Goal: Information Seeking & Learning: Learn about a topic

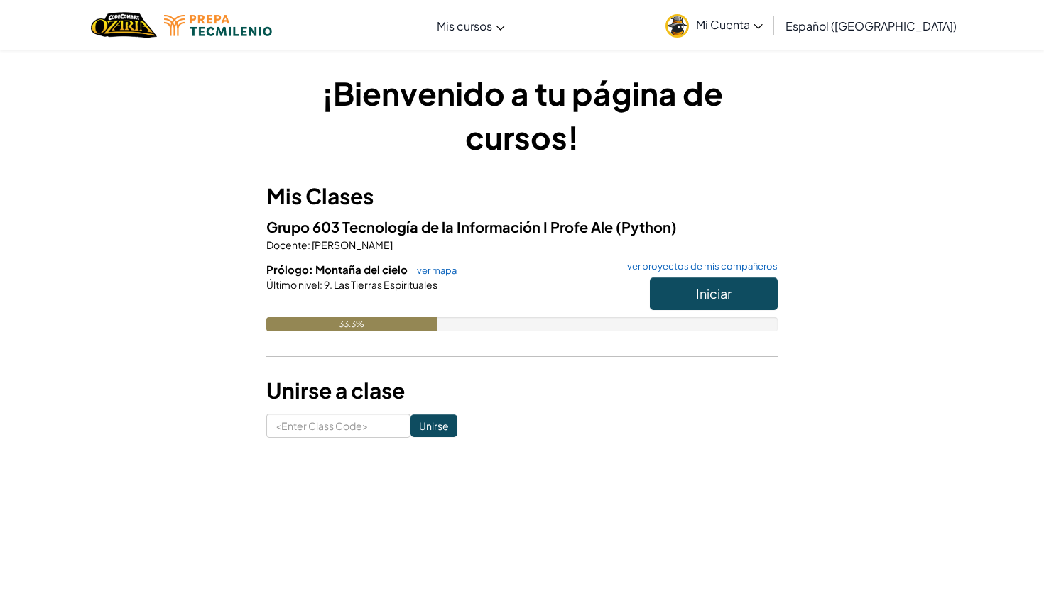
click at [734, 294] on button "Iniciar" at bounding box center [714, 294] width 128 height 33
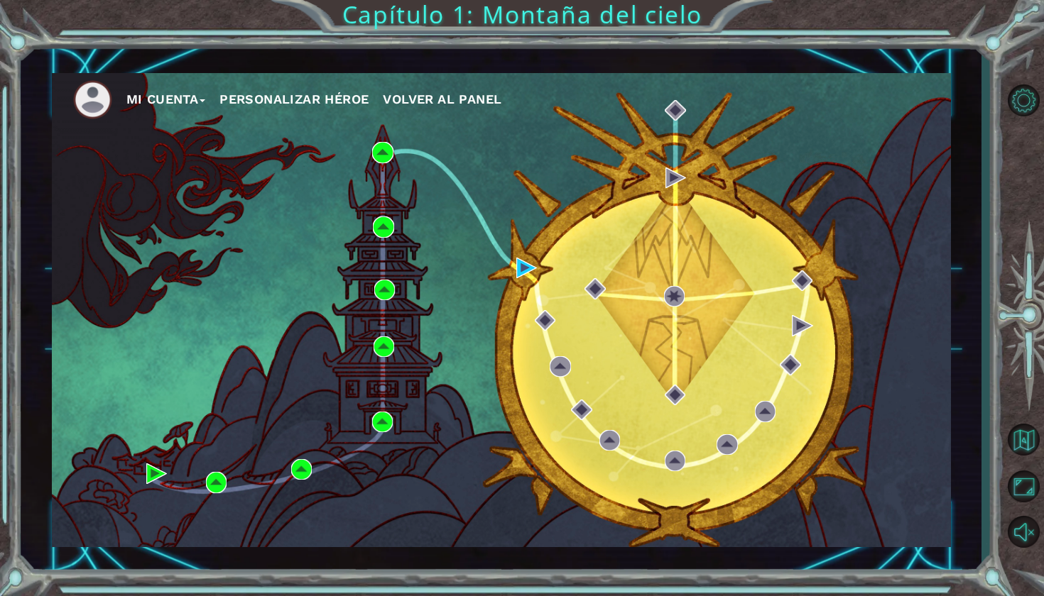
click at [510, 261] on div "Mi Cuenta Personalizar héroe Volver al panel" at bounding box center [501, 310] width 899 height 474
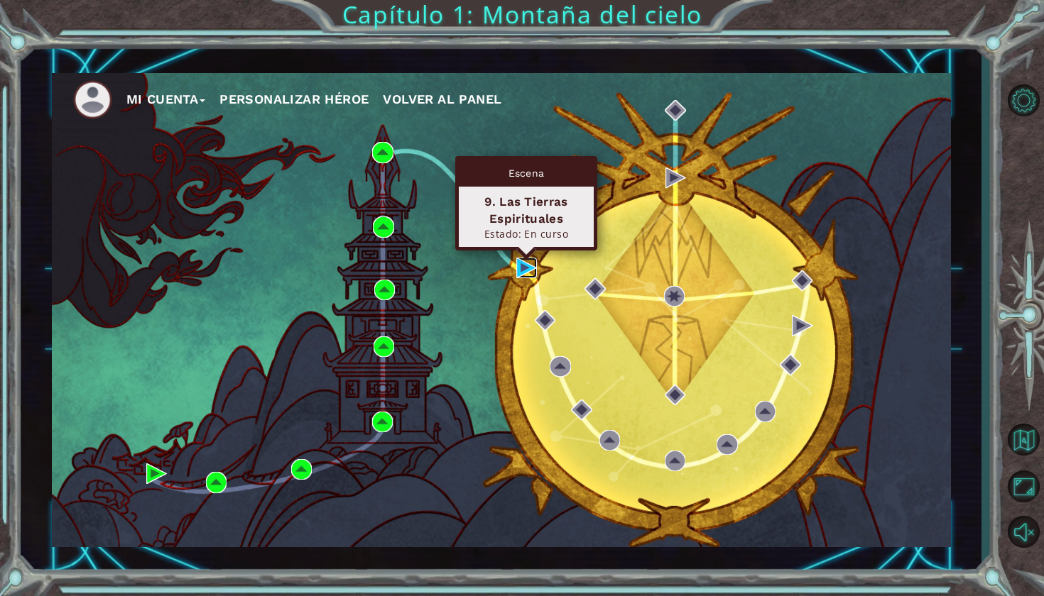
click at [516, 269] on img at bounding box center [526, 268] width 21 height 21
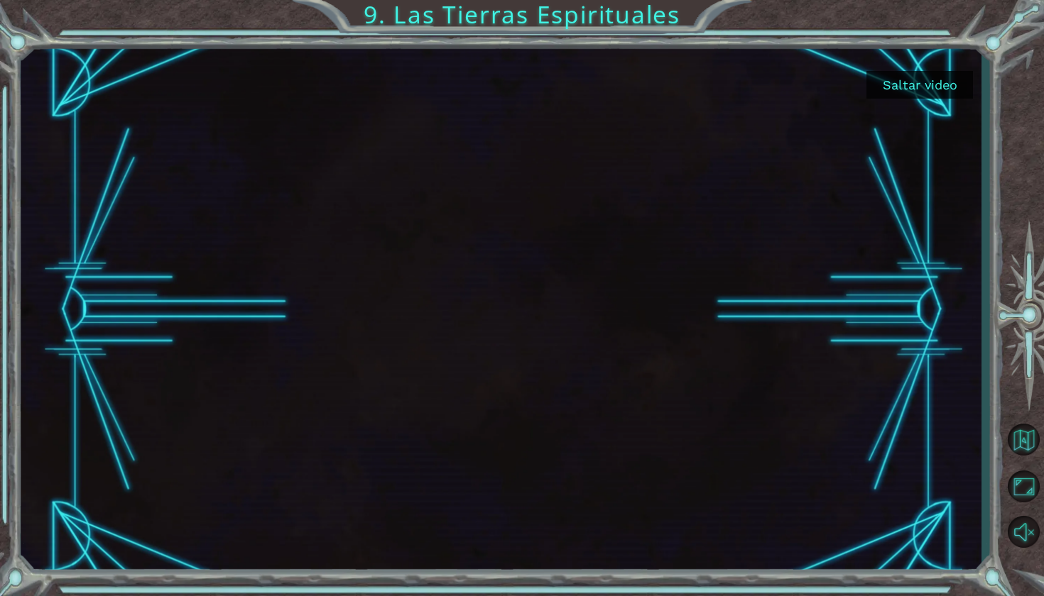
click at [918, 84] on button "Saltar video" at bounding box center [919, 85] width 106 height 28
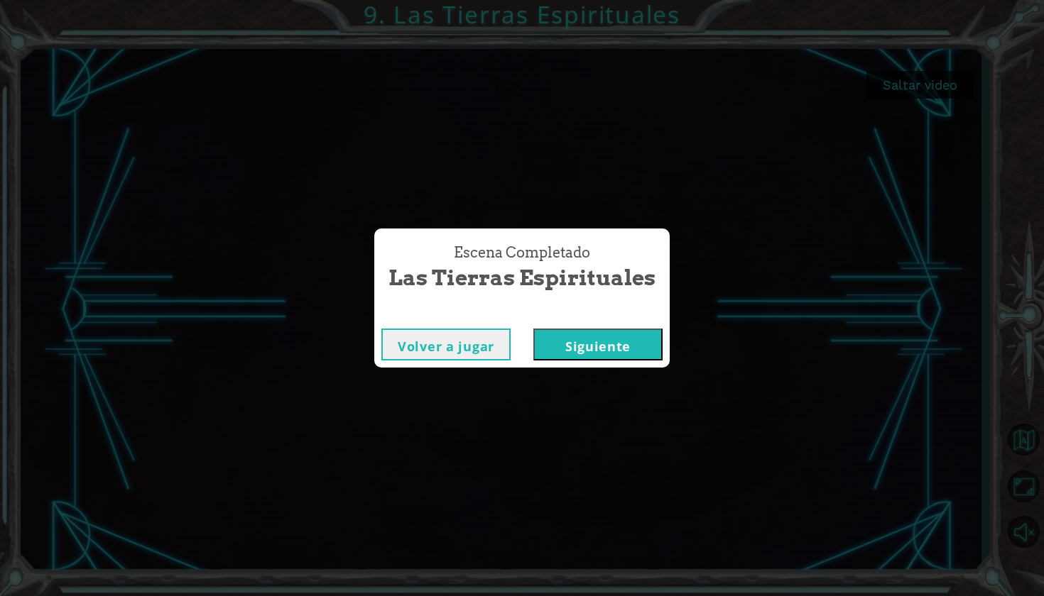
click at [585, 354] on button "Siguiente" at bounding box center [597, 345] width 129 height 32
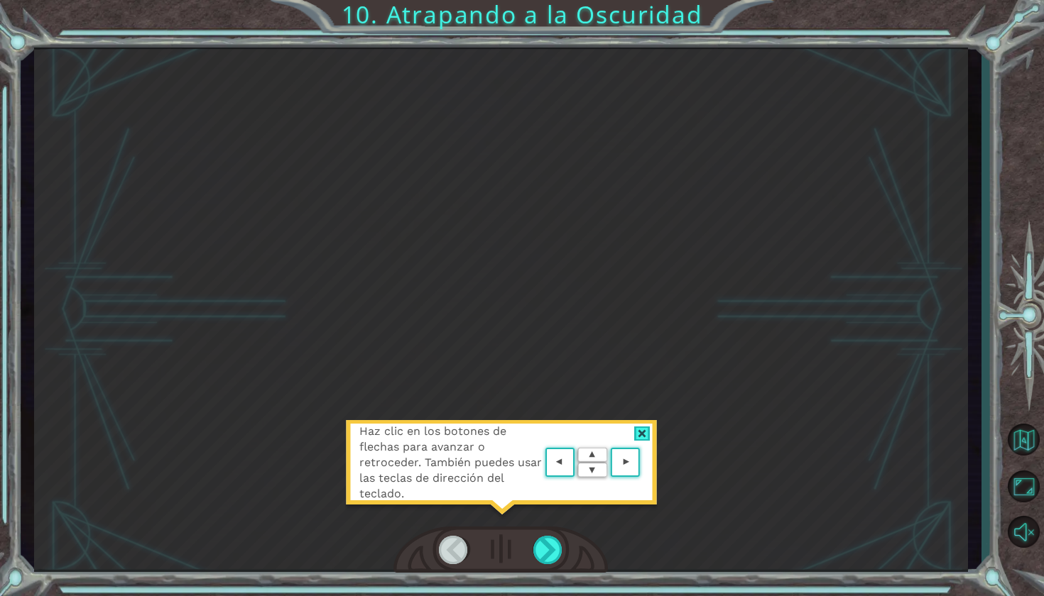
click at [643, 463] on area at bounding box center [643, 463] width 0 height 0
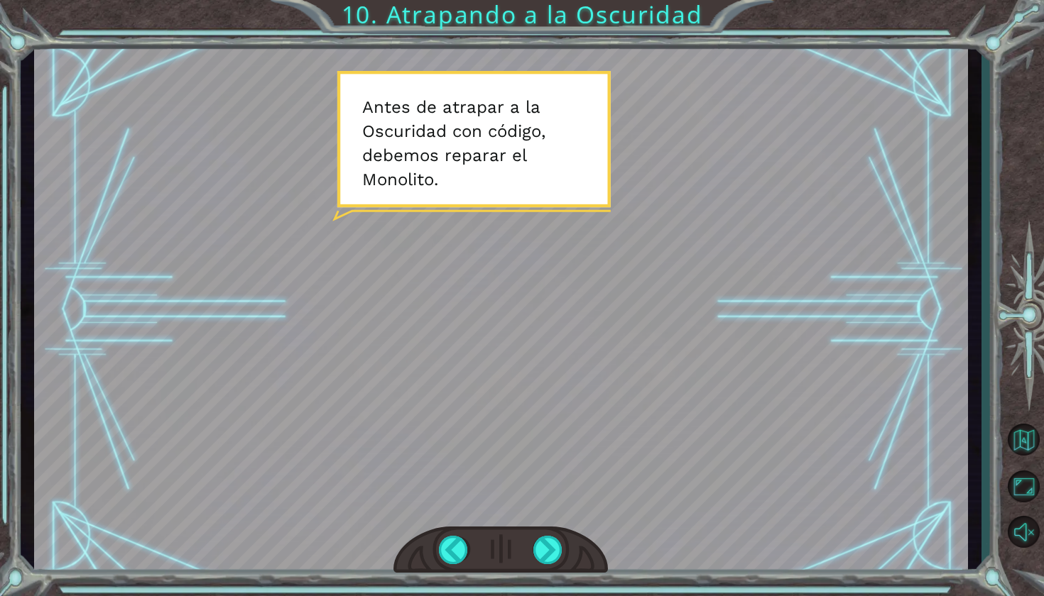
click at [554, 554] on div at bounding box center [548, 550] width 31 height 28
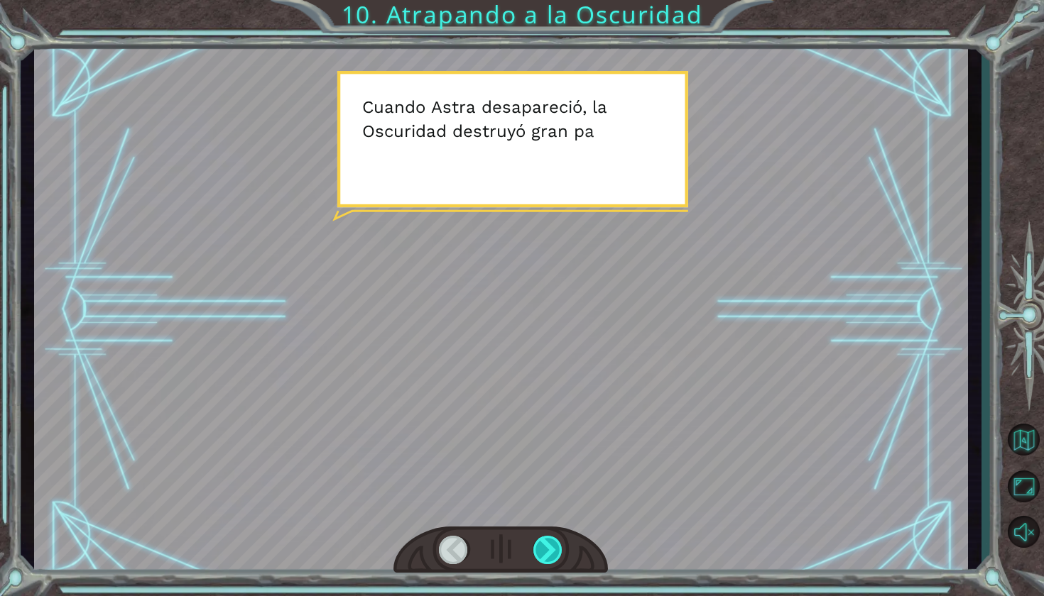
click at [550, 550] on div at bounding box center [548, 550] width 31 height 28
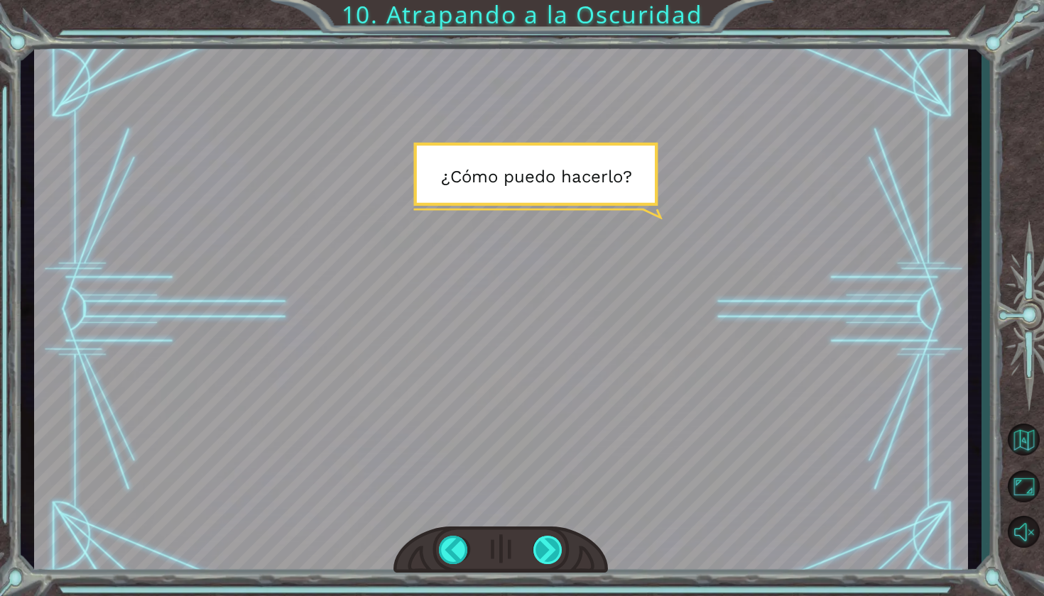
click at [550, 549] on div at bounding box center [548, 550] width 31 height 28
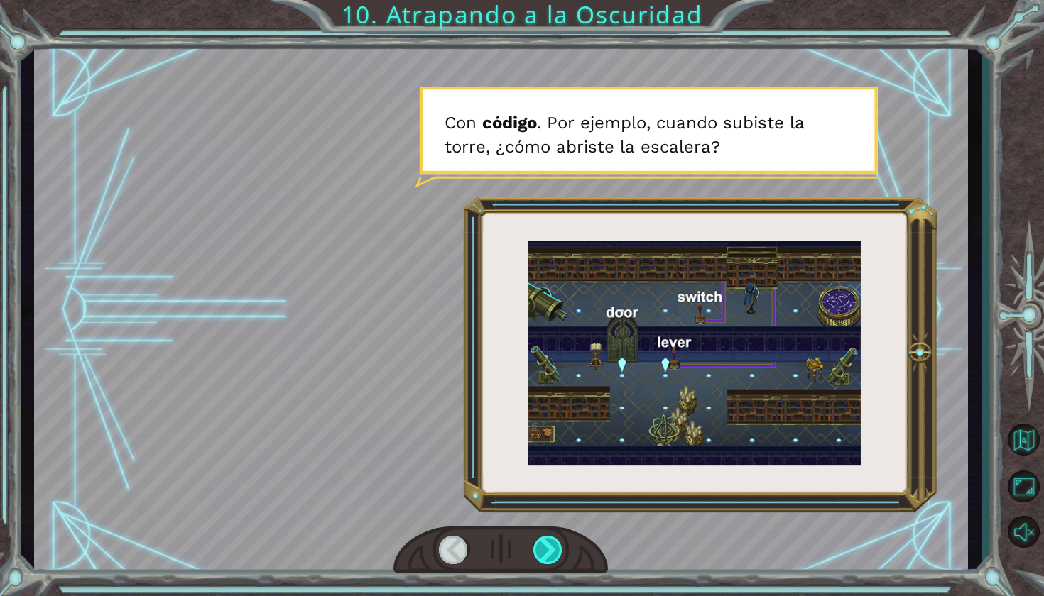
click at [549, 559] on div at bounding box center [548, 550] width 31 height 28
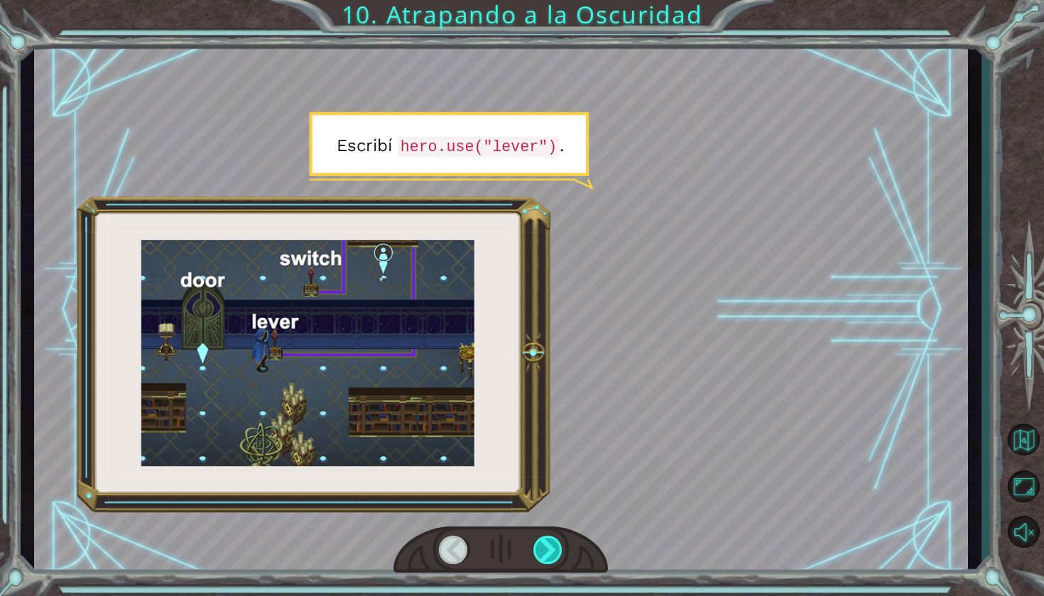
click at [543, 553] on div at bounding box center [548, 550] width 31 height 28
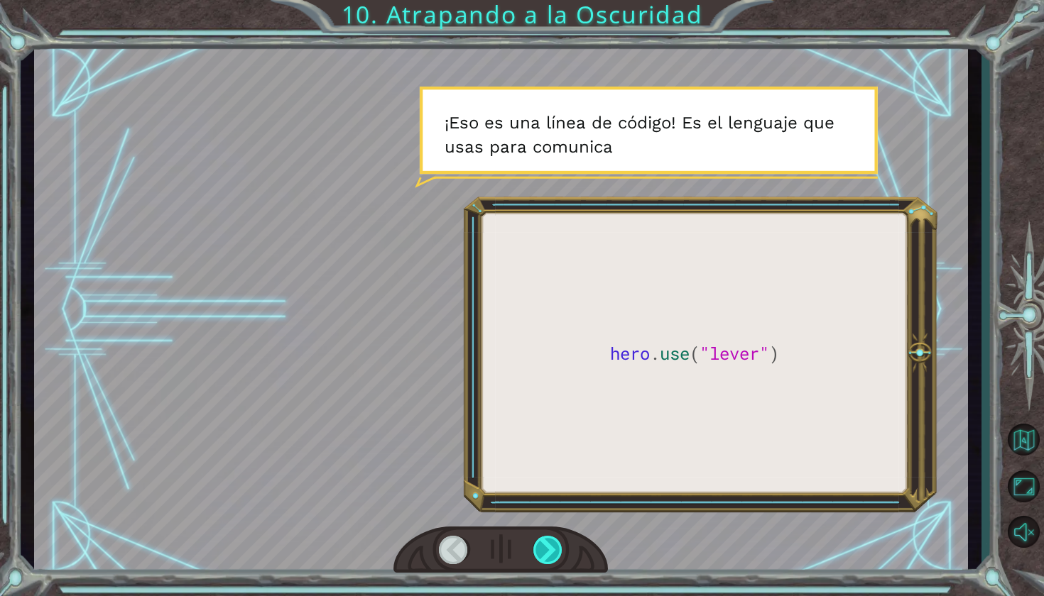
click at [545, 557] on div at bounding box center [548, 550] width 31 height 28
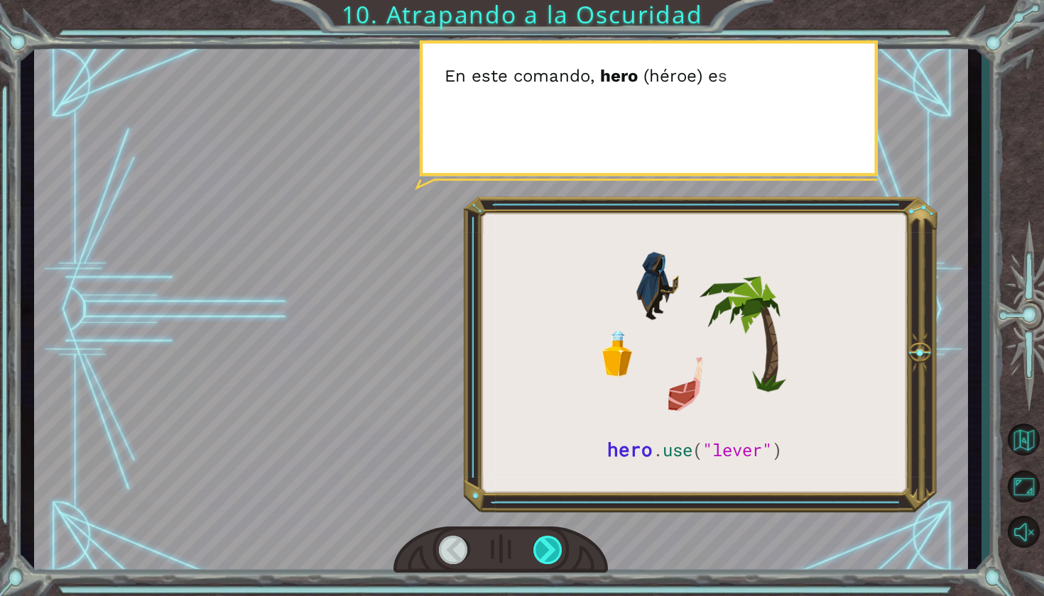
click at [545, 556] on div at bounding box center [548, 550] width 31 height 28
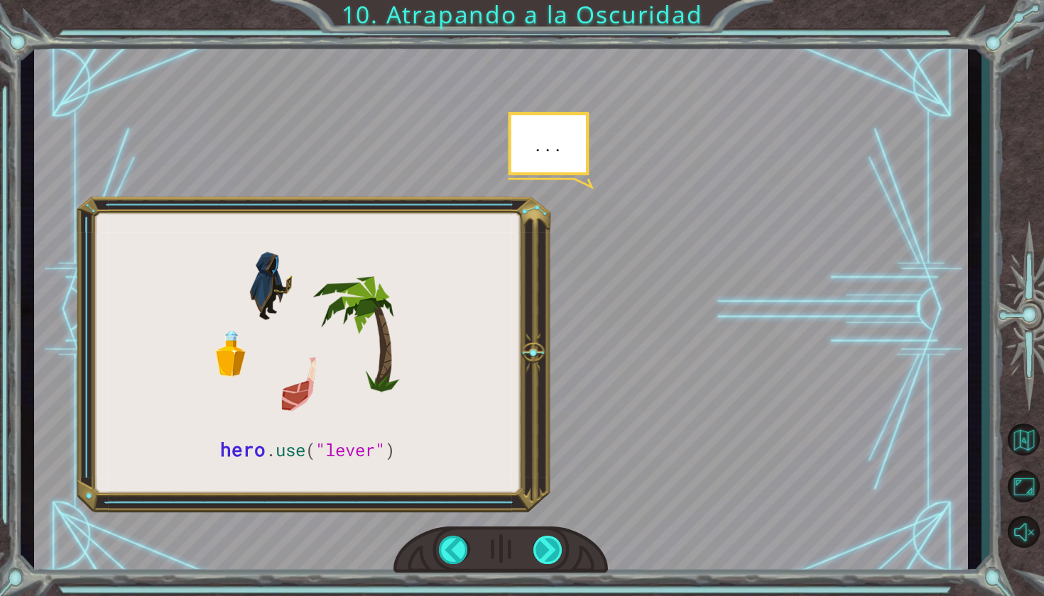
click at [545, 556] on div at bounding box center [548, 550] width 31 height 28
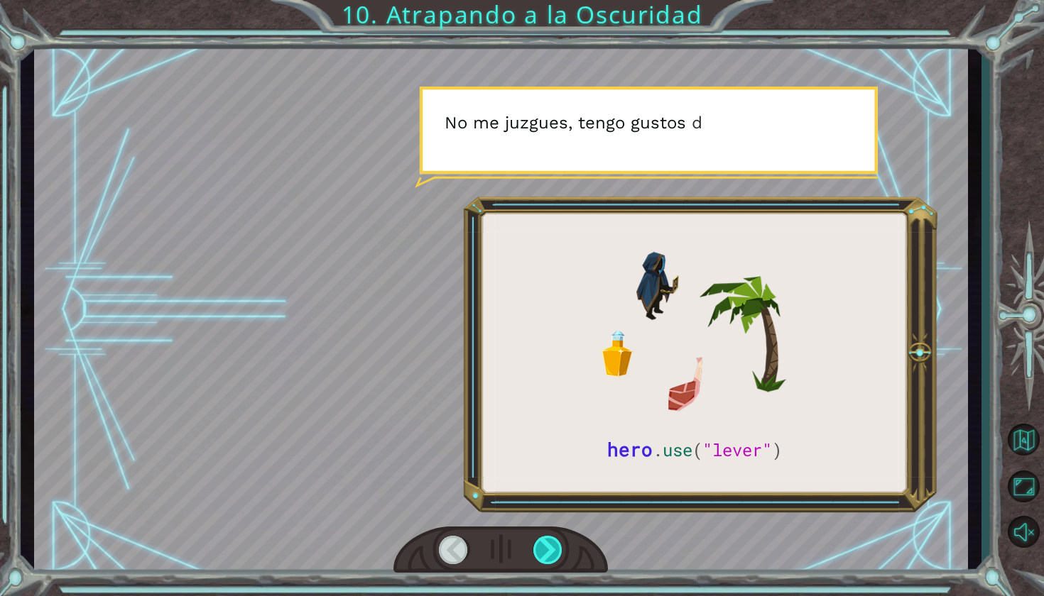
click at [545, 556] on div at bounding box center [548, 550] width 31 height 28
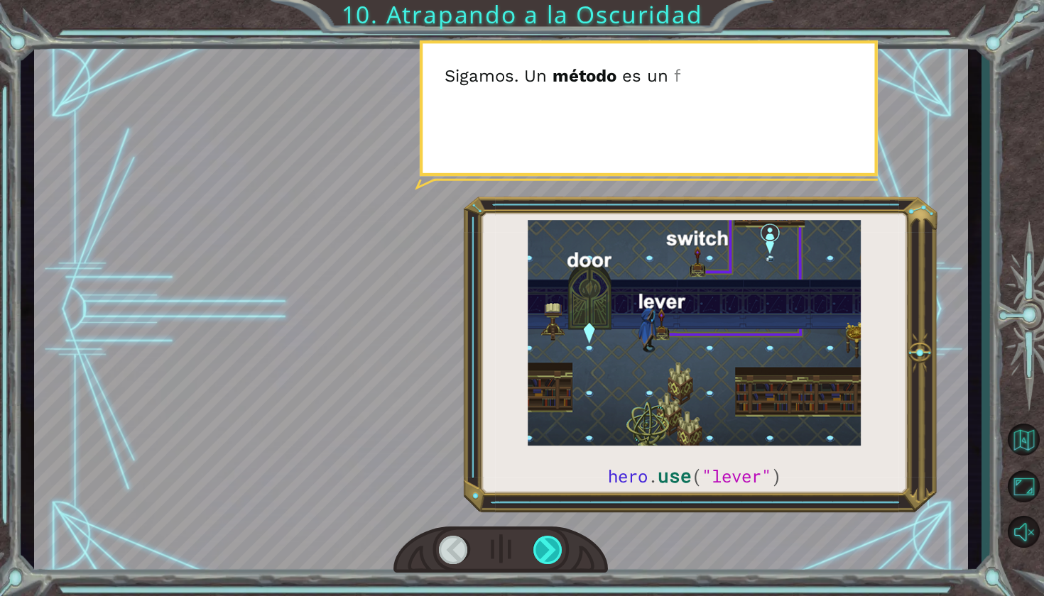
click at [545, 556] on div at bounding box center [548, 550] width 31 height 28
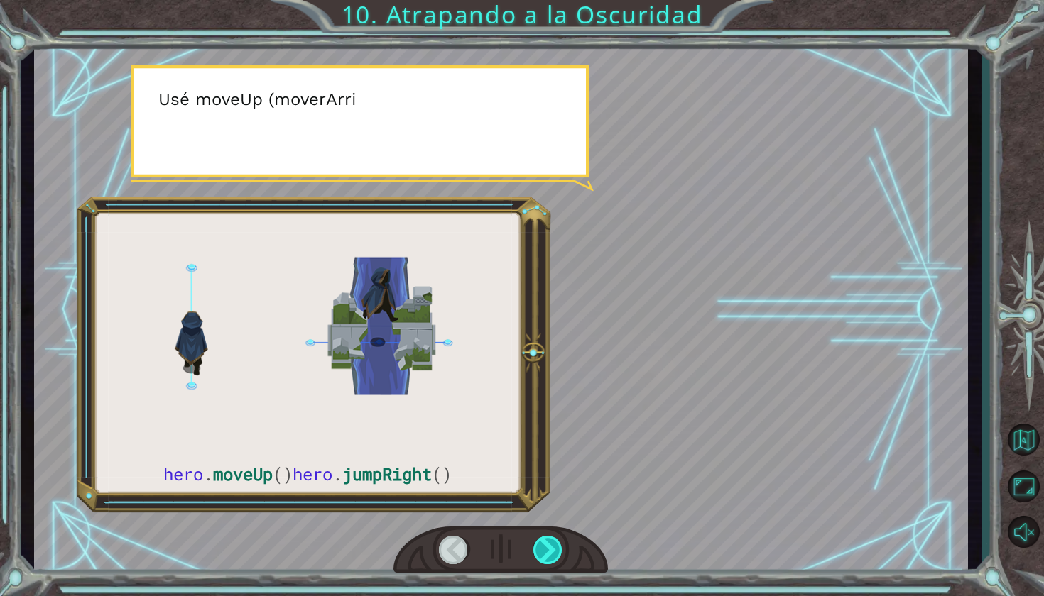
click at [545, 556] on div at bounding box center [548, 550] width 31 height 28
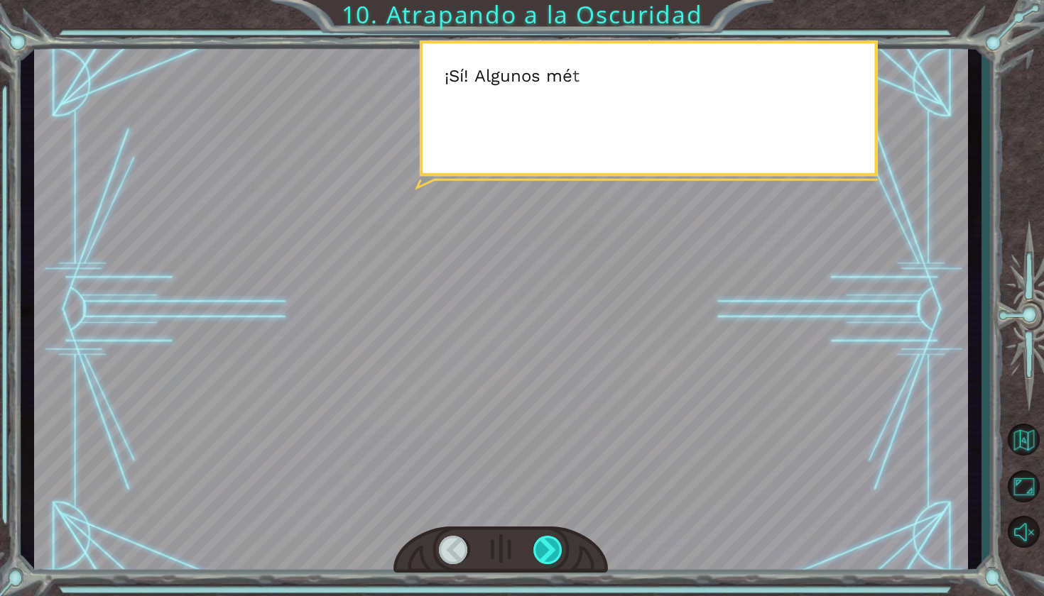
click at [545, 556] on div at bounding box center [548, 550] width 31 height 28
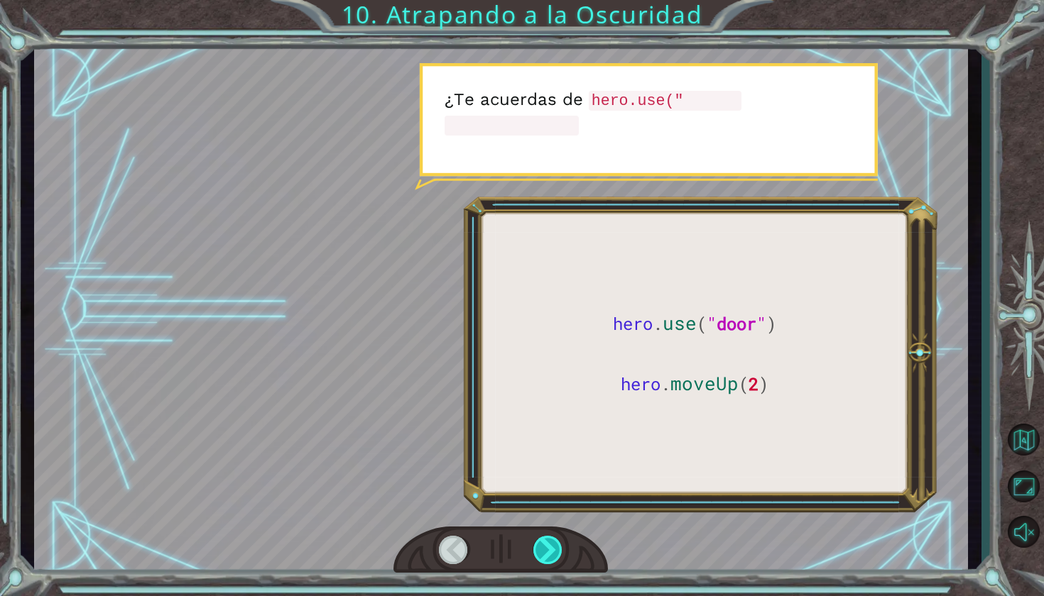
click at [545, 556] on div at bounding box center [548, 550] width 31 height 28
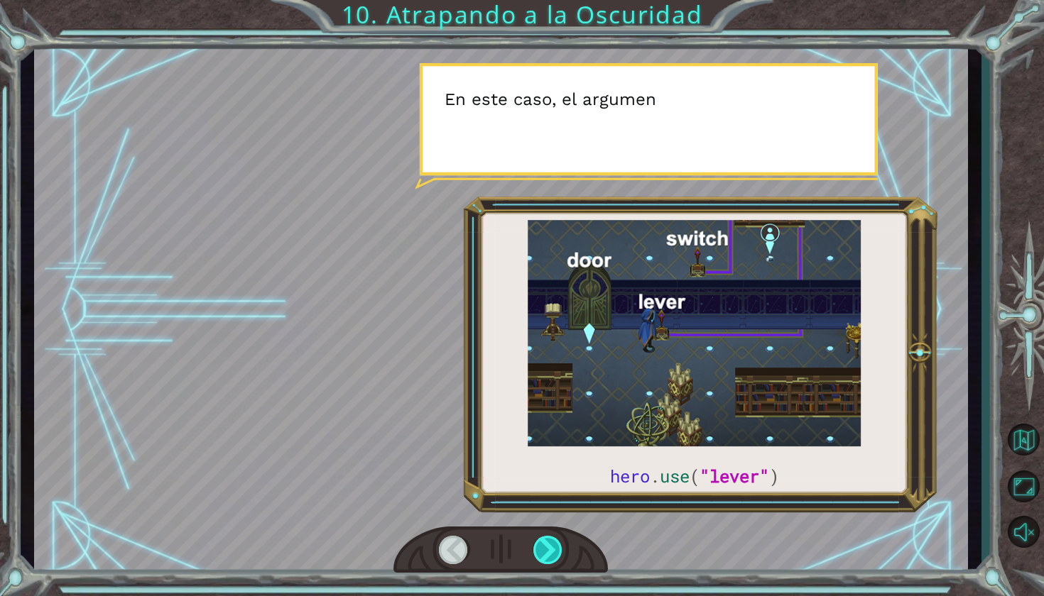
click at [545, 556] on div at bounding box center [548, 550] width 31 height 28
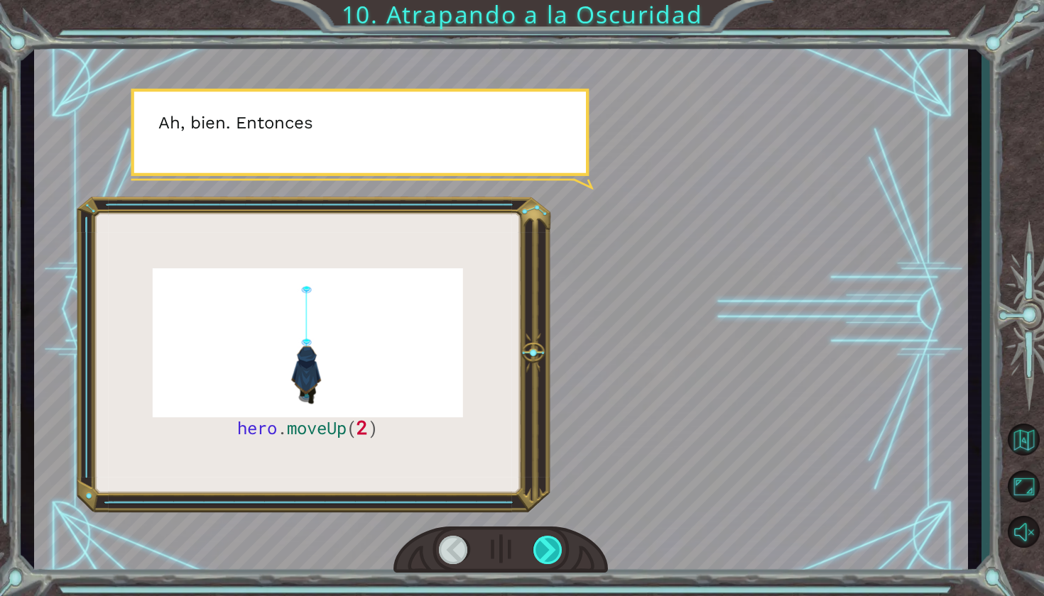
click at [545, 556] on div at bounding box center [548, 550] width 31 height 28
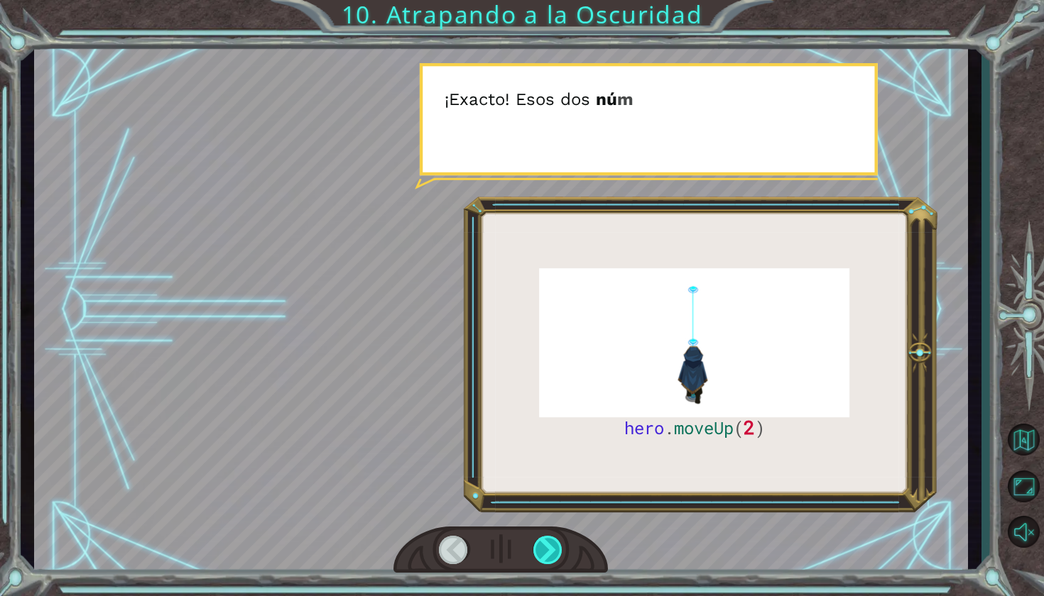
click at [545, 554] on div at bounding box center [548, 550] width 31 height 28
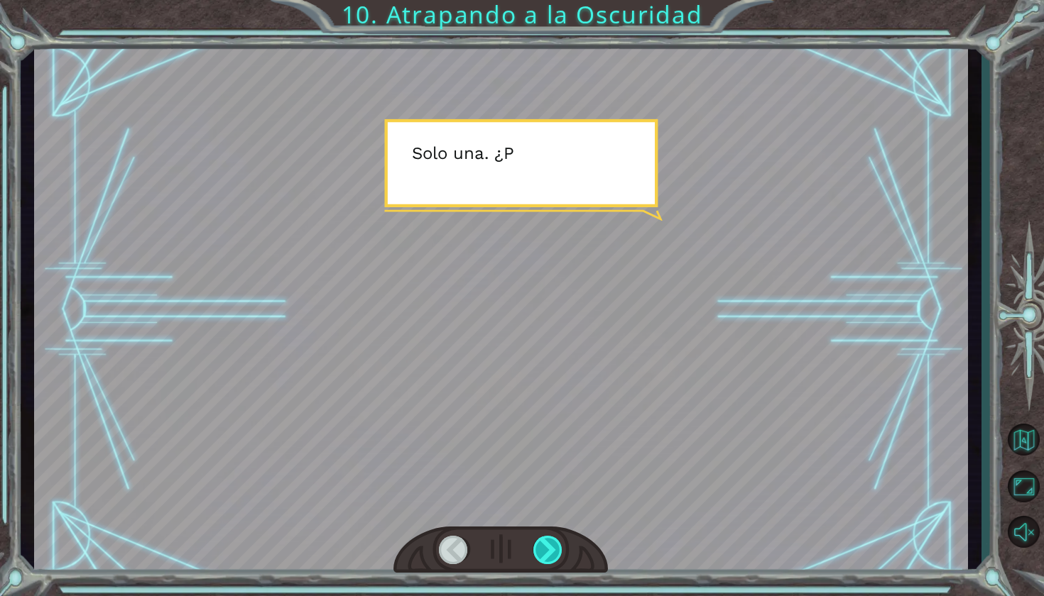
click at [545, 554] on div at bounding box center [548, 550] width 31 height 28
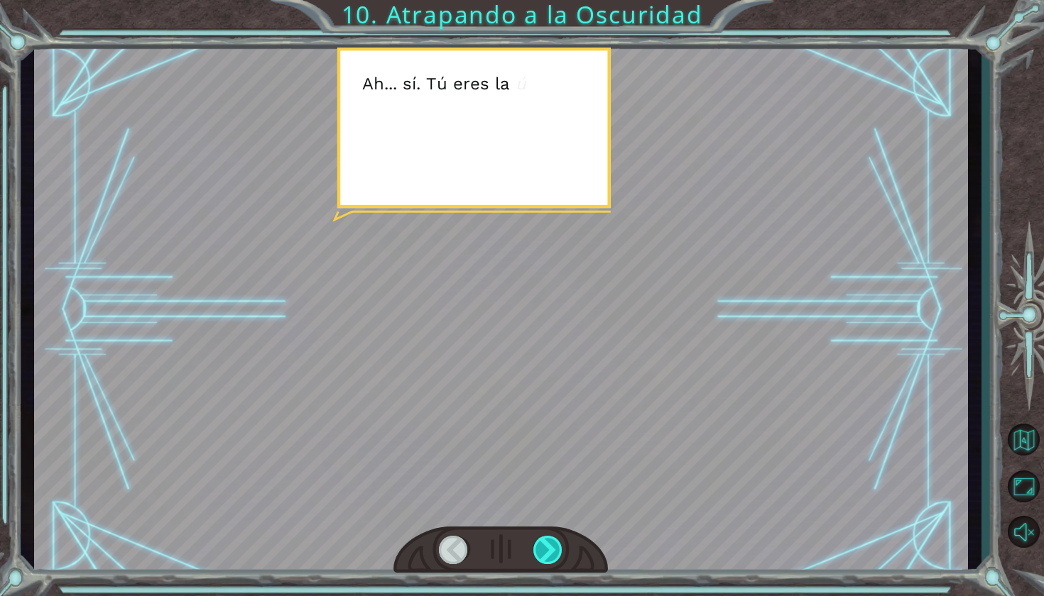
click at [545, 554] on div at bounding box center [548, 550] width 31 height 28
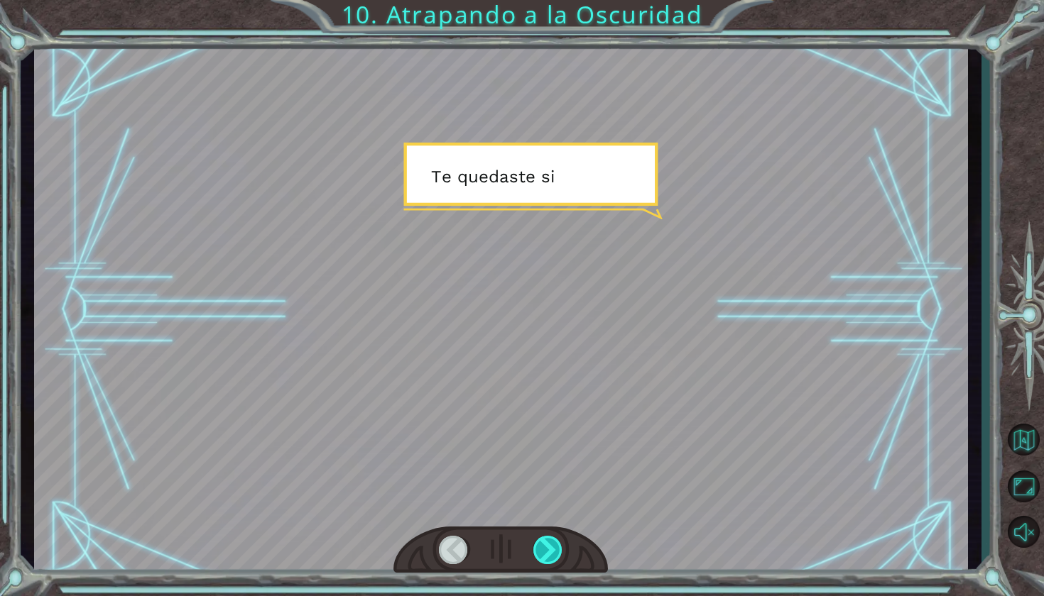
click at [545, 554] on div at bounding box center [548, 550] width 31 height 28
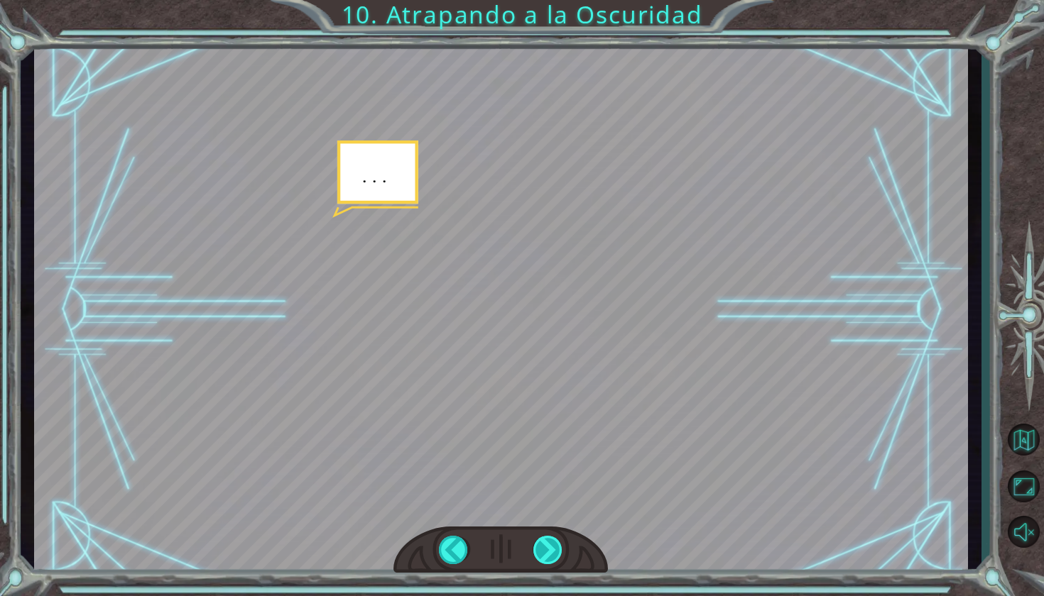
click at [545, 554] on div at bounding box center [548, 550] width 31 height 28
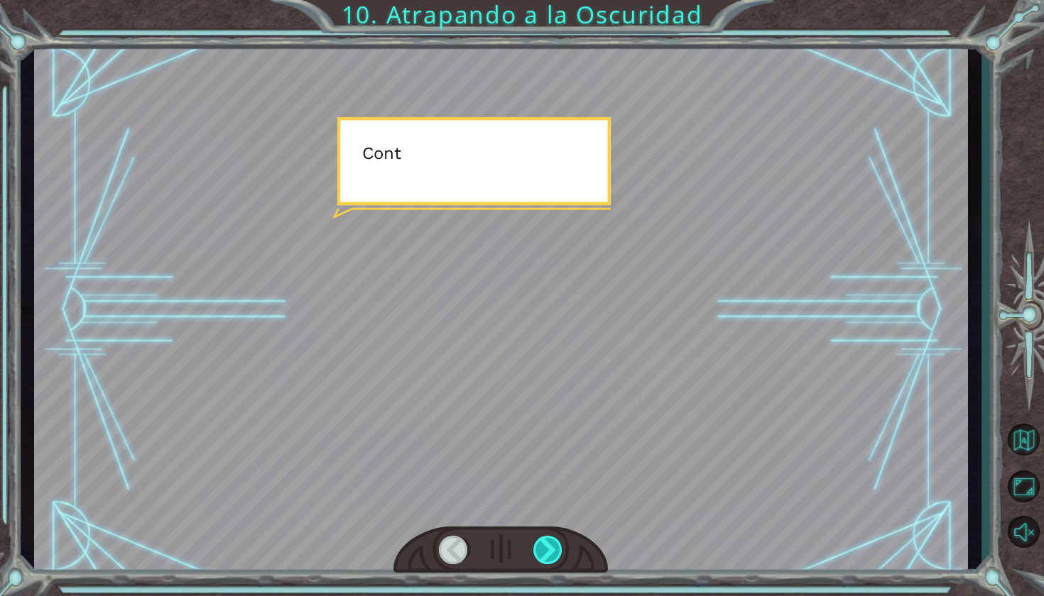
click at [545, 554] on div at bounding box center [548, 550] width 31 height 28
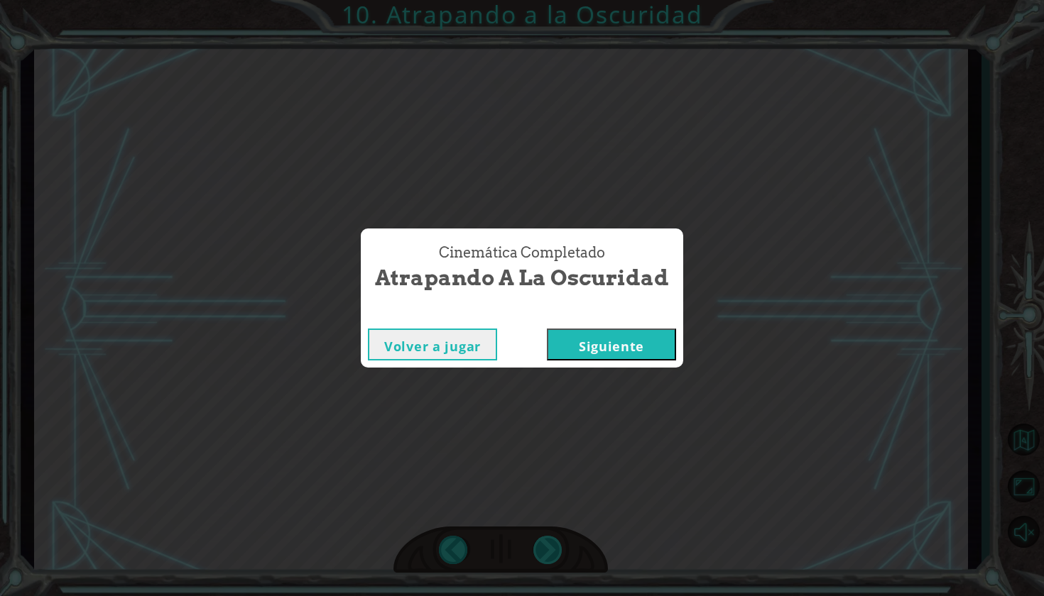
click at [545, 554] on div "Cinemática Completado Atrapando a la Oscuridad Volver a jugar [GEOGRAPHIC_DATA]" at bounding box center [522, 298] width 1044 height 596
click at [588, 351] on button "Siguiente" at bounding box center [611, 345] width 129 height 32
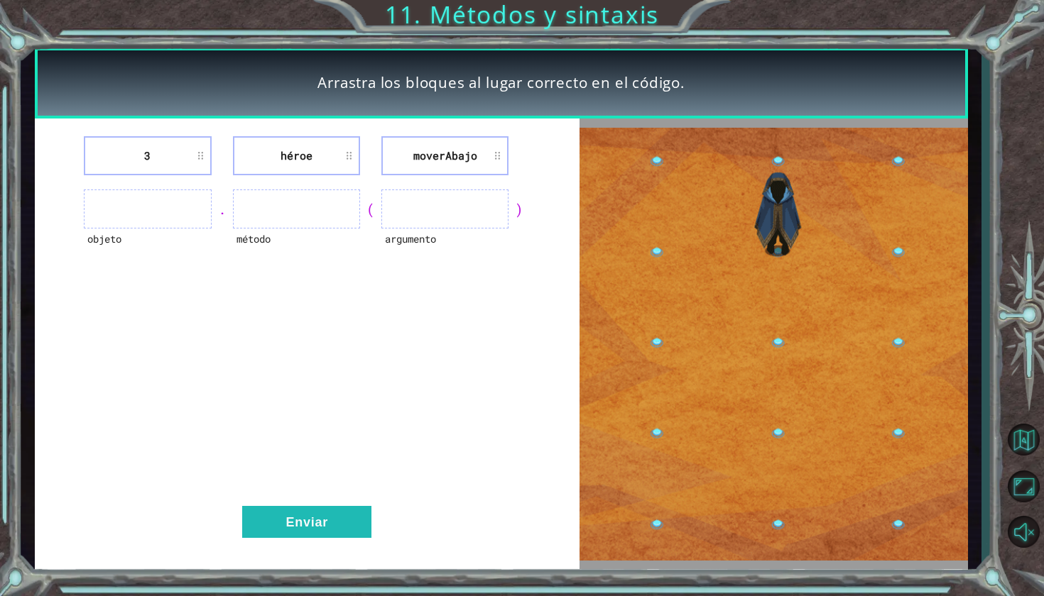
click at [170, 201] on ul at bounding box center [147, 209] width 127 height 39
click at [303, 220] on ul at bounding box center [296, 209] width 127 height 39
click at [436, 197] on ul at bounding box center [444, 209] width 127 height 39
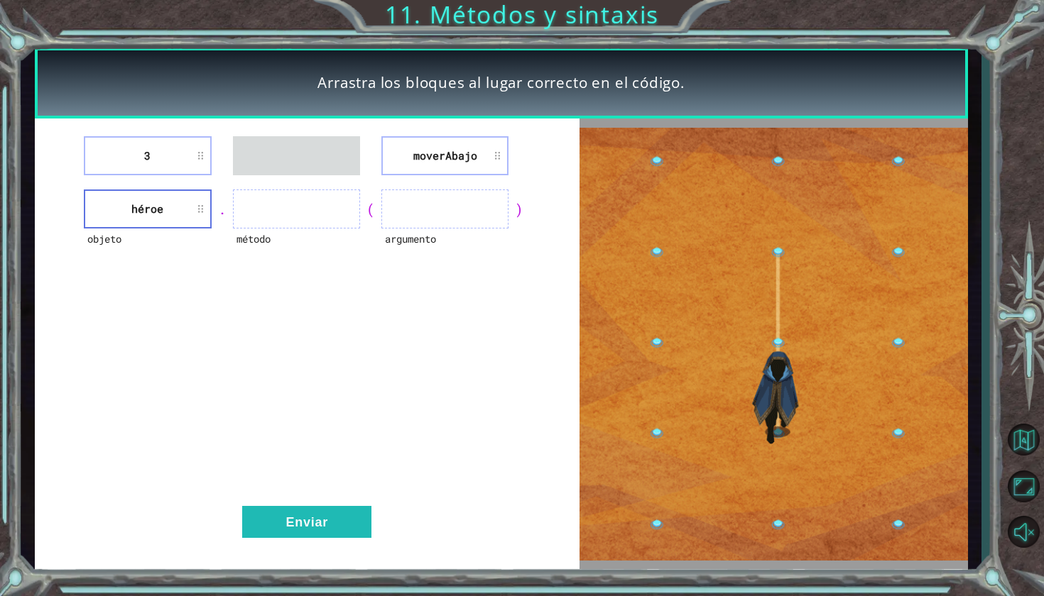
drag, startPoint x: 171, startPoint y: 150, endPoint x: 336, endPoint y: 207, distance: 174.5
click at [336, 207] on div "3 moverAbajo objeto héroe . método ( argumento ) Enviar" at bounding box center [307, 344] width 545 height 451
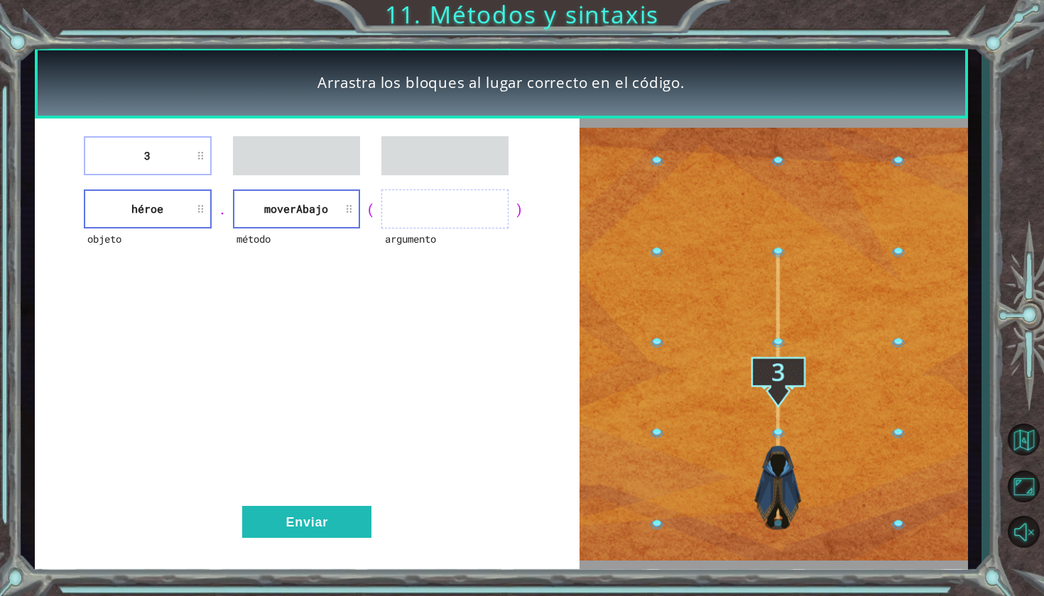
drag, startPoint x: 182, startPoint y: 163, endPoint x: 337, endPoint y: 196, distance: 157.5
click at [337, 196] on div "3 objeto héroe . método moverAbajo ( argumento ) Enviar" at bounding box center [307, 344] width 545 height 451
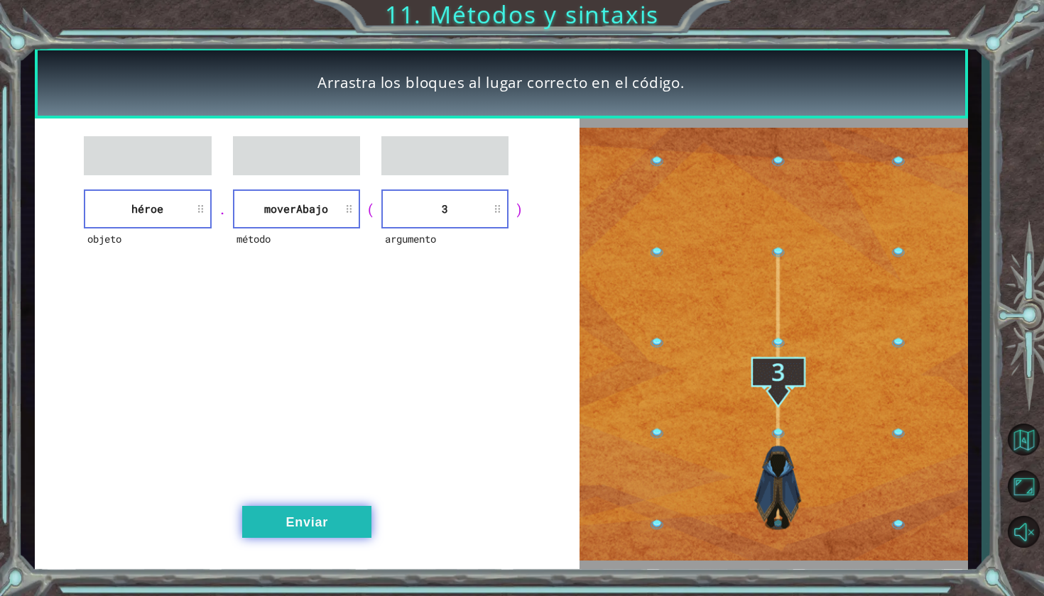
drag, startPoint x: 305, startPoint y: 493, endPoint x: 301, endPoint y: 512, distance: 18.9
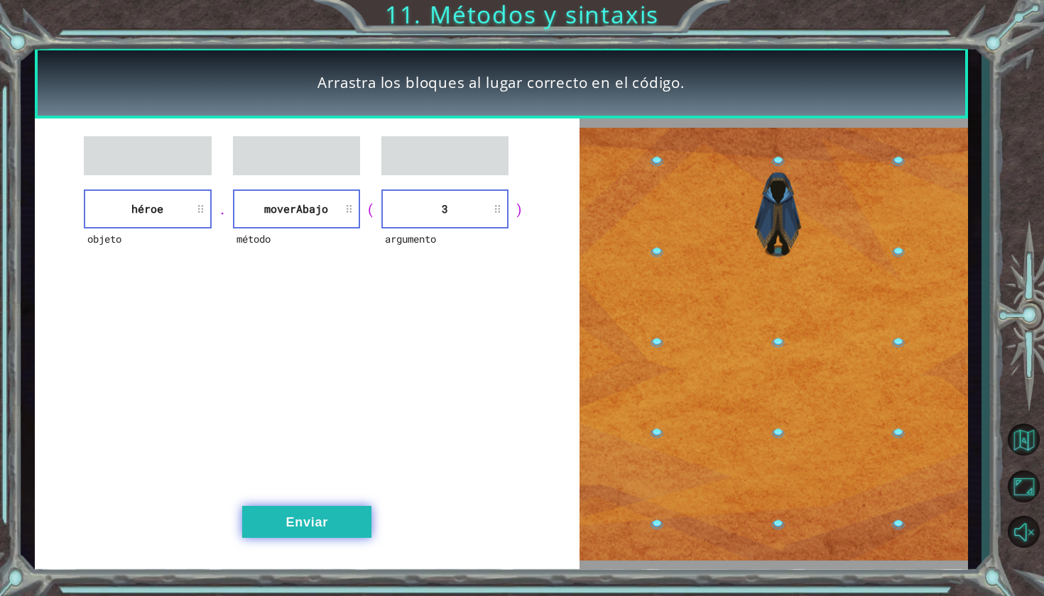
click at [301, 512] on div "objeto héroe . método moverAbajo ( argumento 3 ) Enviar" at bounding box center [307, 344] width 545 height 451
click at [278, 539] on div "objeto héroe . método moverAbajo ( argumento 3 ) Enviar" at bounding box center [307, 344] width 545 height 451
click at [279, 515] on button "Enviar" at bounding box center [306, 522] width 129 height 32
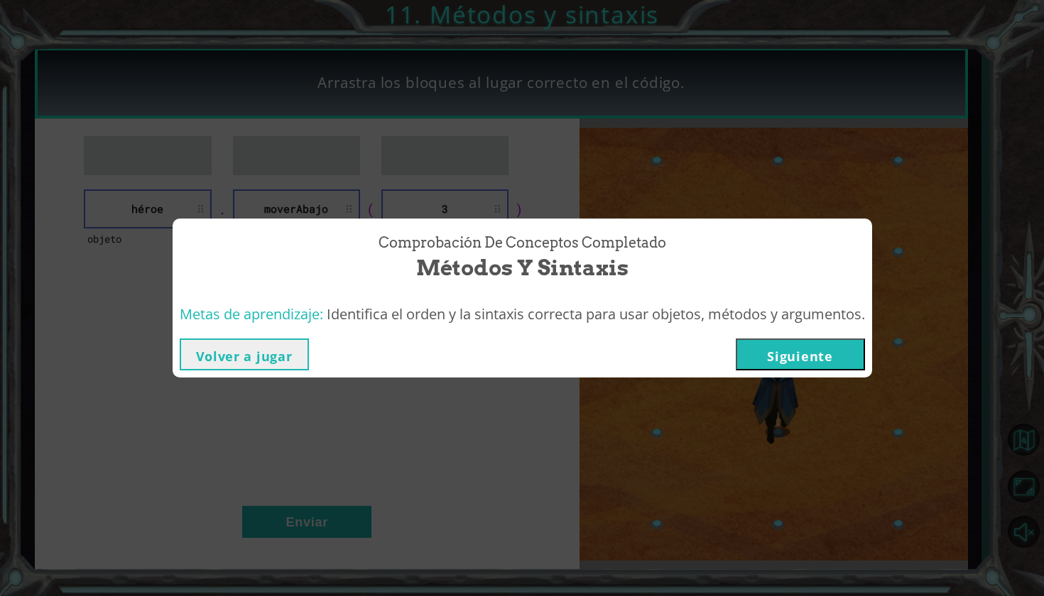
click at [820, 362] on button "Siguiente" at bounding box center [800, 355] width 129 height 32
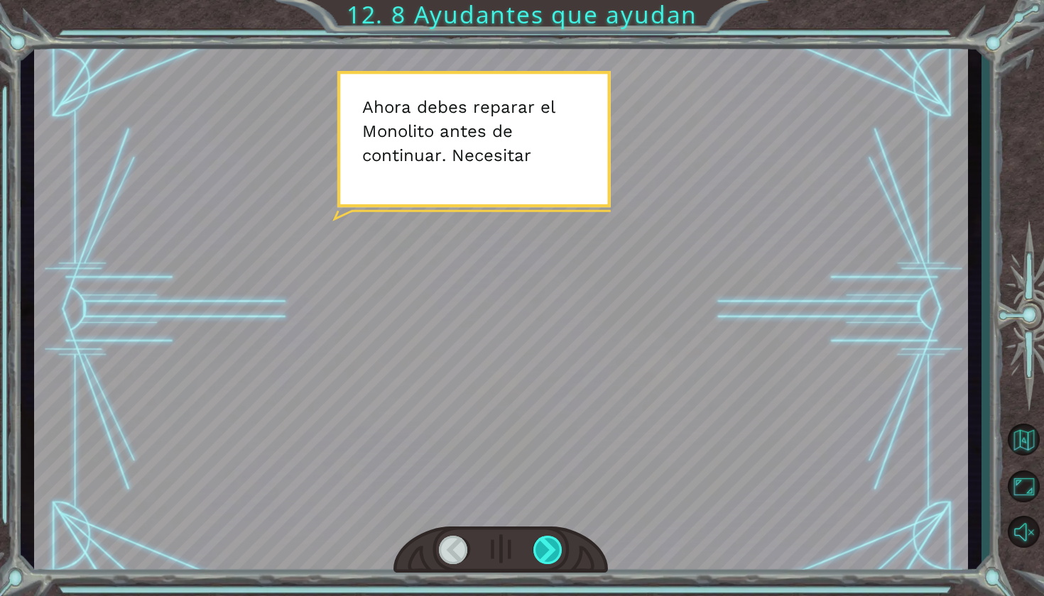
click at [550, 550] on div at bounding box center [548, 550] width 31 height 28
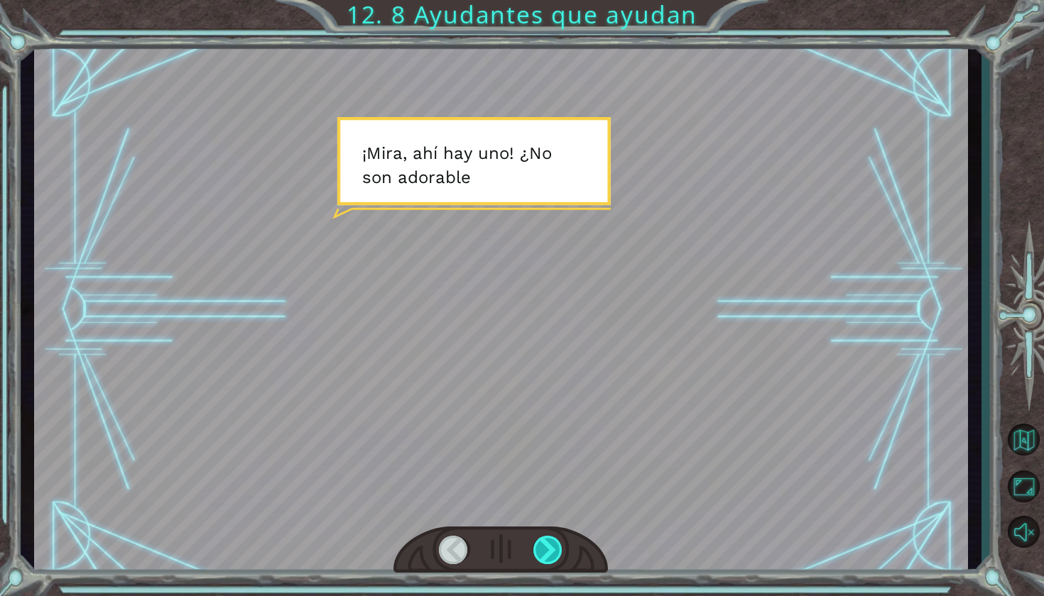
click at [550, 549] on div at bounding box center [548, 550] width 31 height 28
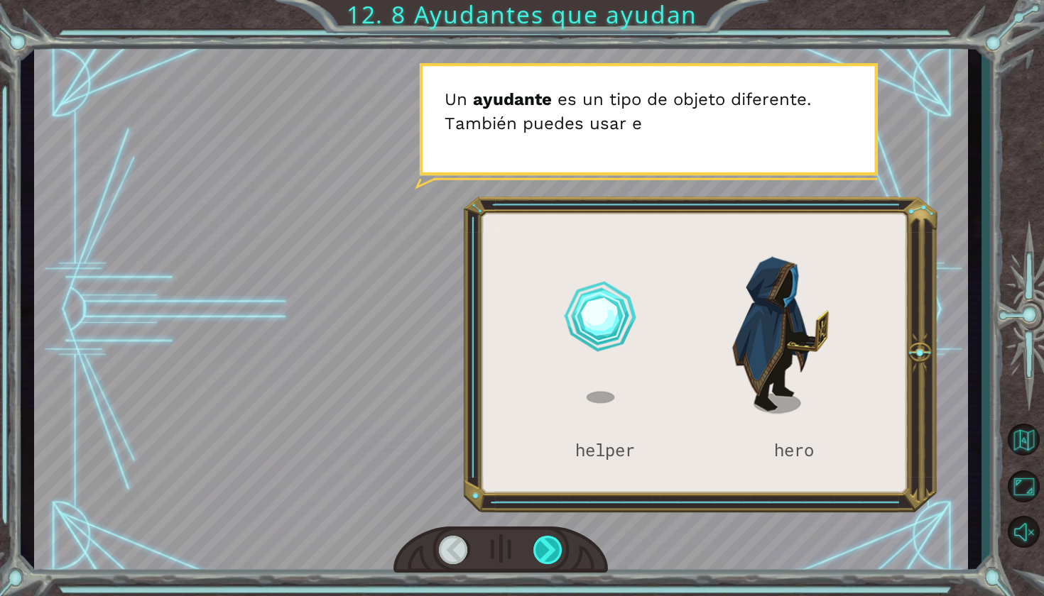
click at [546, 543] on div at bounding box center [548, 550] width 31 height 28
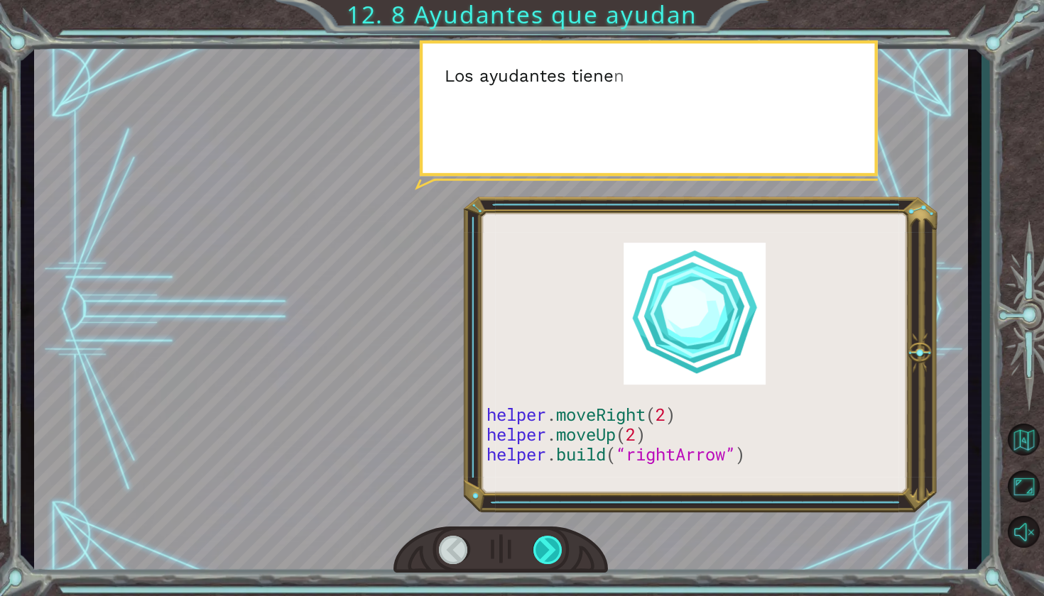
click at [547, 543] on div at bounding box center [548, 550] width 31 height 28
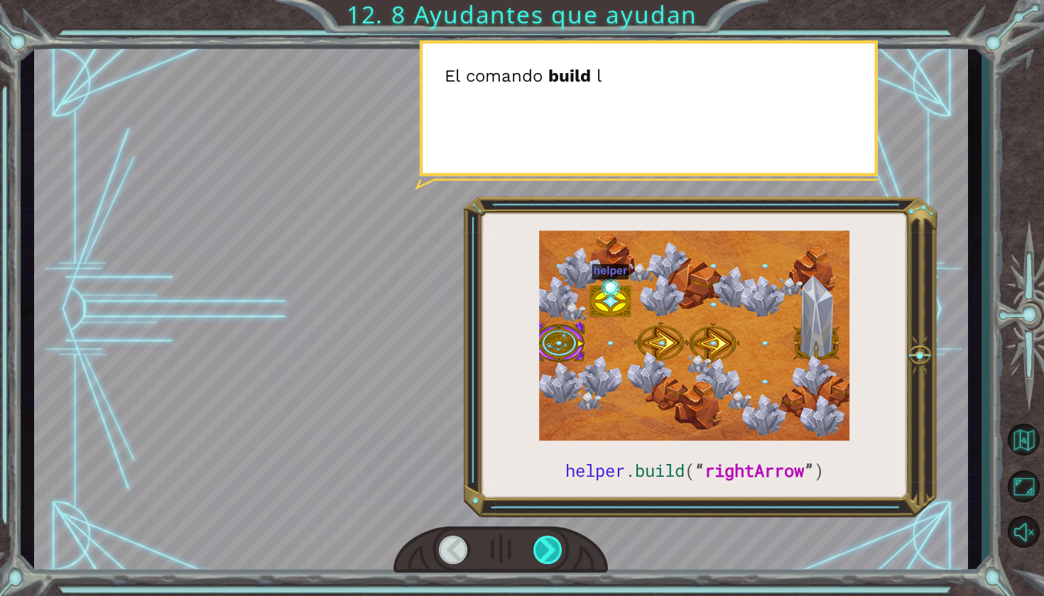
click at [547, 544] on div at bounding box center [548, 550] width 31 height 28
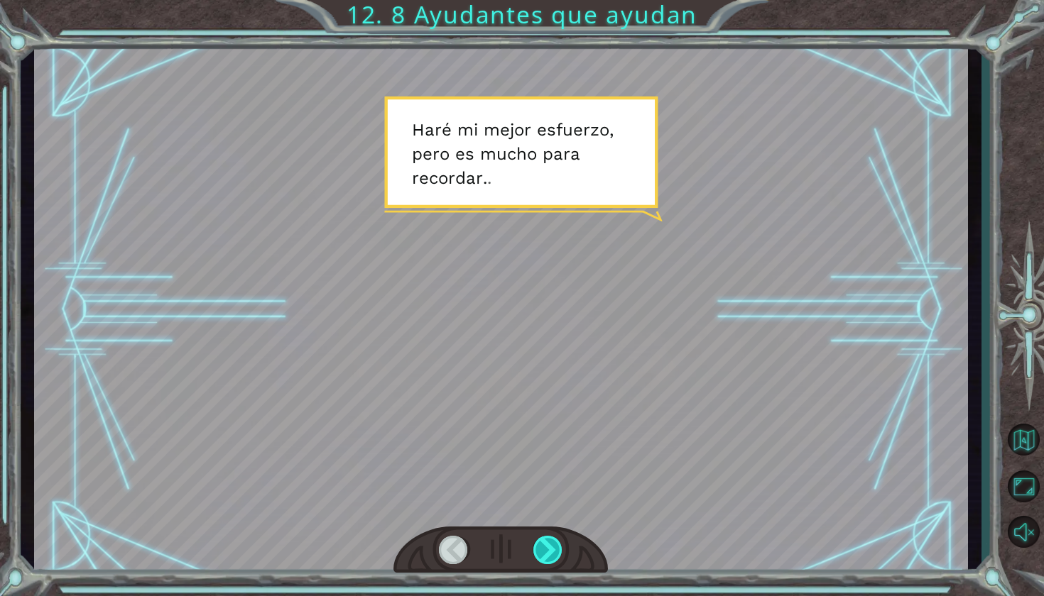
click at [550, 543] on div at bounding box center [548, 550] width 31 height 28
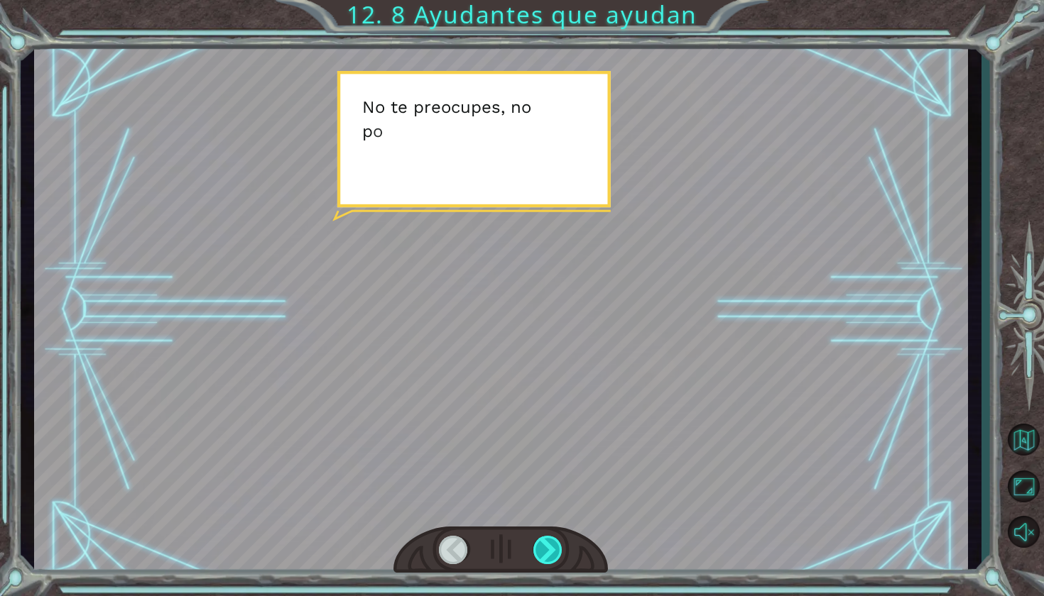
click at [549, 544] on div at bounding box center [548, 550] width 31 height 28
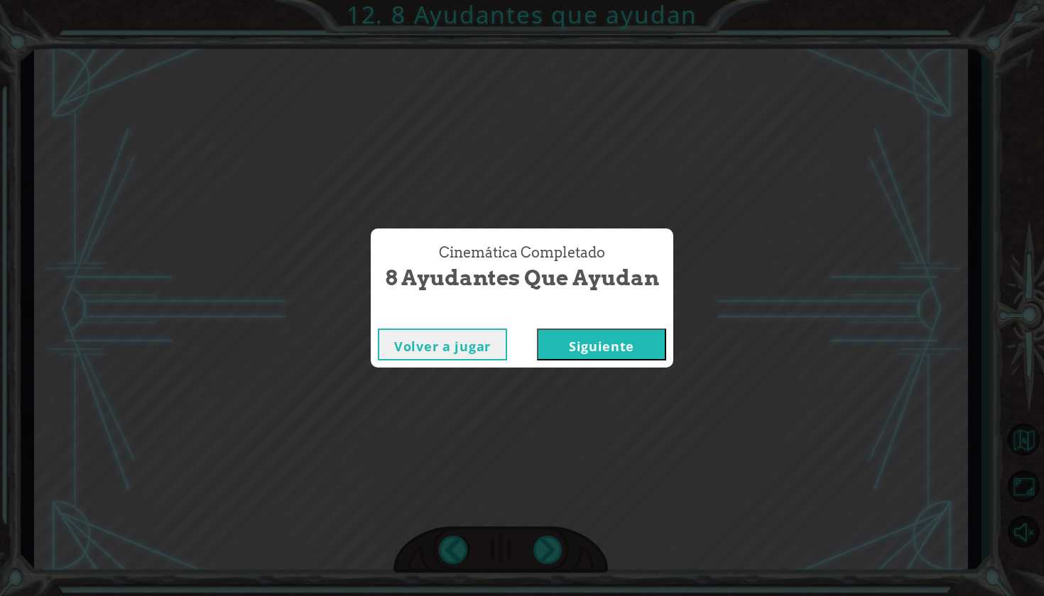
click at [571, 344] on button "Siguiente" at bounding box center [601, 345] width 129 height 32
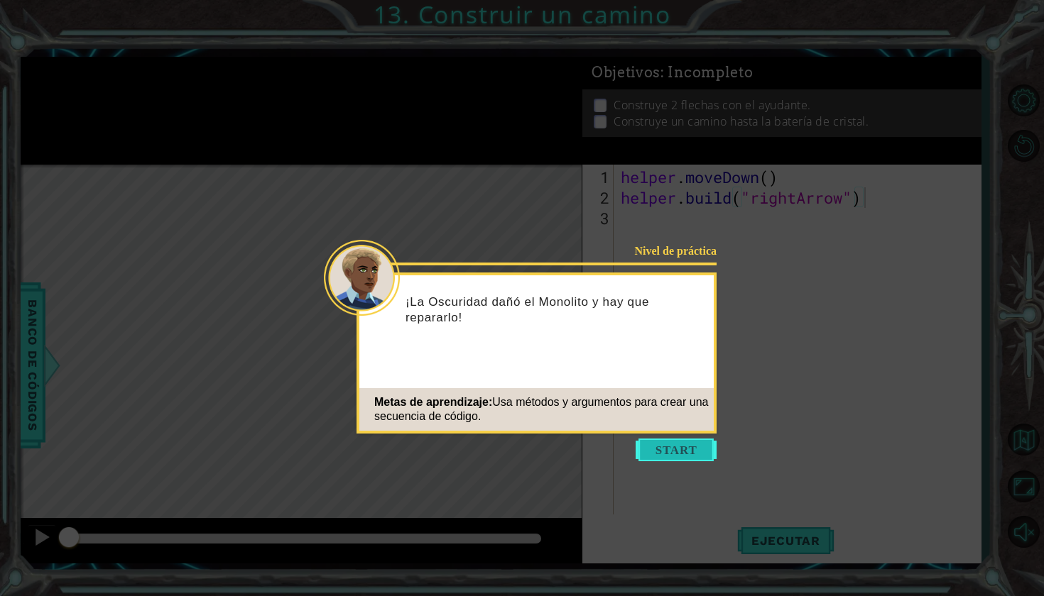
click at [660, 450] on button "Start" at bounding box center [675, 450] width 81 height 23
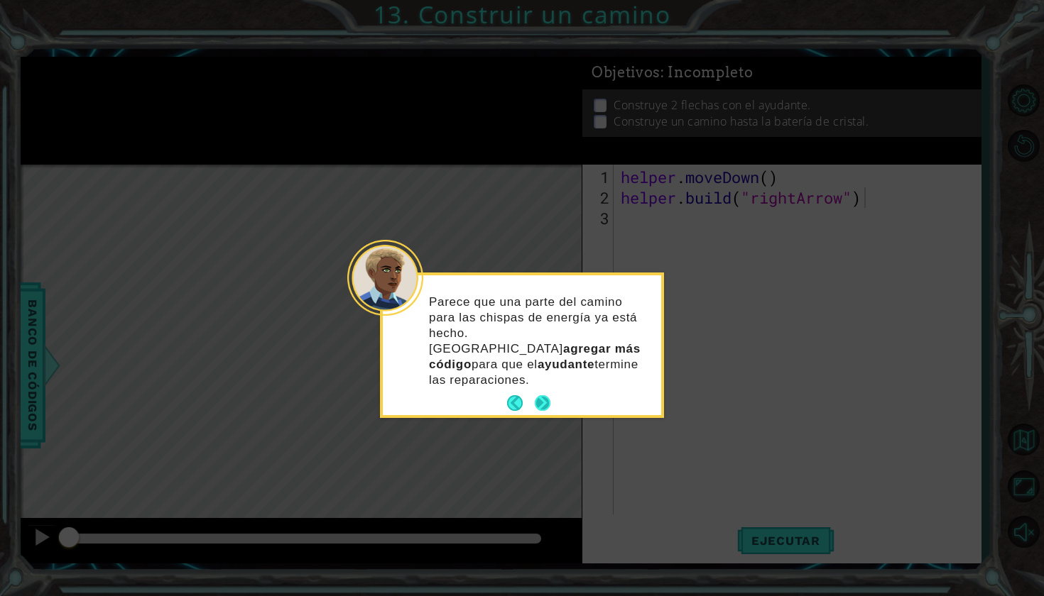
click at [537, 395] on button "Next" at bounding box center [543, 403] width 16 height 16
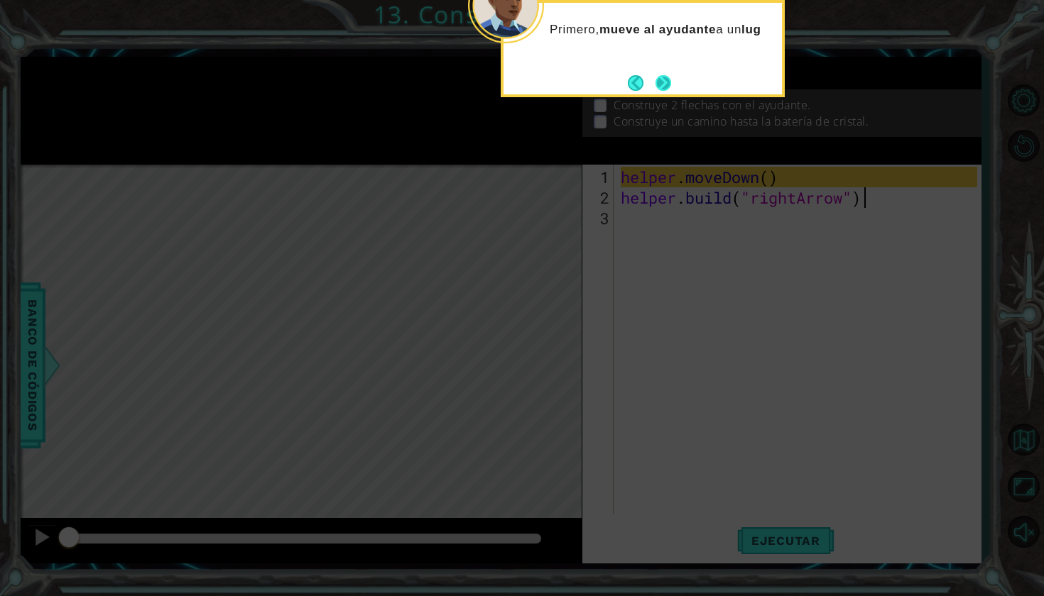
click at [671, 91] on button "Next" at bounding box center [663, 83] width 16 height 16
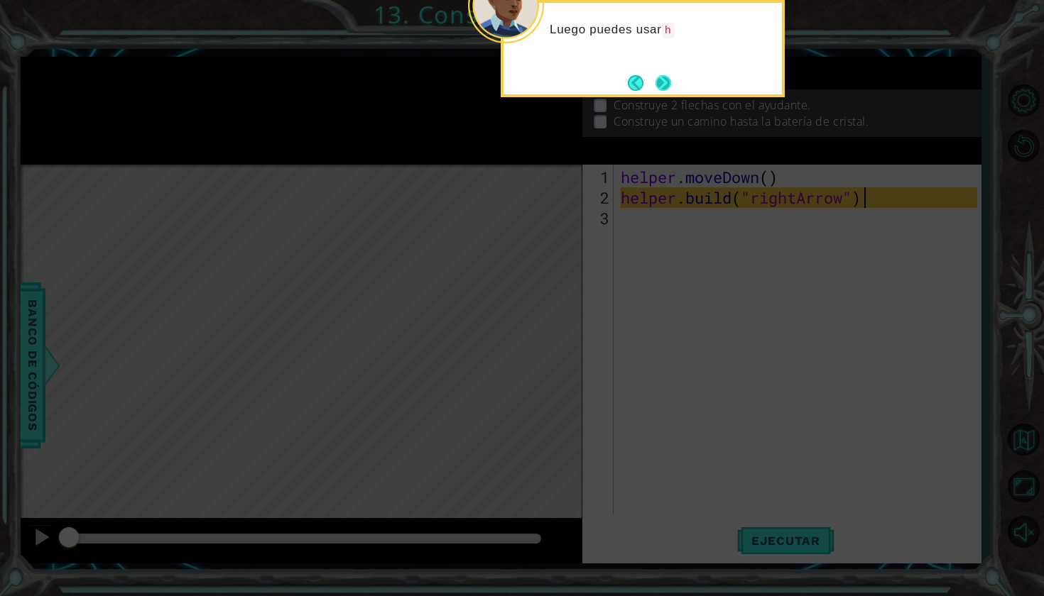
click at [666, 80] on button "Next" at bounding box center [663, 83] width 16 height 16
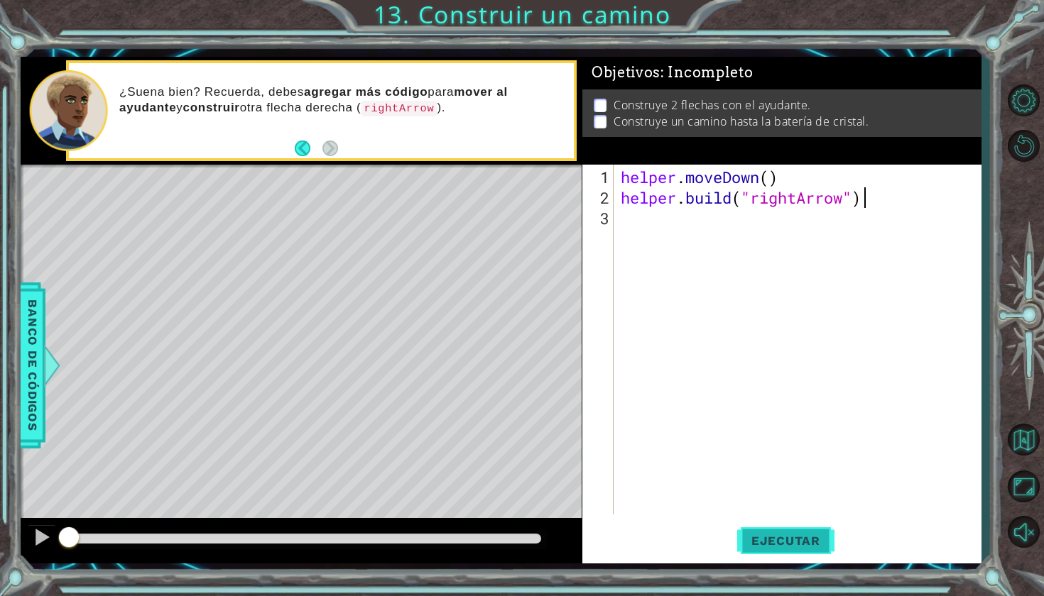
click at [768, 543] on span "Ejecutar" at bounding box center [785, 541] width 97 height 14
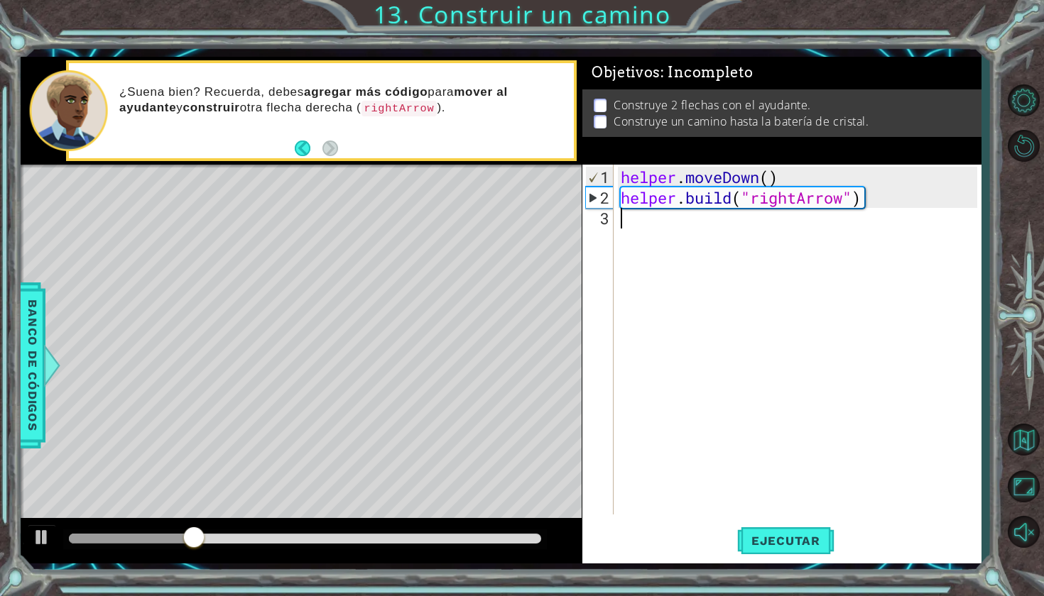
click at [673, 224] on div "helper . moveDown ( ) helper . build ( "rightArrow" )" at bounding box center [801, 362] width 366 height 391
click at [740, 219] on div "helper . moveDown ( ) helper . build ( "rightArrow" )" at bounding box center [801, 362] width 366 height 391
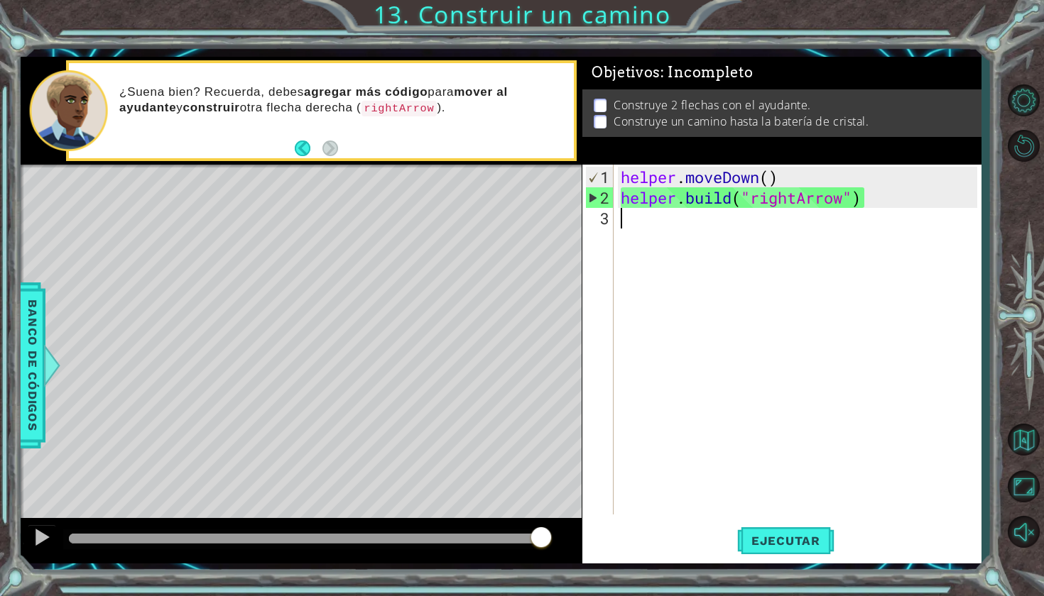
click at [679, 226] on div "helper . moveDown ( ) helper . build ( "rightArrow" )" at bounding box center [801, 362] width 366 height 391
click at [606, 102] on p at bounding box center [600, 105] width 13 height 13
click at [687, 219] on div "helper . moveDown ( ) helper . build ( "rightArrow" )" at bounding box center [801, 362] width 366 height 391
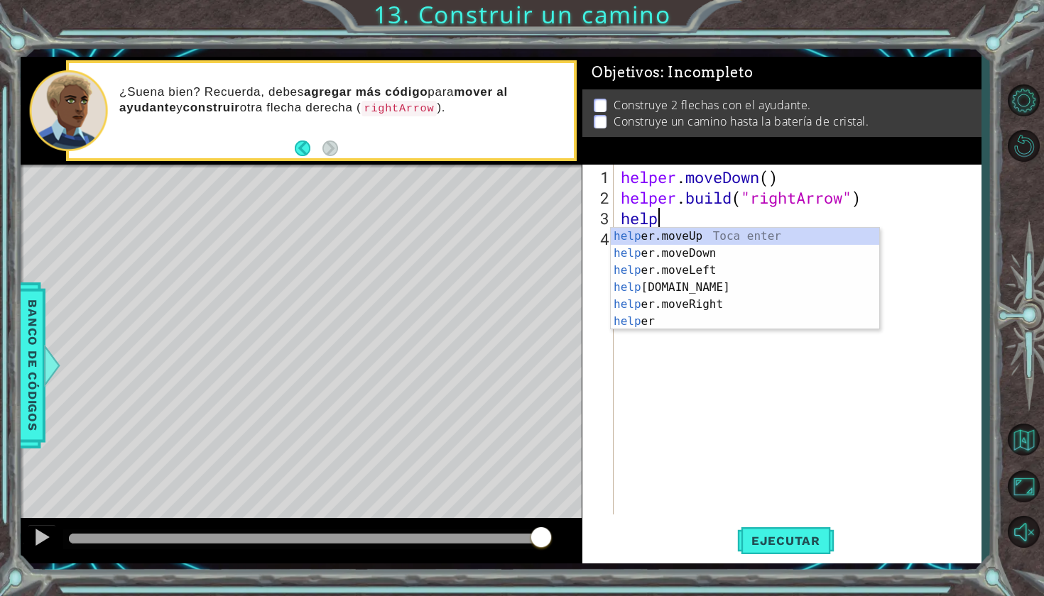
scroll to position [0, 1]
type textarea "h"
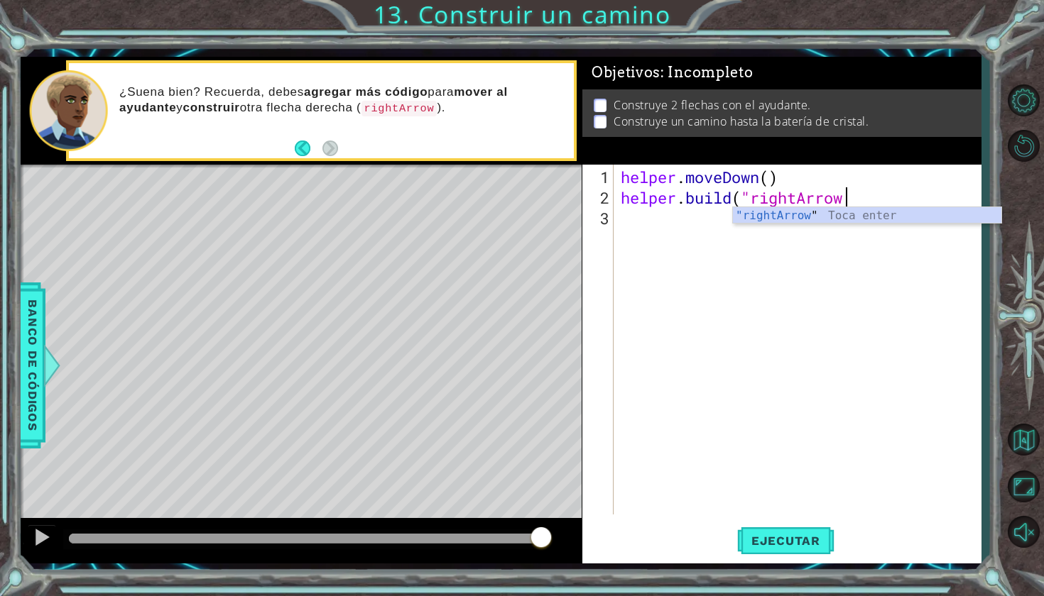
scroll to position [0, 10]
type textarea "[DOMAIN_NAME]("rightArrow")"
click at [650, 218] on div "helper . moveDown ( ) helper . build ( "rightArrow" )" at bounding box center [801, 362] width 366 height 391
type textarea "|"
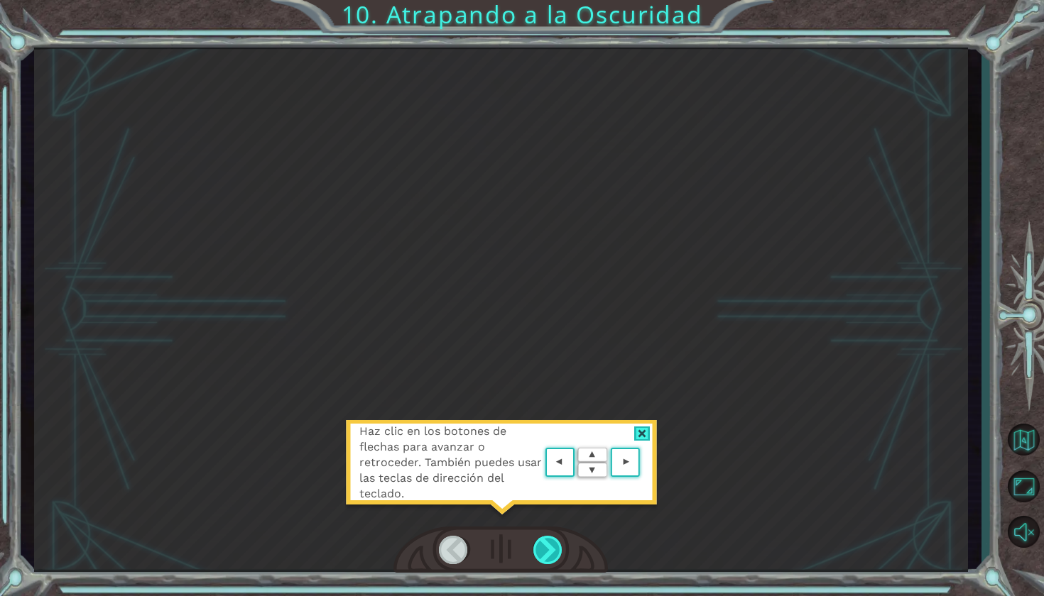
click at [557, 544] on div at bounding box center [548, 550] width 31 height 28
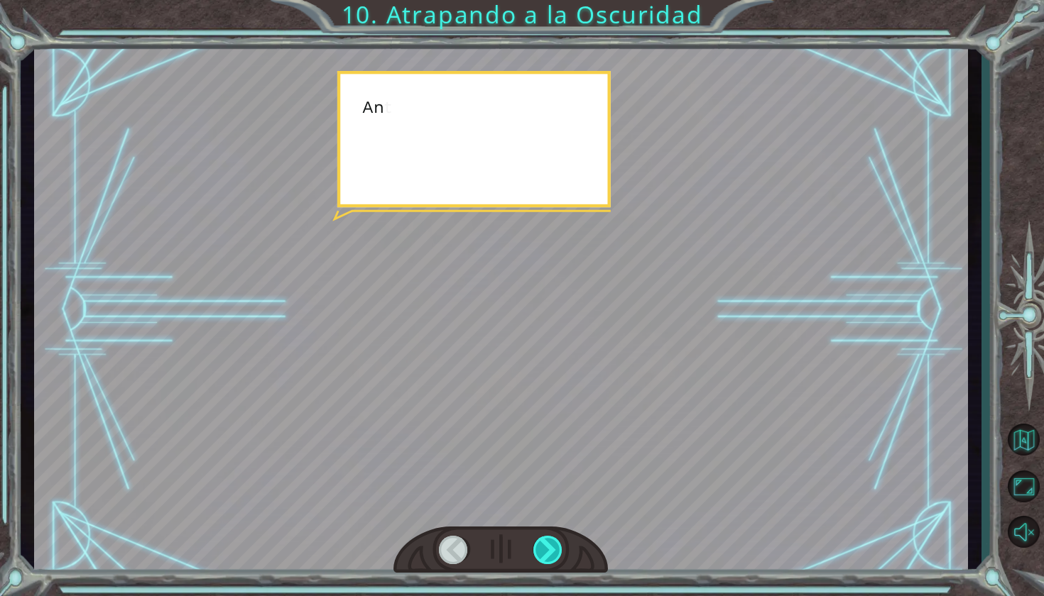
click at [557, 544] on div at bounding box center [548, 550] width 31 height 28
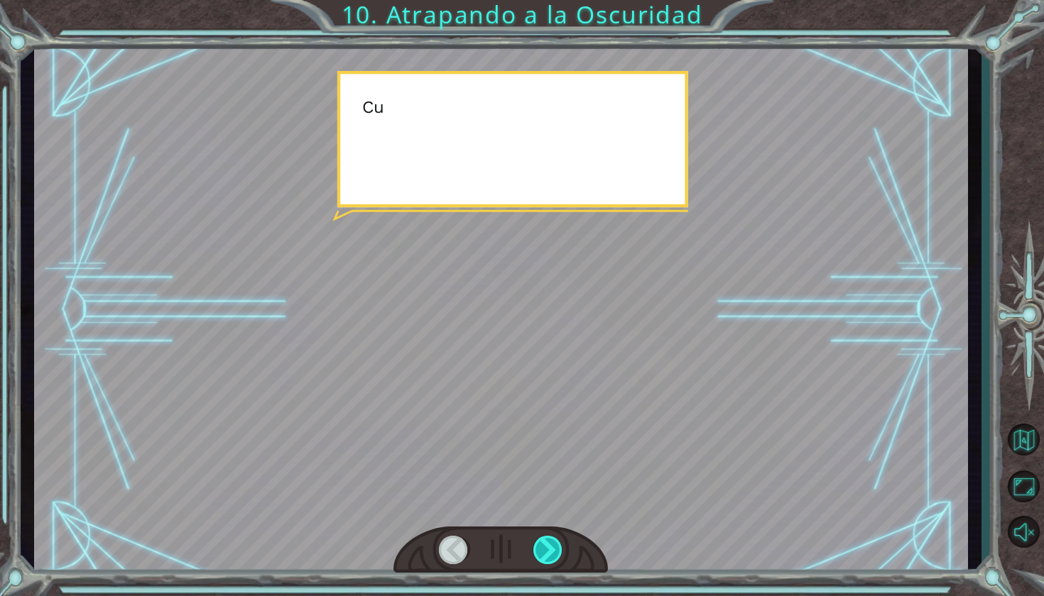
click at [557, 544] on div at bounding box center [548, 550] width 31 height 28
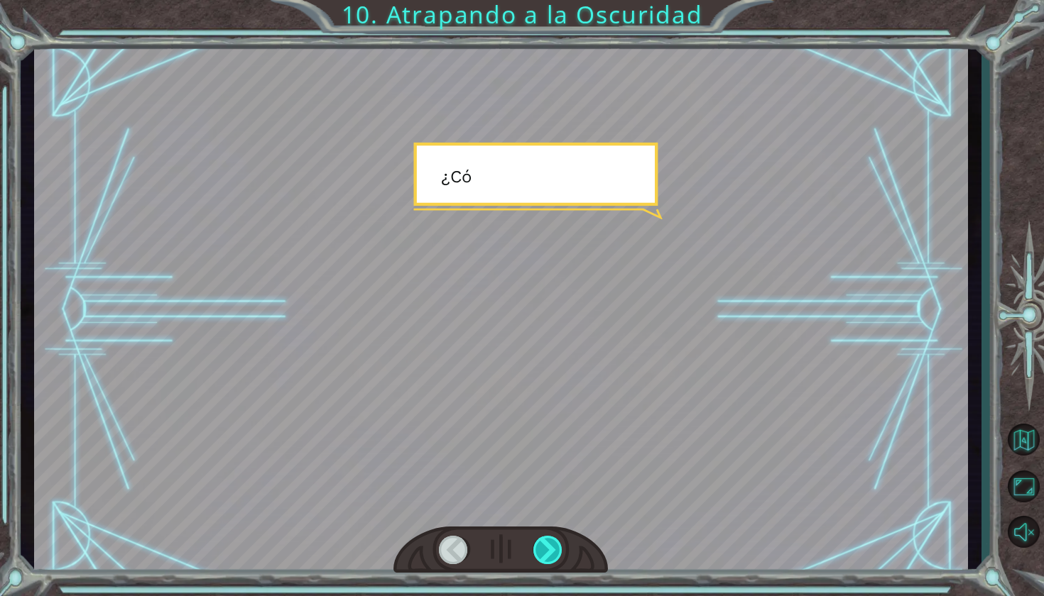
click at [554, 544] on div at bounding box center [548, 550] width 31 height 28
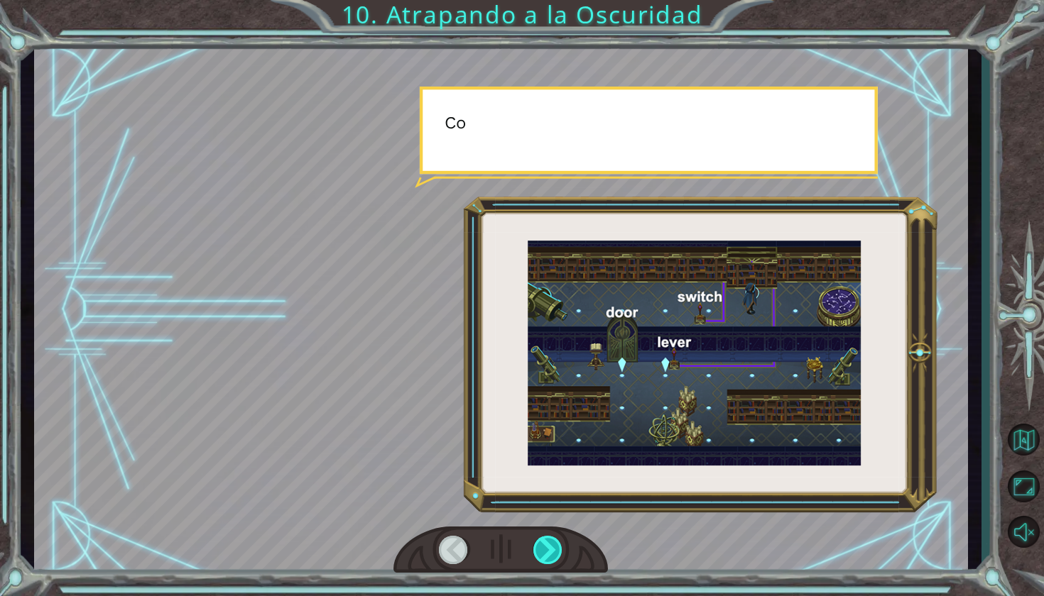
click at [554, 544] on div at bounding box center [548, 550] width 31 height 28
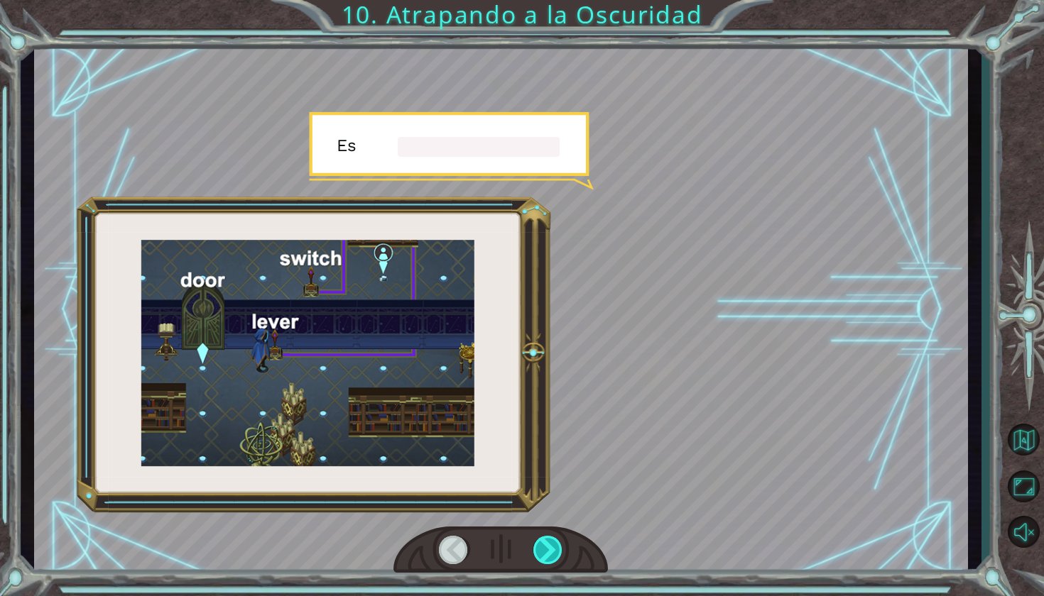
click at [554, 544] on div at bounding box center [548, 550] width 31 height 28
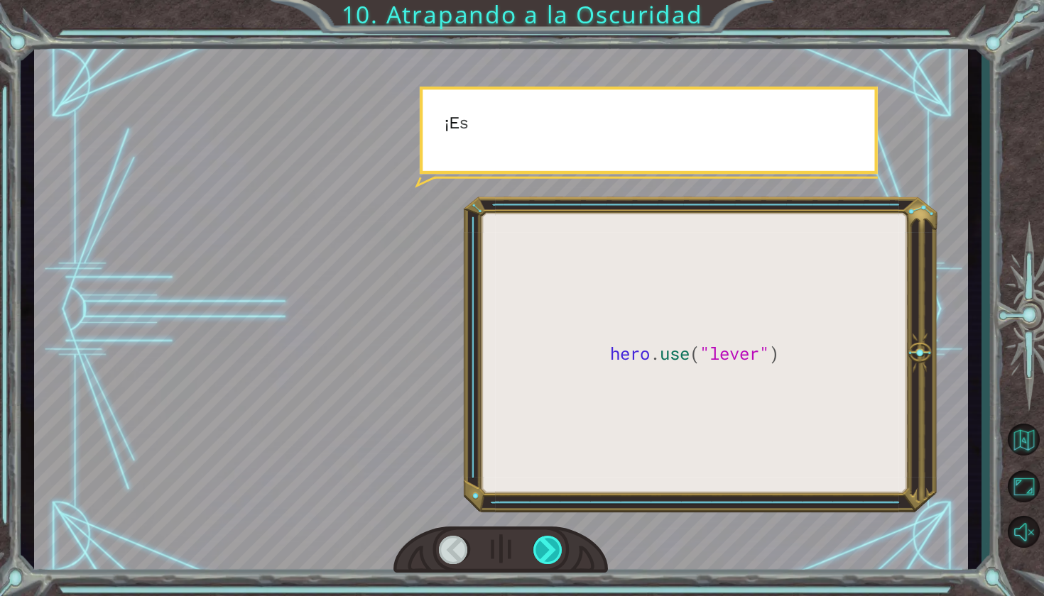
click at [554, 544] on div at bounding box center [548, 550] width 31 height 28
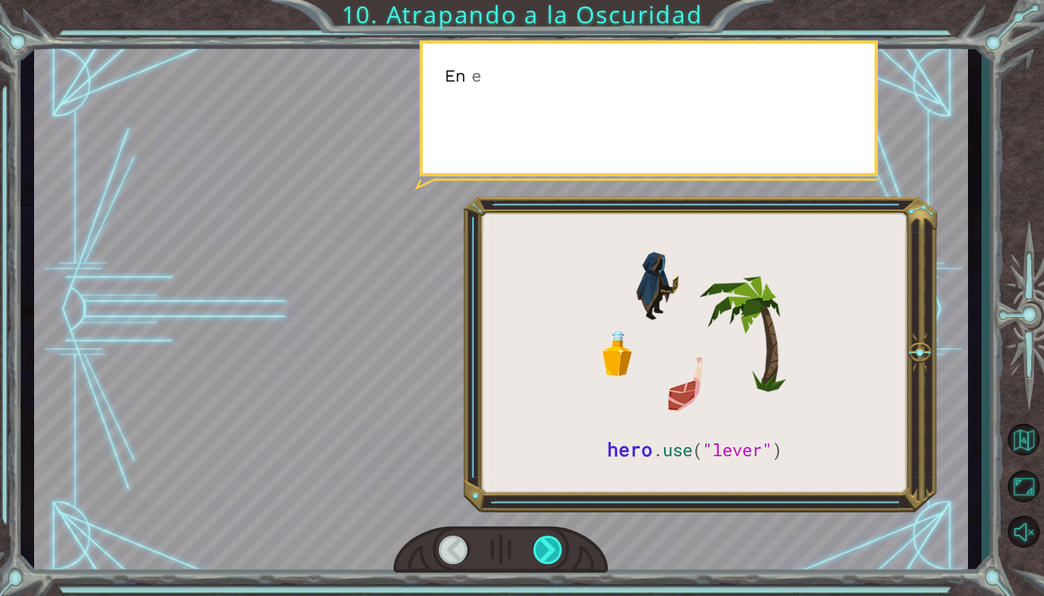
click at [554, 544] on div at bounding box center [548, 550] width 31 height 28
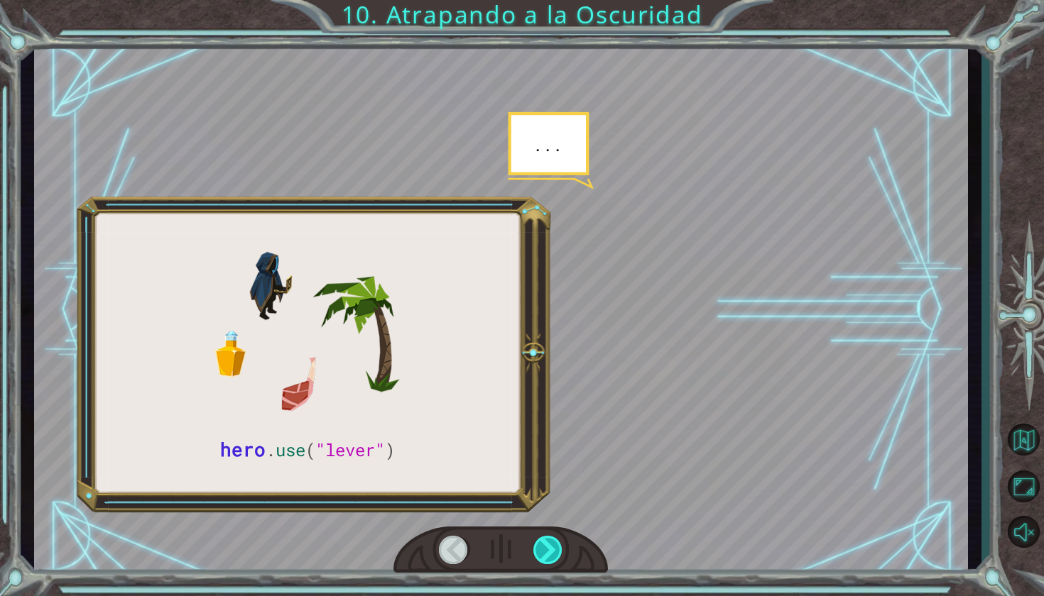
click at [554, 544] on div at bounding box center [548, 550] width 31 height 28
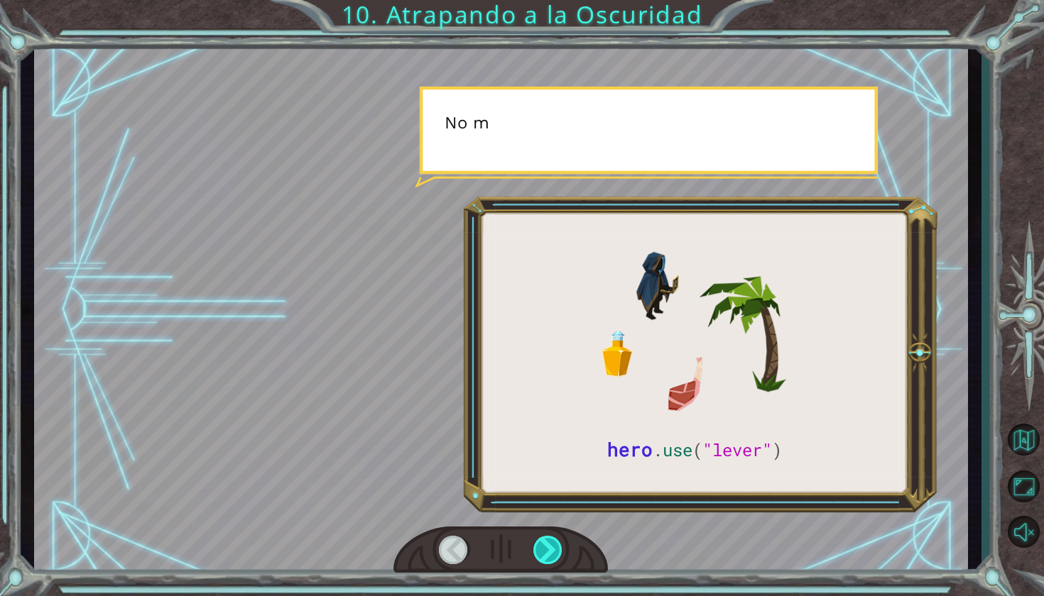
click at [554, 544] on div at bounding box center [548, 550] width 31 height 28
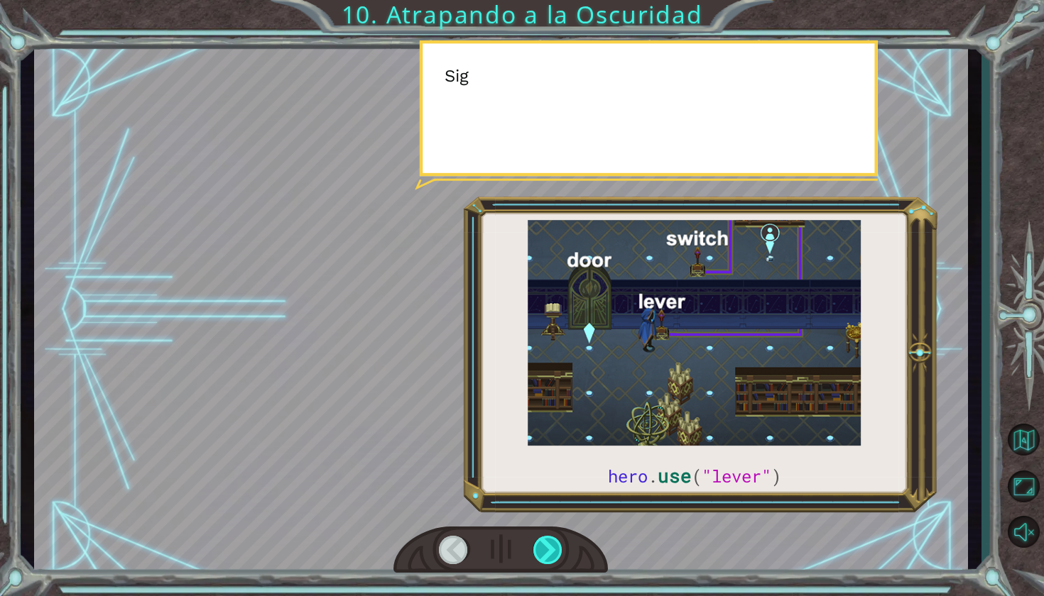
click at [554, 544] on div at bounding box center [548, 550] width 31 height 28
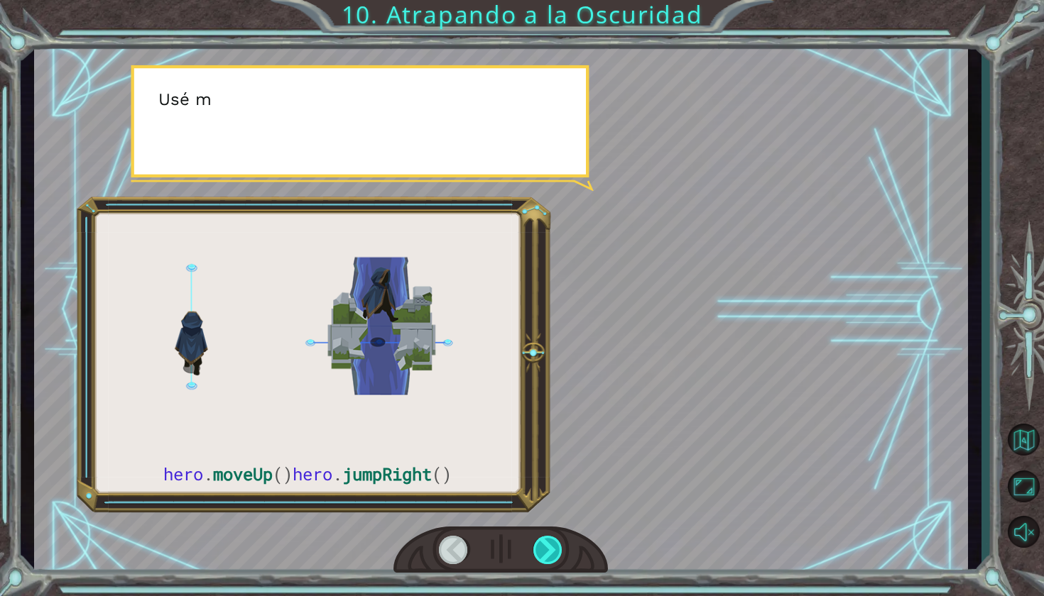
click at [554, 544] on div at bounding box center [548, 550] width 31 height 28
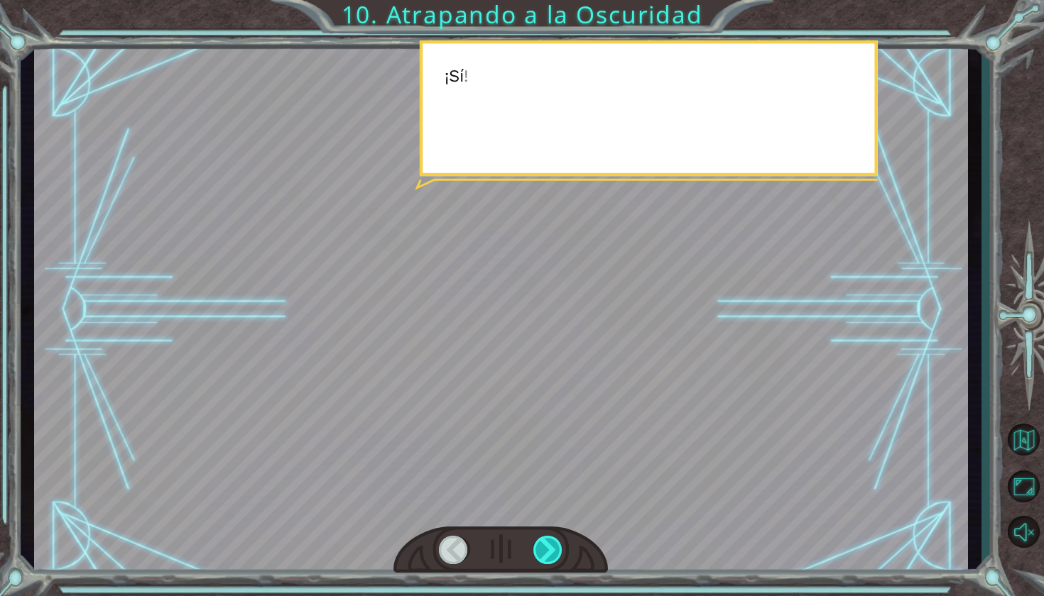
click at [554, 544] on div at bounding box center [548, 550] width 31 height 28
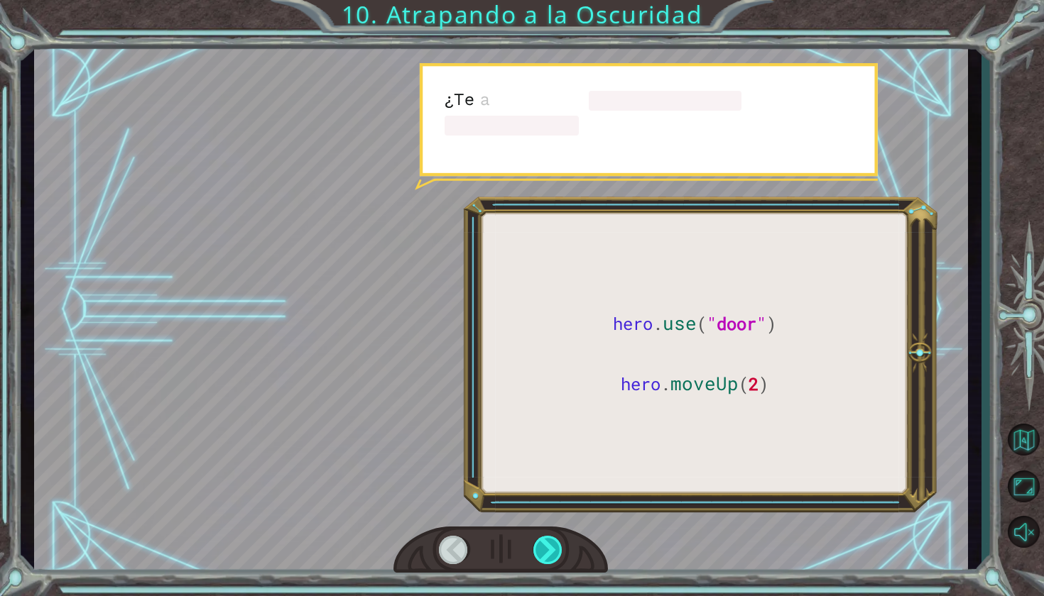
click at [554, 544] on div at bounding box center [548, 550] width 31 height 28
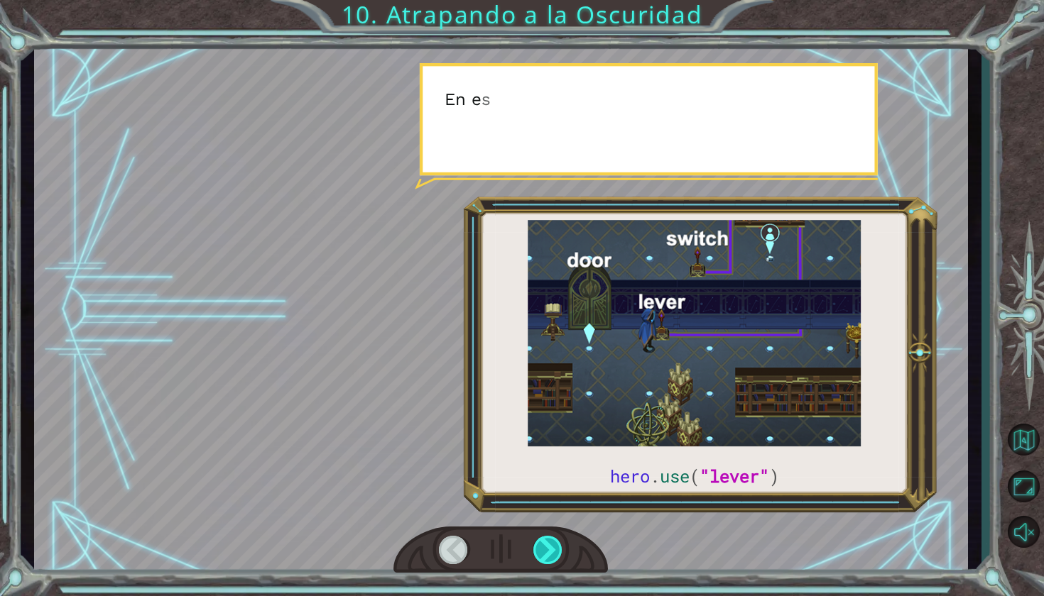
click at [554, 544] on div at bounding box center [548, 550] width 31 height 28
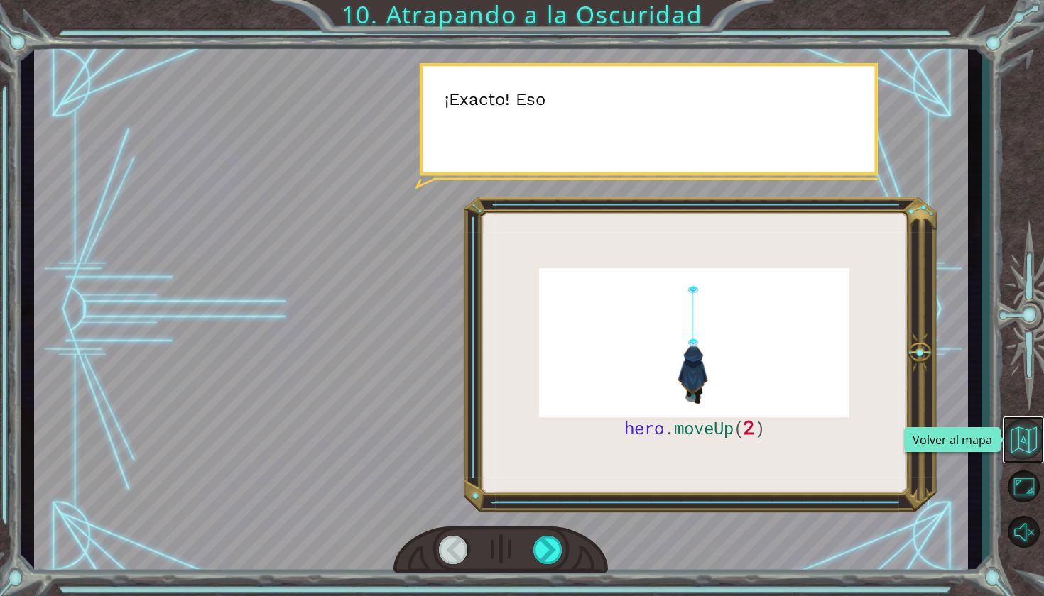
click at [1024, 440] on button "Volver al mapa" at bounding box center [1022, 439] width 41 height 41
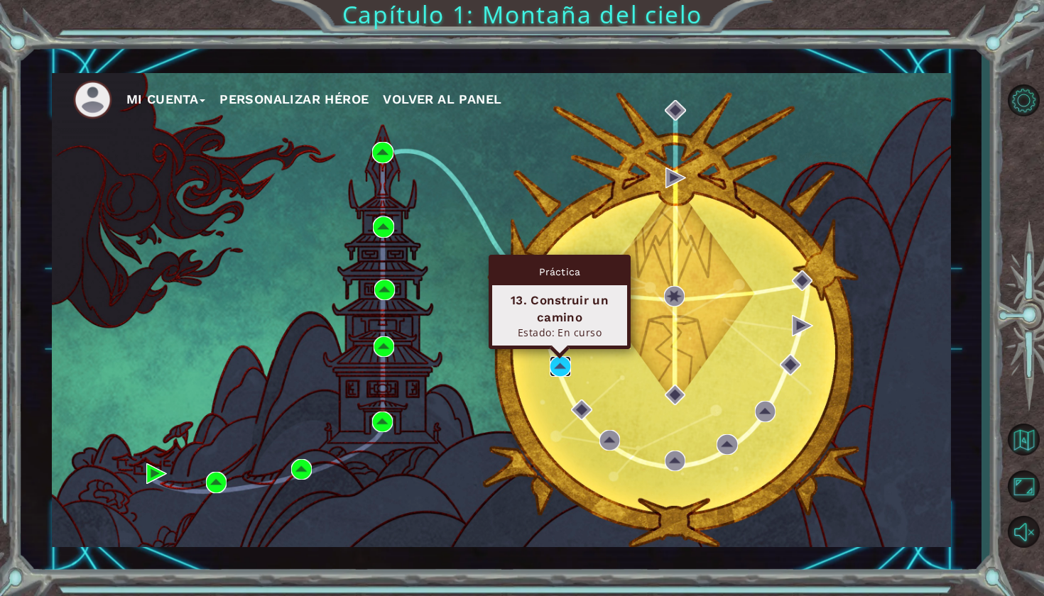
click at [557, 361] on img at bounding box center [560, 366] width 21 height 21
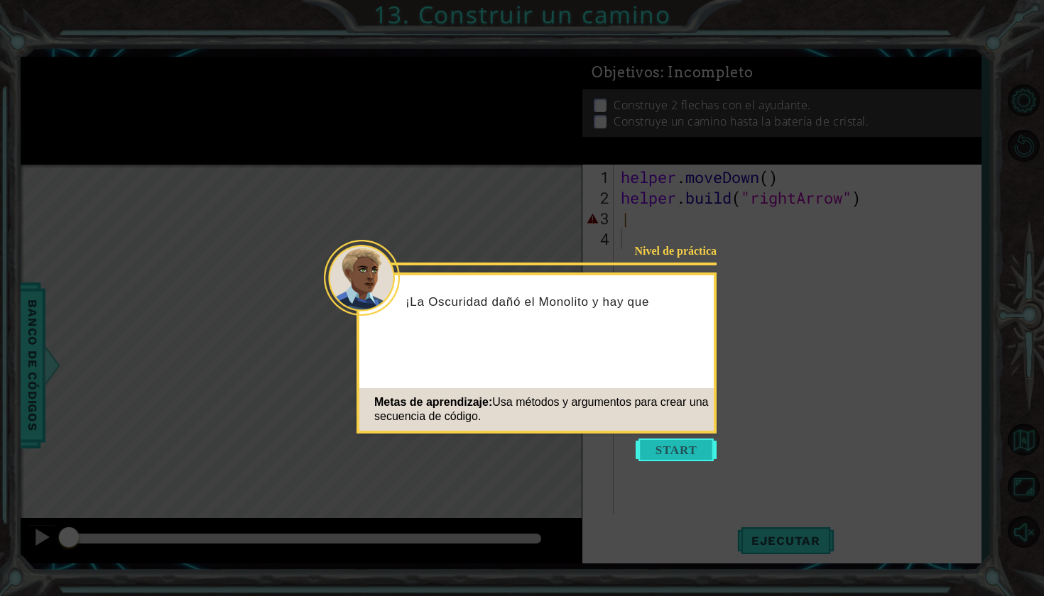
click at [658, 445] on button "Start" at bounding box center [675, 450] width 81 height 23
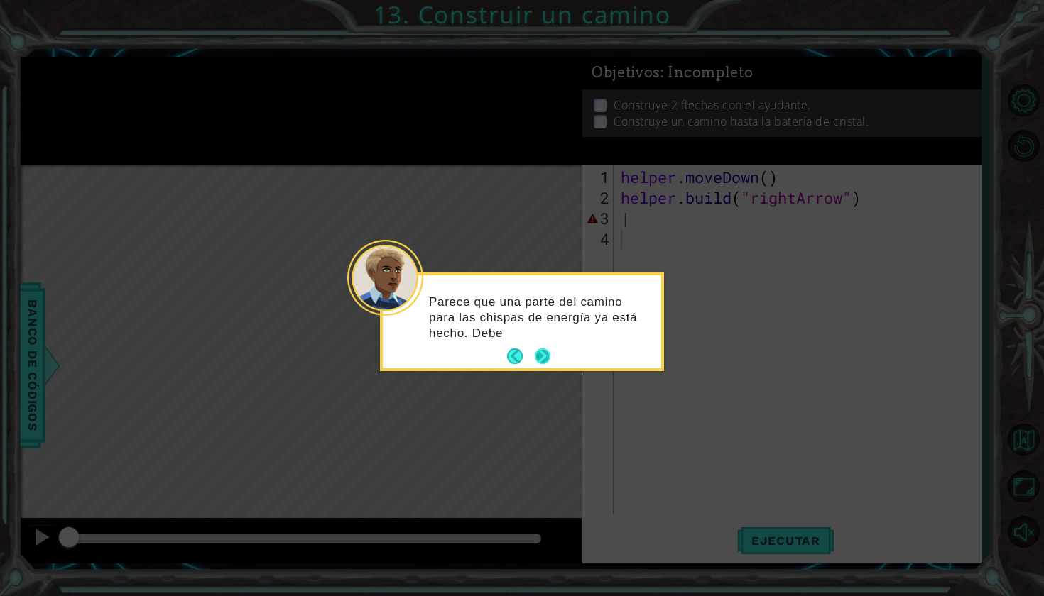
click at [540, 355] on button "Next" at bounding box center [543, 357] width 16 height 16
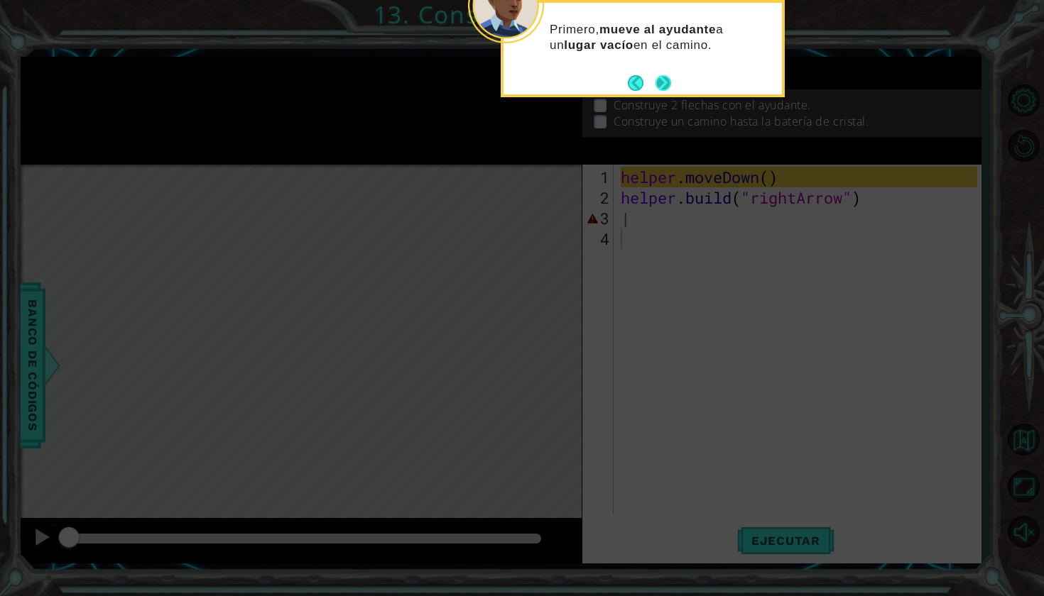
click at [662, 89] on button "Next" at bounding box center [663, 83] width 16 height 16
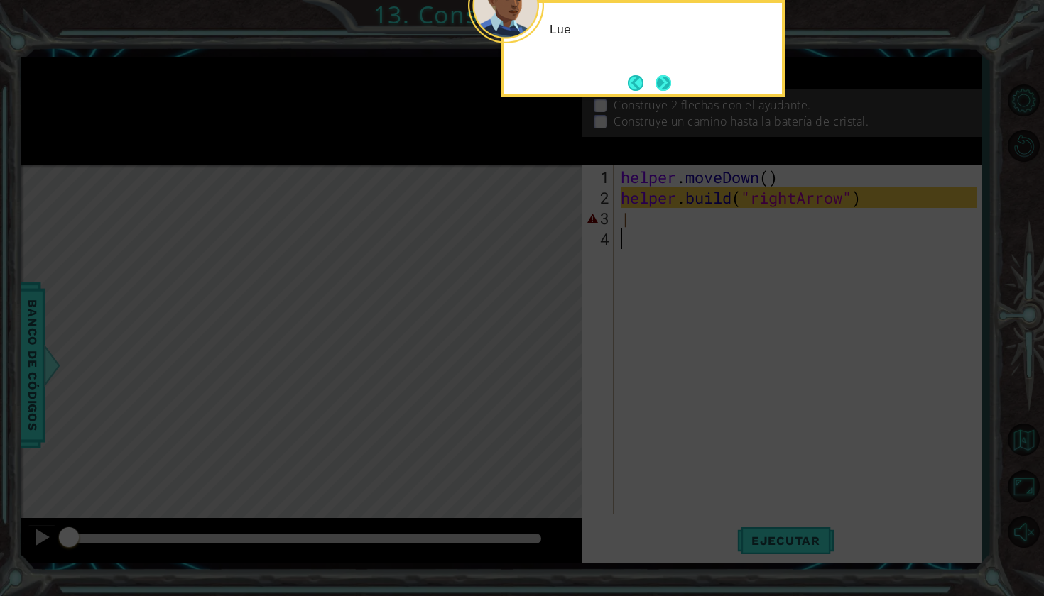
click at [662, 89] on button "Next" at bounding box center [663, 83] width 16 height 16
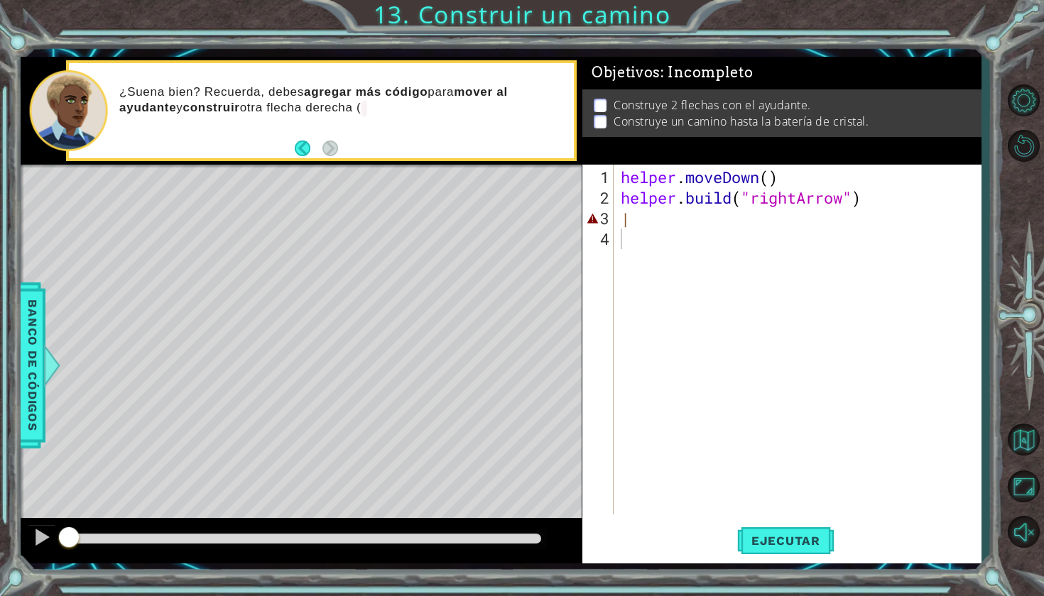
click at [568, 146] on div "¿Suena bien? Recuerda, [PERSON_NAME] agregar más código para mover al ayudante …" at bounding box center [321, 111] width 505 height 96
type textarea "|"
click at [636, 223] on div "helper . moveDown ( ) helper . build ( "rightArrow" ) |" at bounding box center [801, 362] width 366 height 391
click at [630, 222] on div "helper . moveDown ( ) helper . build ( "rightArrow" ) |" at bounding box center [801, 362] width 366 height 391
type textarea "[DOMAIN_NAME]("rightArrow")"
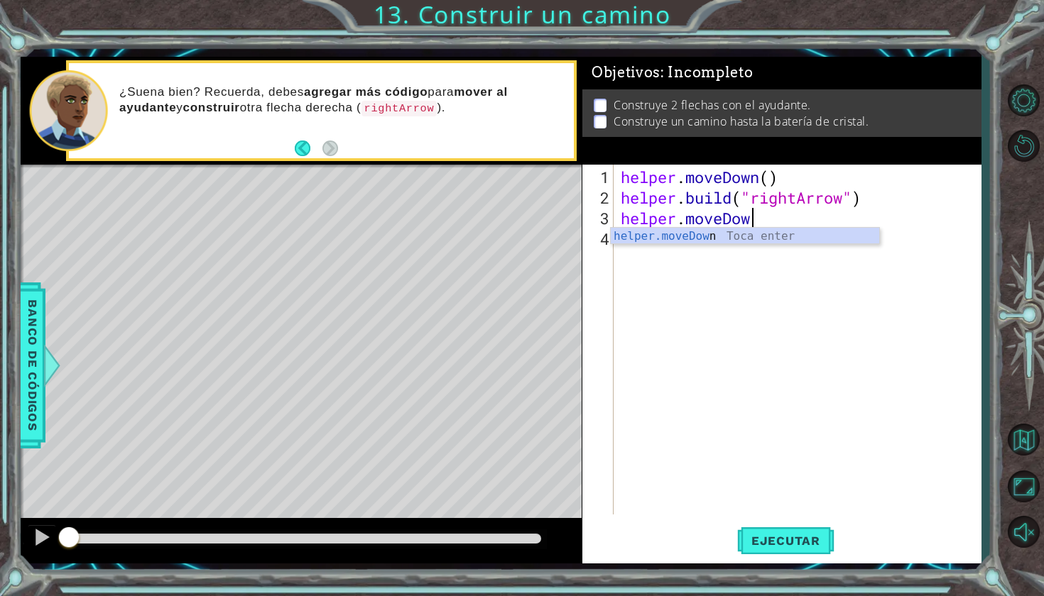
scroll to position [0, 6]
type textarea "helper.moveDown()"
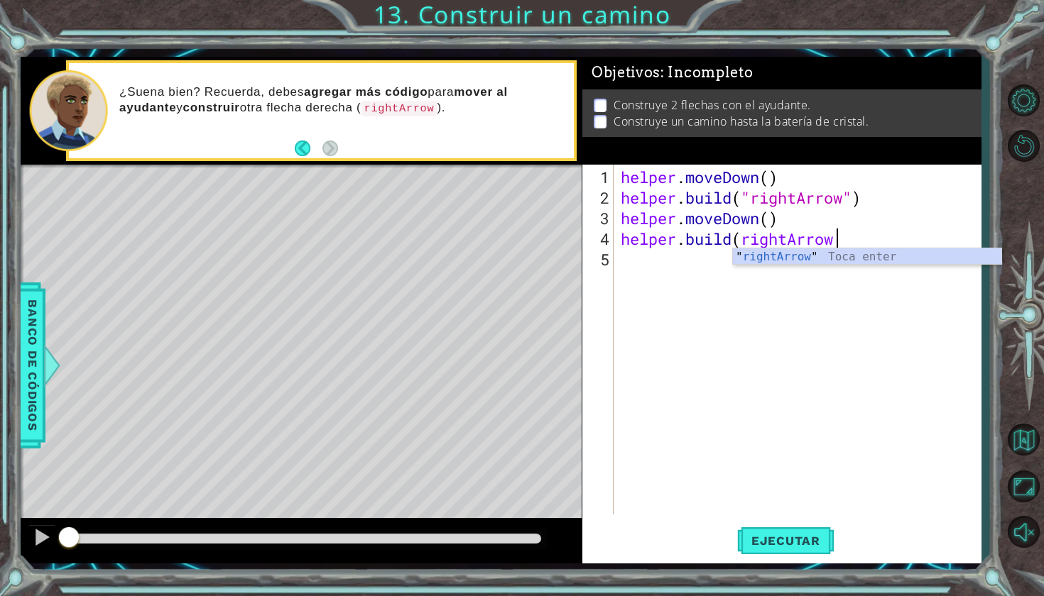
scroll to position [0, 9]
click at [743, 238] on div "helper . moveDown ( ) helper . build ( "rightArrow" ) helper . moveDown ( ) hel…" at bounding box center [801, 362] width 366 height 391
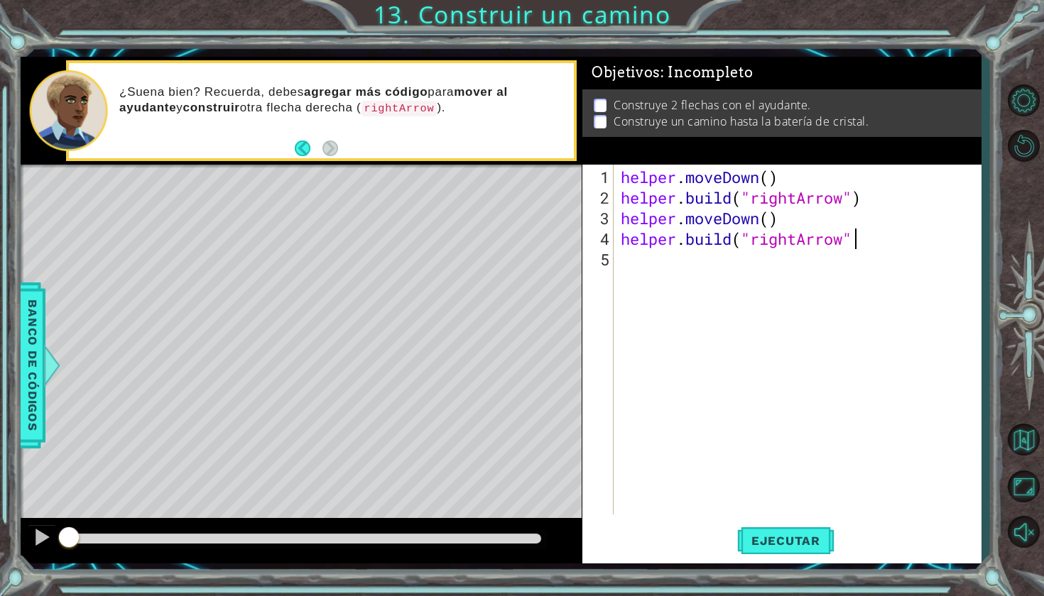
click at [876, 235] on div "helper . moveDown ( ) helper . build ( "rightArrow" ) helper . moveDown ( ) hel…" at bounding box center [801, 362] width 366 height 391
type textarea "[DOMAIN_NAME]("rightArrow")"
click at [743, 278] on div "helper . moveDown ( ) helper . build ( "rightArrow" ) helper . moveDown ( ) hel…" at bounding box center [801, 362] width 366 height 391
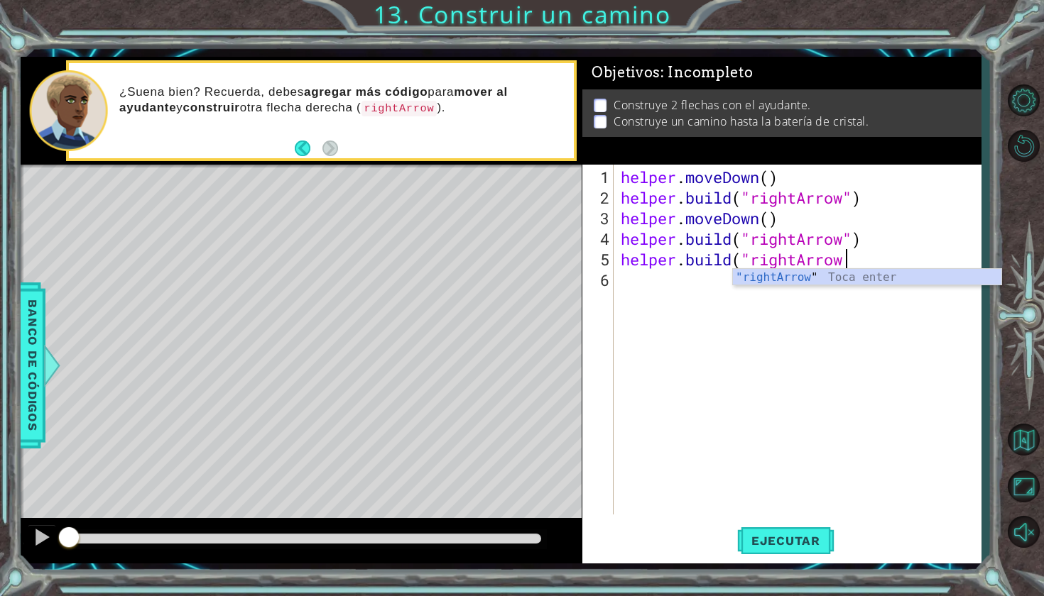
scroll to position [0, 10]
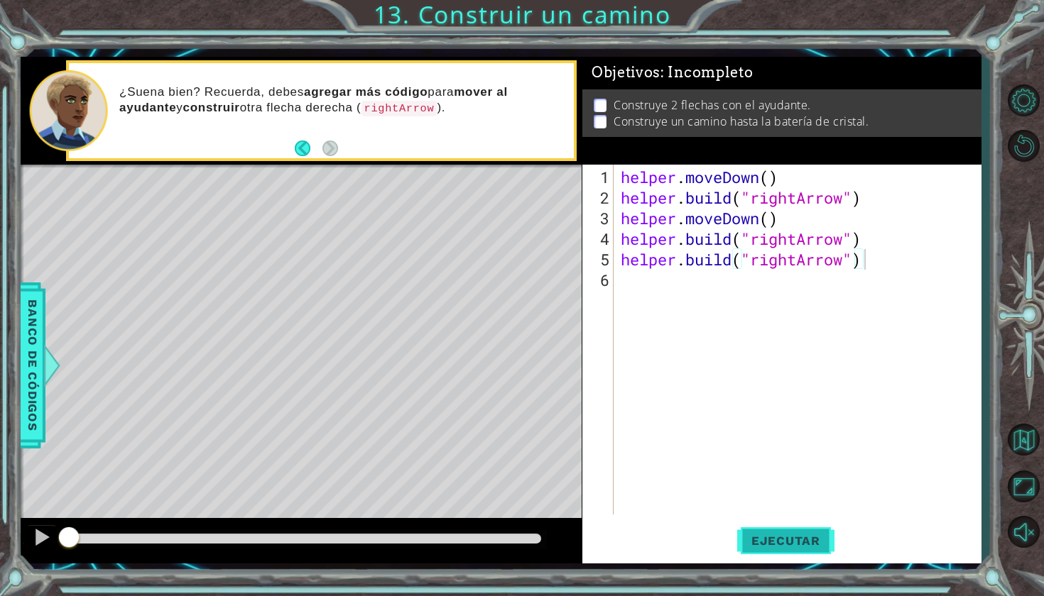
click at [800, 547] on span "Ejecutar" at bounding box center [785, 541] width 97 height 14
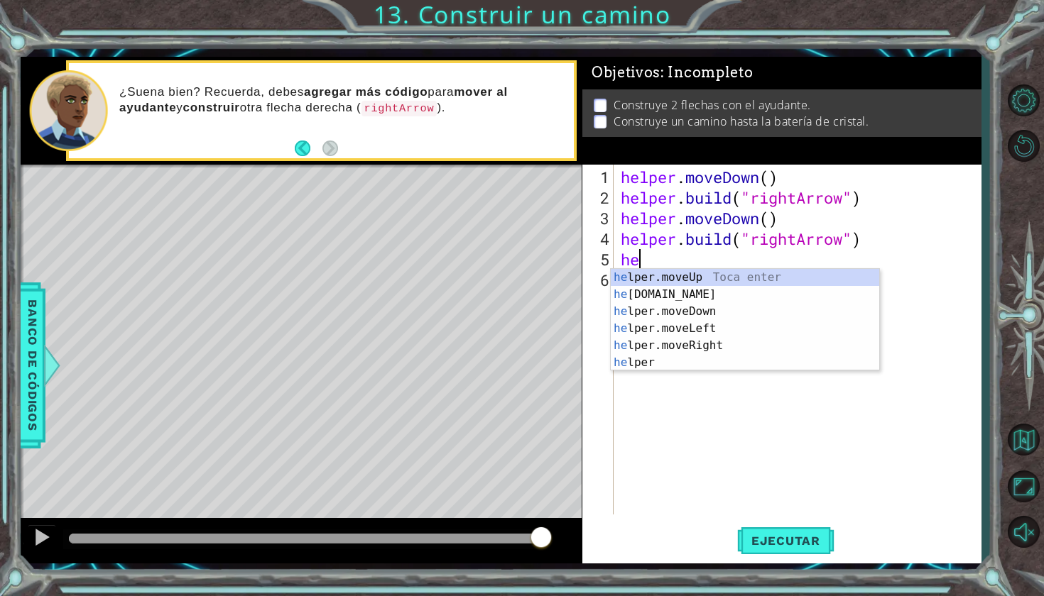
scroll to position [0, 0]
type textarea "h"
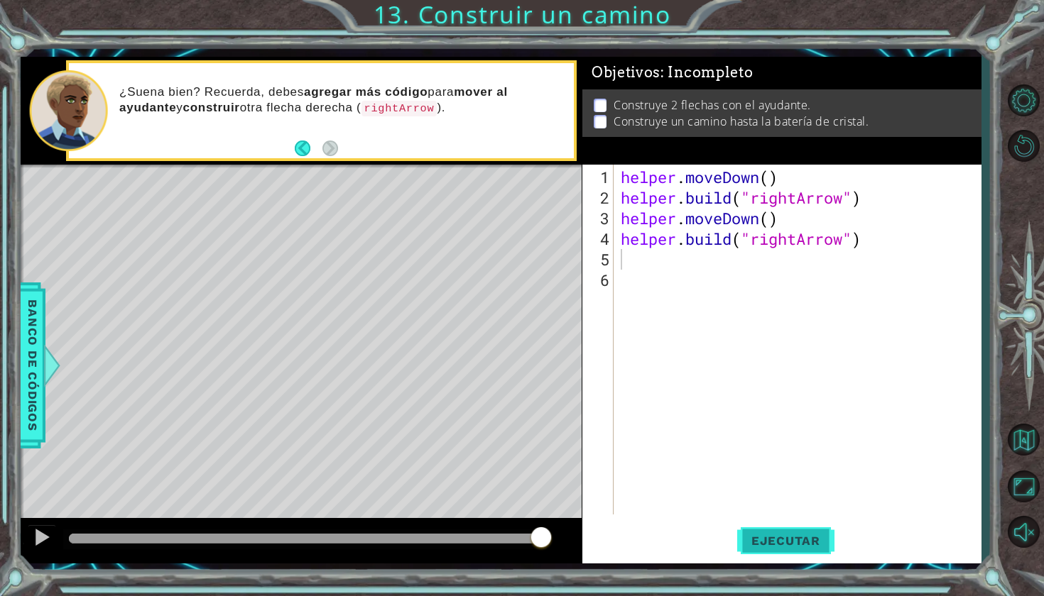
click at [813, 529] on button "Ejecutar" at bounding box center [785, 540] width 97 height 40
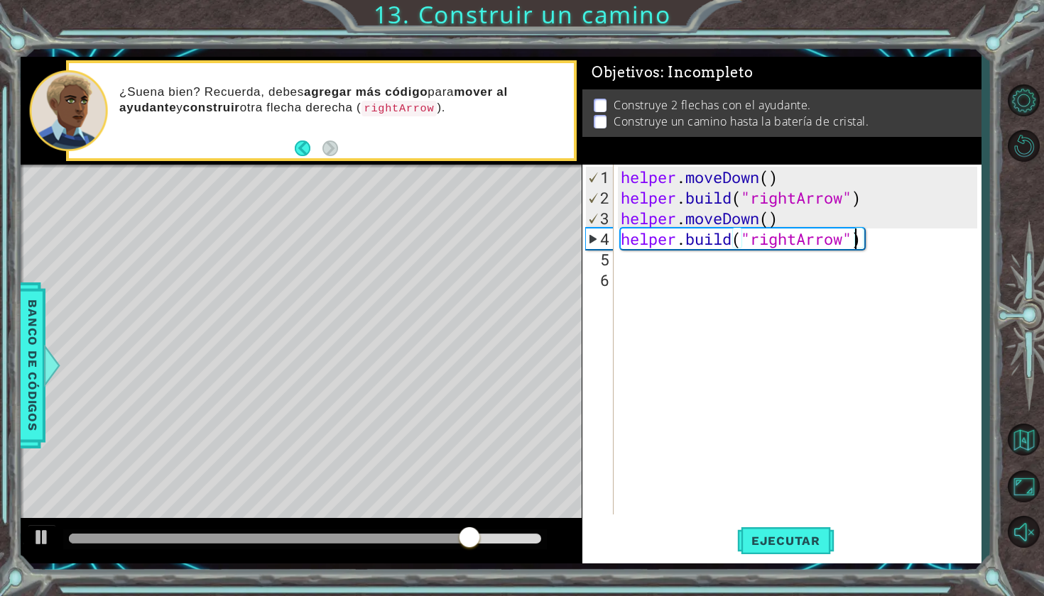
click at [857, 242] on div "helper . moveDown ( ) helper . build ( "rightArrow" ) helper . moveDown ( ) hel…" at bounding box center [801, 362] width 366 height 391
type textarea "[DOMAIN_NAME]("rightArrow")"
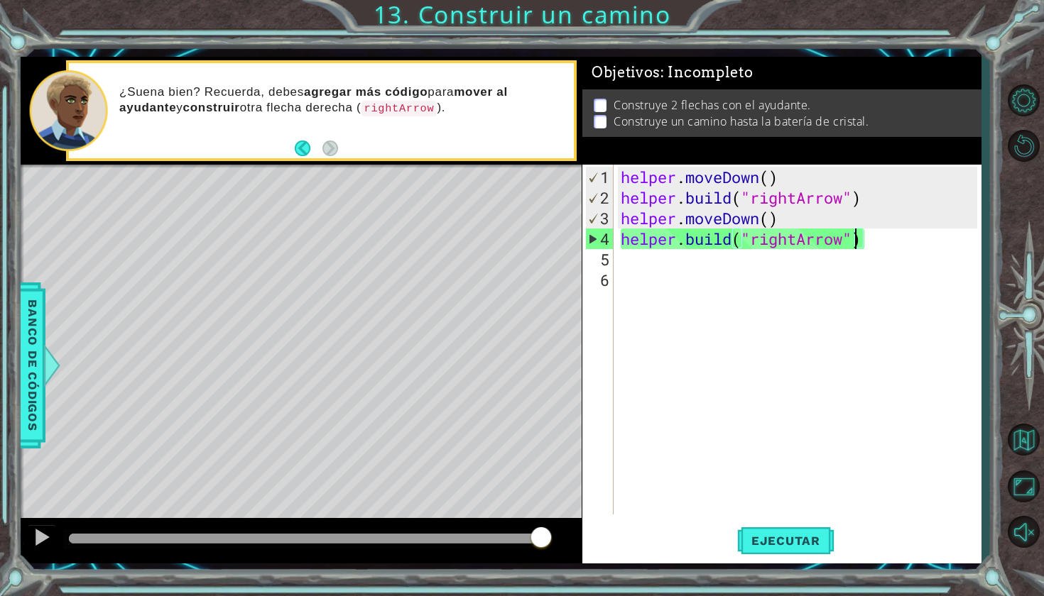
click at [733, 277] on div "helper . moveDown ( ) helper . build ( "rightArrow" ) helper . moveDown ( ) hel…" at bounding box center [801, 362] width 366 height 391
click at [734, 271] on div "helper . moveDown ( ) helper . build ( "rightArrow" ) helper . moveDown ( ) hel…" at bounding box center [801, 362] width 366 height 391
click at [733, 265] on div "helper . moveDown ( ) helper . build ( "rightArrow" ) helper . moveDown ( ) hel…" at bounding box center [801, 362] width 366 height 391
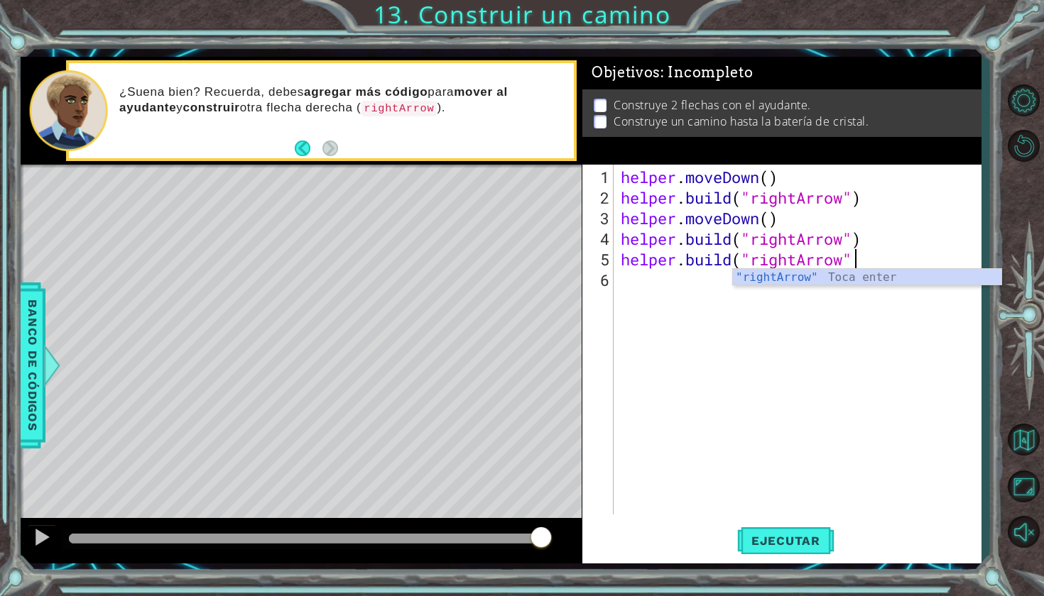
scroll to position [0, 10]
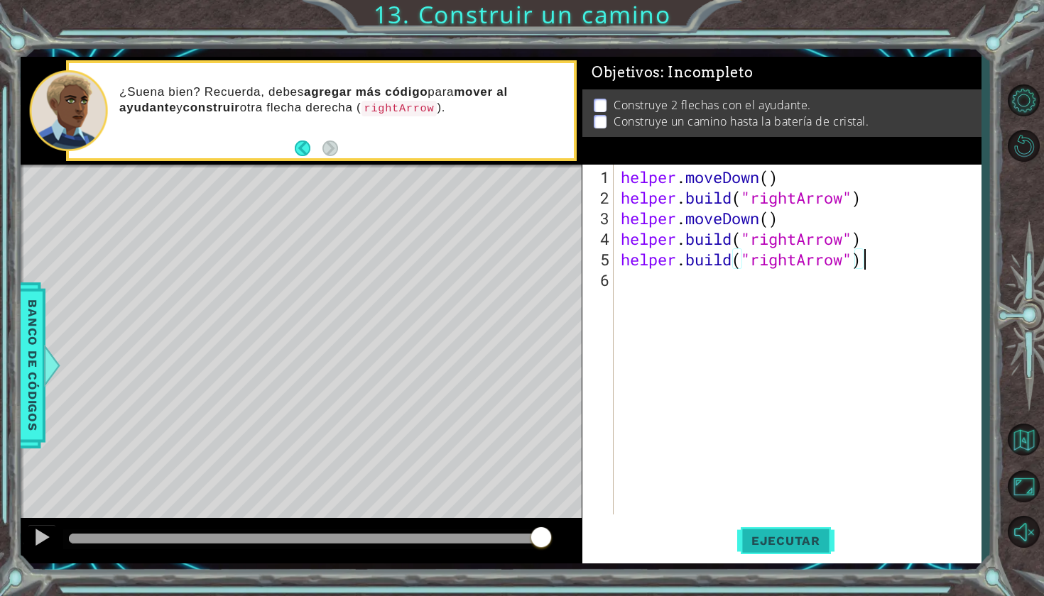
type textarea "[DOMAIN_NAME]("rightArrow")"
click at [788, 546] on span "Ejecutar" at bounding box center [785, 541] width 97 height 14
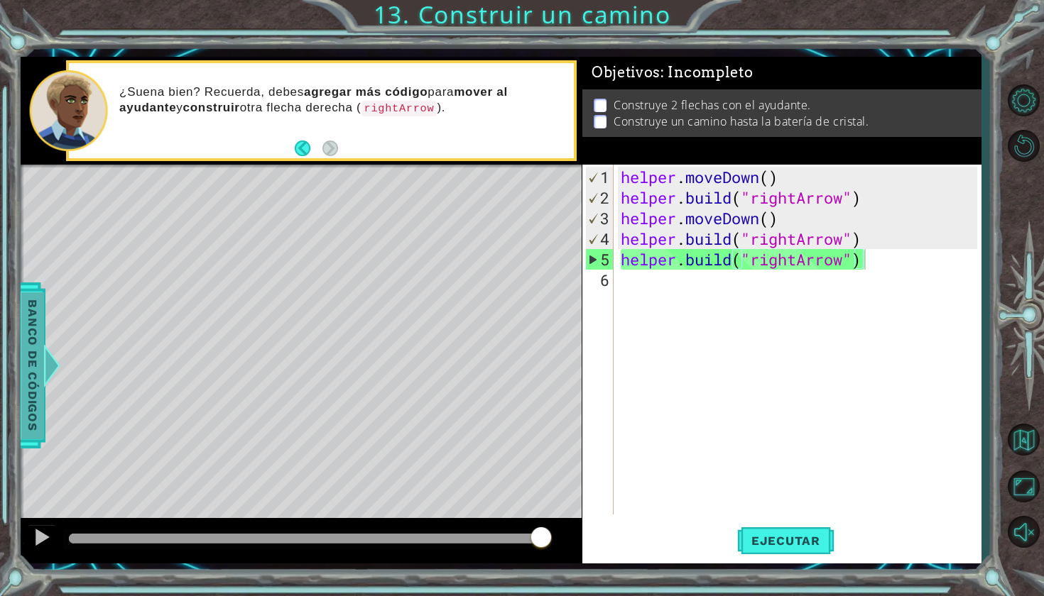
click at [37, 342] on span "Banco de códigos" at bounding box center [32, 366] width 23 height 147
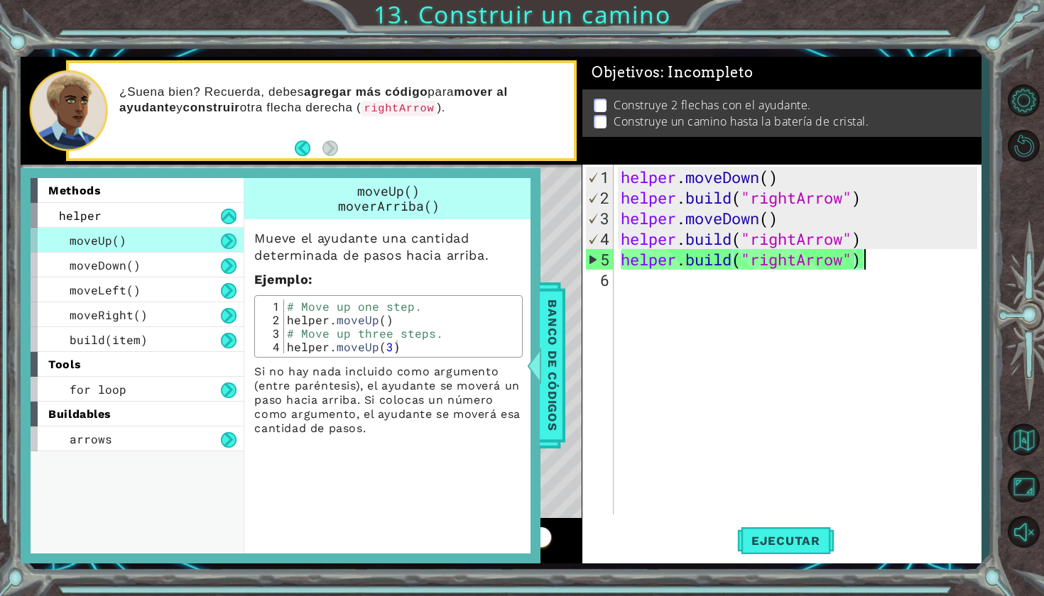
click at [585, 211] on div "1 2 3 4 5 6" at bounding box center [599, 340] width 28 height 350
click at [542, 357] on div at bounding box center [534, 365] width 18 height 43
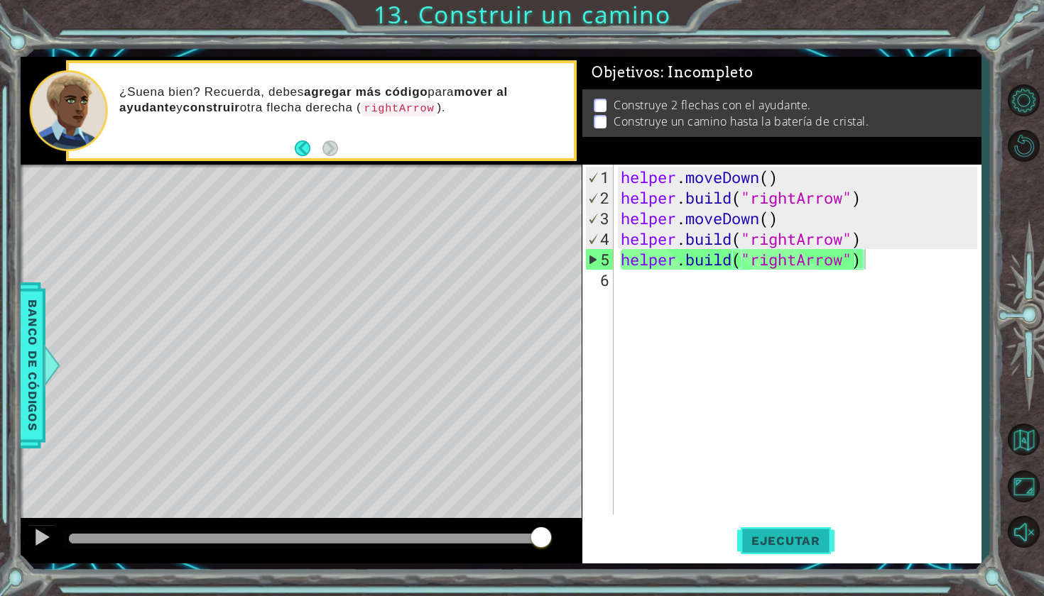
click at [768, 544] on span "Ejecutar" at bounding box center [785, 541] width 97 height 14
click at [777, 303] on div "helper . moveDown ( ) helper . build ( "rightArrow" ) helper . moveDown ( ) hel…" at bounding box center [801, 362] width 366 height 391
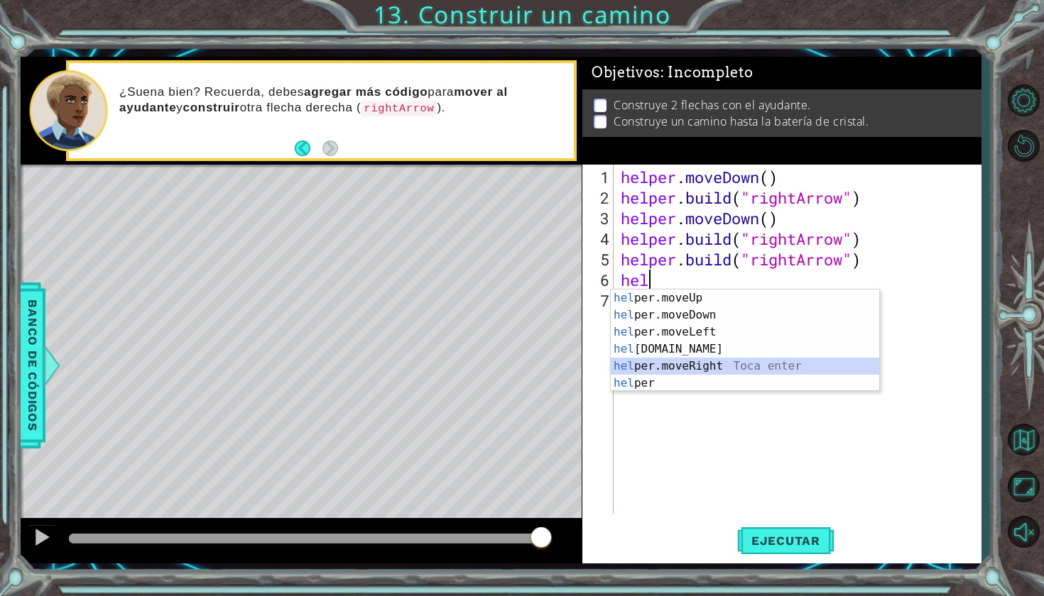
click at [731, 370] on div "hel per.moveUp Toca enter hel per.moveDown Toca enter hel per.moveLeft Toca ent…" at bounding box center [745, 358] width 268 height 136
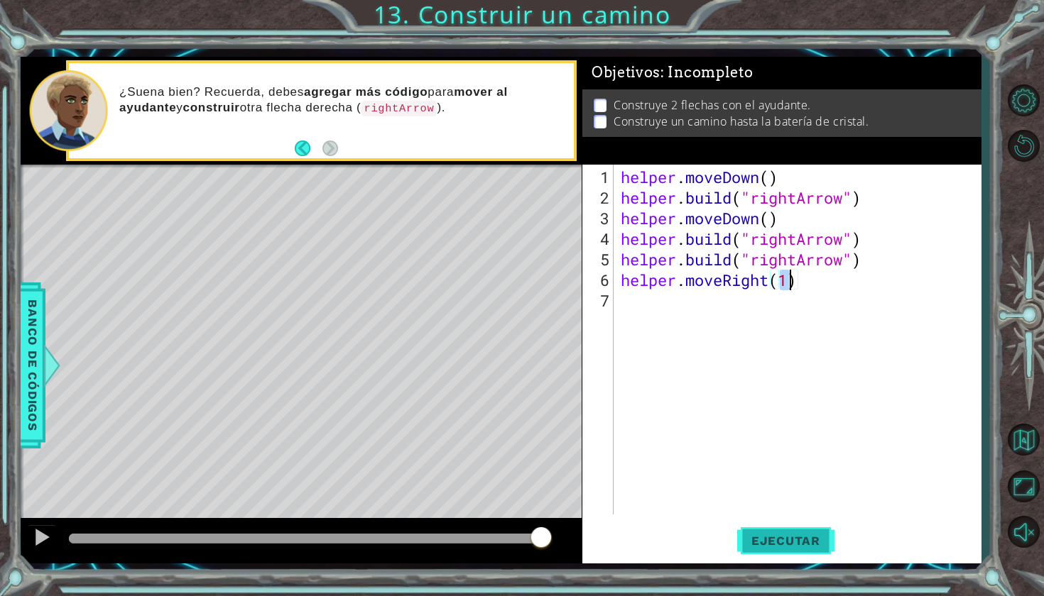
click at [773, 543] on span "Ejecutar" at bounding box center [785, 541] width 97 height 14
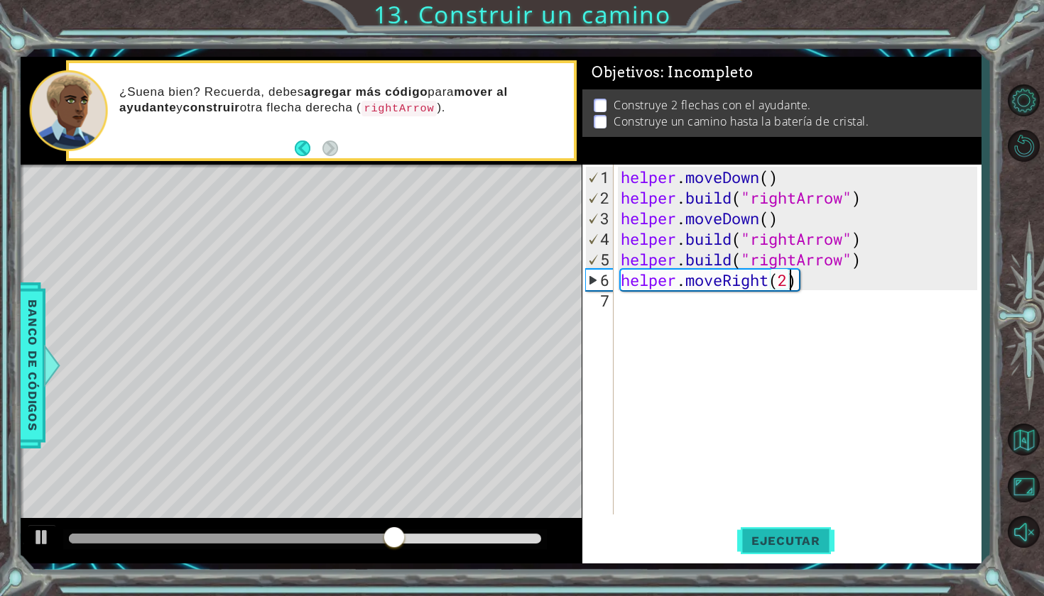
scroll to position [0, 7]
click at [782, 534] on span "Ejecutar" at bounding box center [785, 541] width 97 height 14
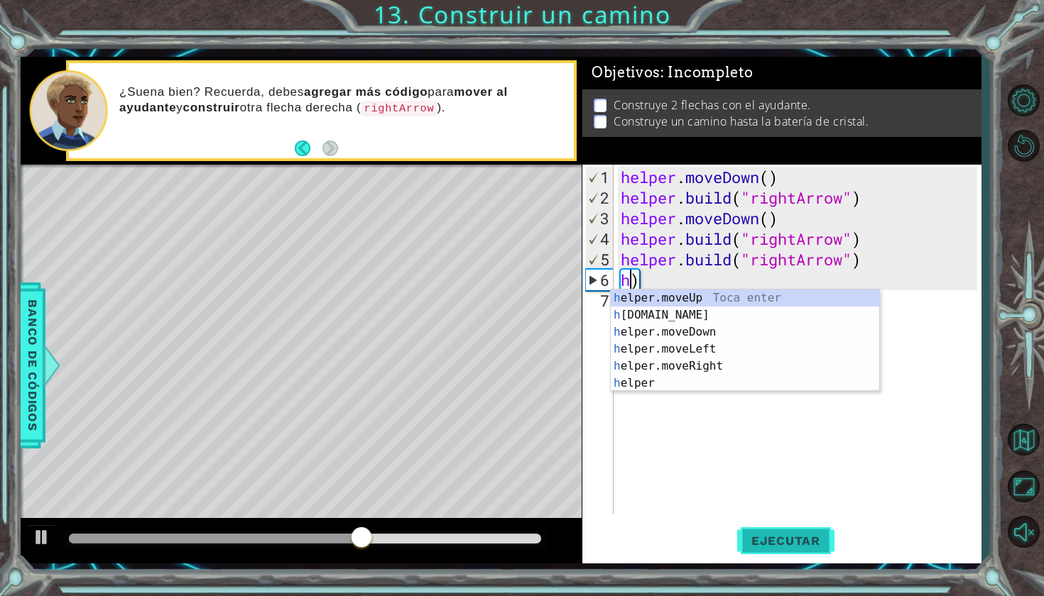
scroll to position [0, 0]
type textarea ")"
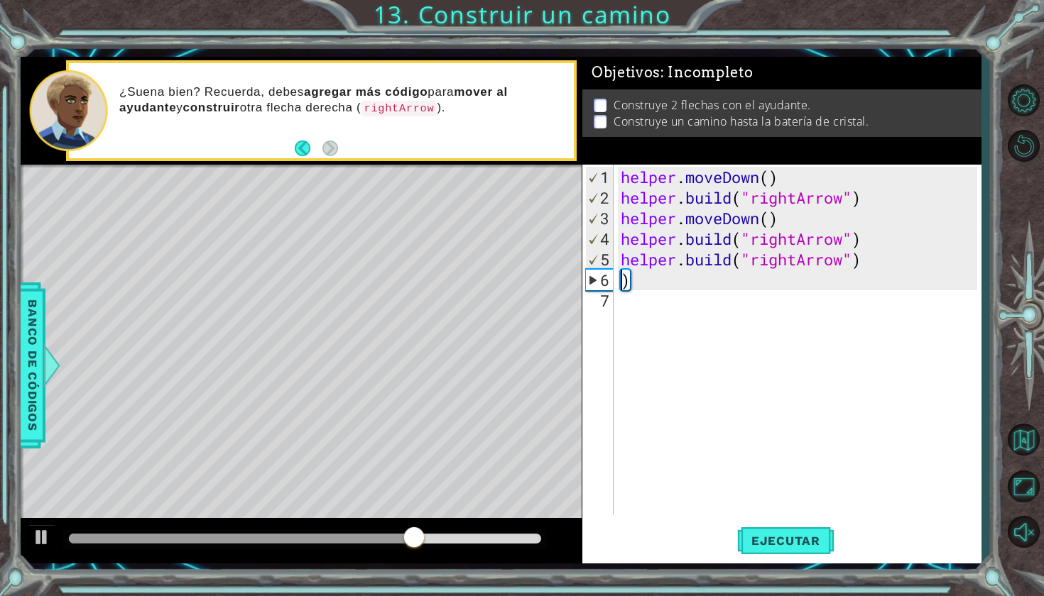
click at [840, 275] on div "helper . moveDown ( ) helper . build ( "rightArrow" ) helper . moveDown ( ) hel…" at bounding box center [801, 362] width 366 height 391
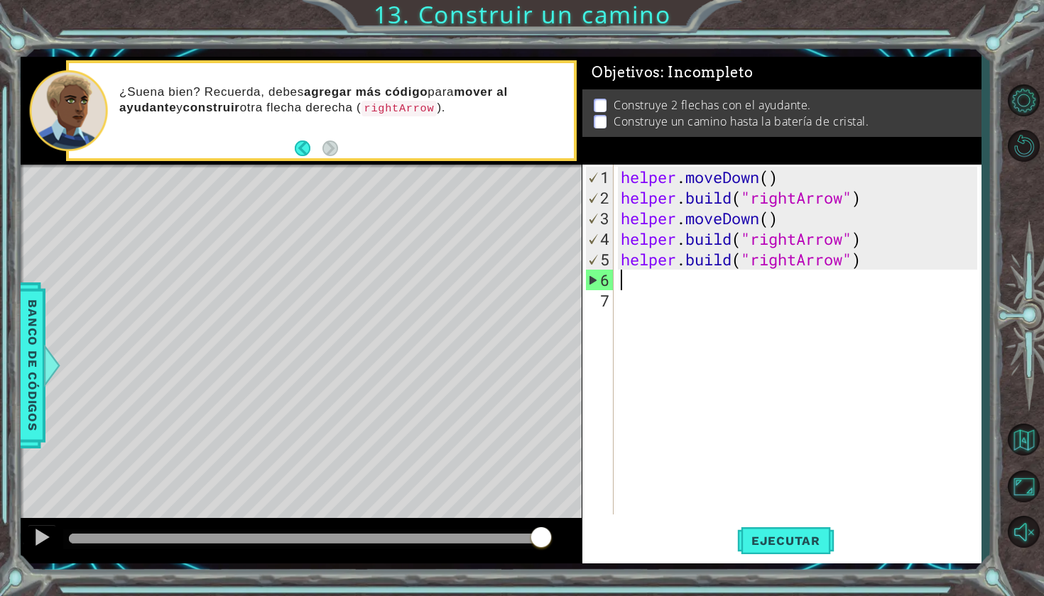
click at [714, 283] on div "helper . moveDown ( ) helper . build ( "rightArrow" ) helper . moveDown ( ) hel…" at bounding box center [801, 362] width 366 height 391
click at [782, 543] on span "Ejecutar" at bounding box center [785, 541] width 97 height 14
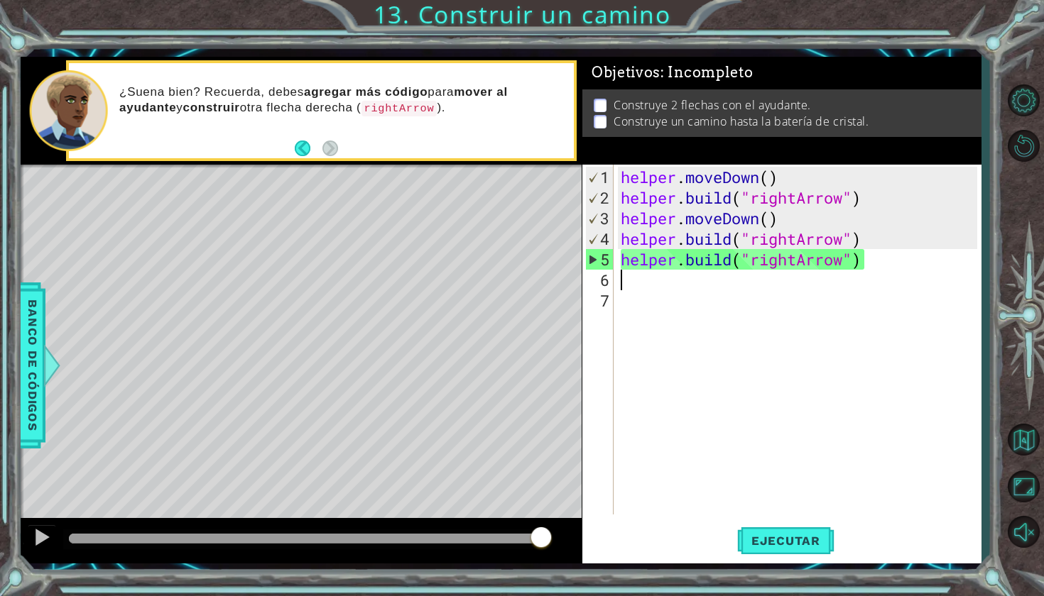
click at [912, 257] on div "helper . moveDown ( ) helper . build ( "rightArrow" ) helper . moveDown ( ) hel…" at bounding box center [801, 362] width 366 height 391
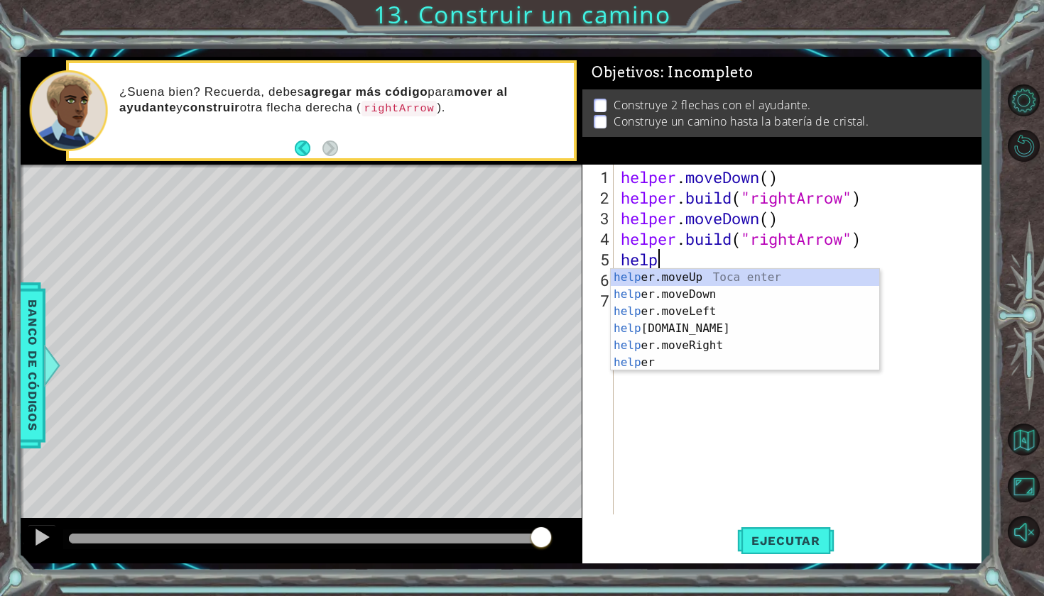
type textarea "h"
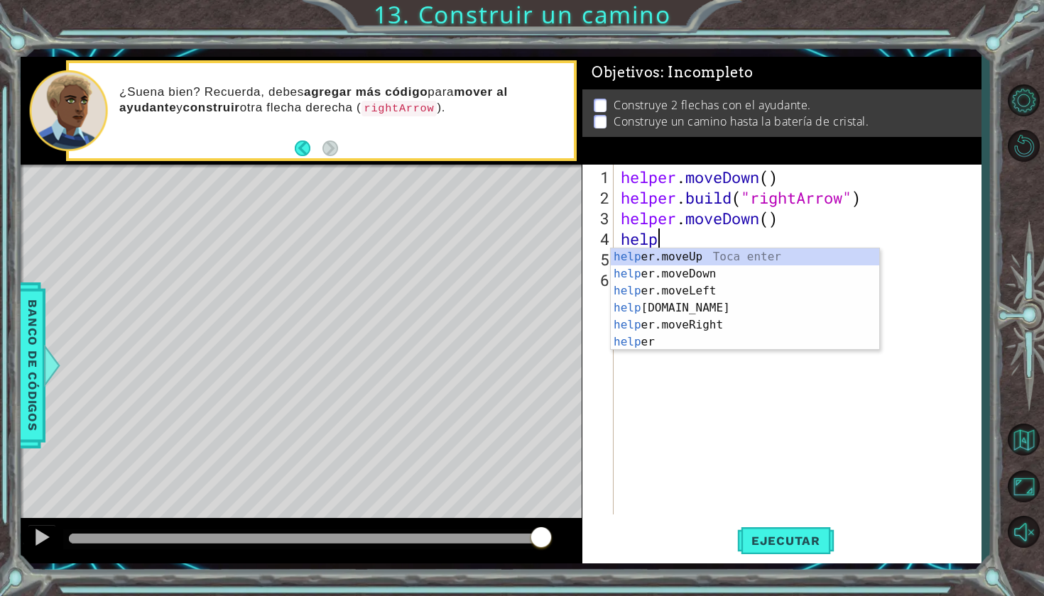
type textarea "h"
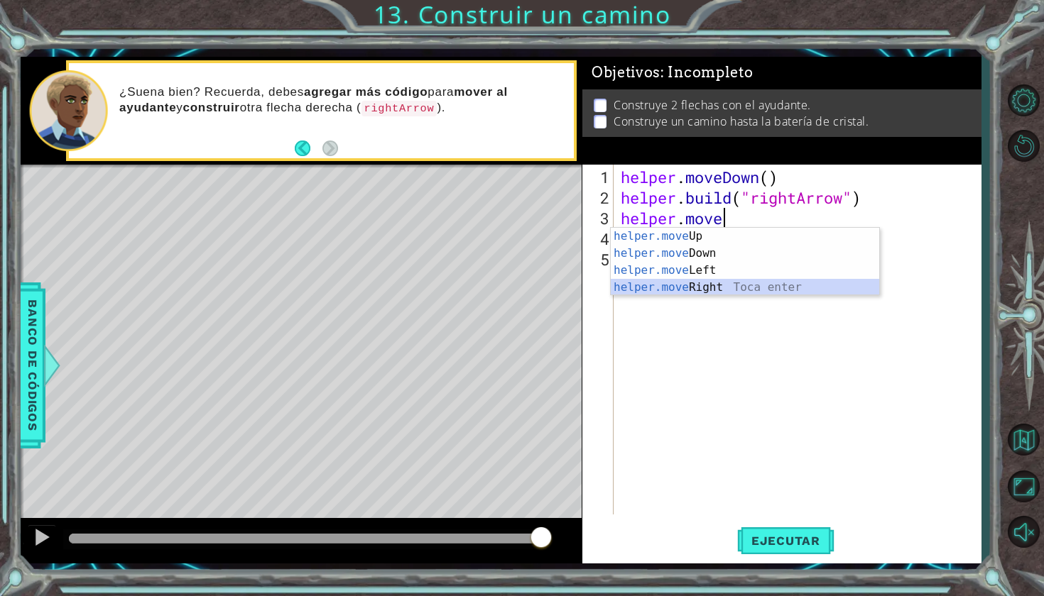
click at [789, 285] on div "helper.move Up Toca enter helper.move Down Toca enter helper.move Left Toca ent…" at bounding box center [745, 279] width 268 height 102
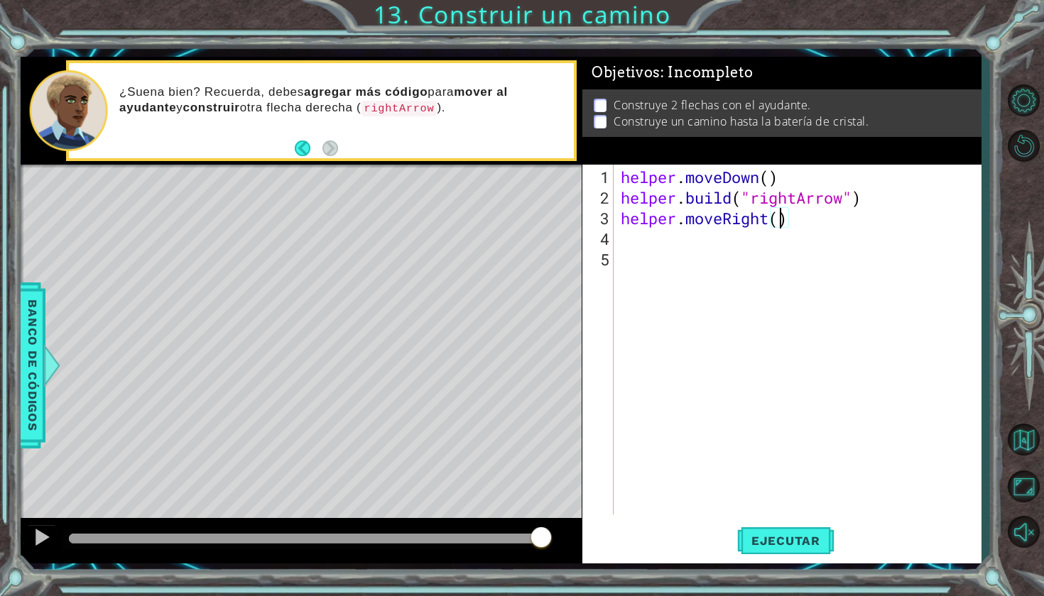
type textarea "helper.moveRight(3)"
click at [725, 232] on div "helper . moveDown ( ) helper . build ( "rightArrow" ) helper . moveRight ( 3 )" at bounding box center [801, 362] width 366 height 391
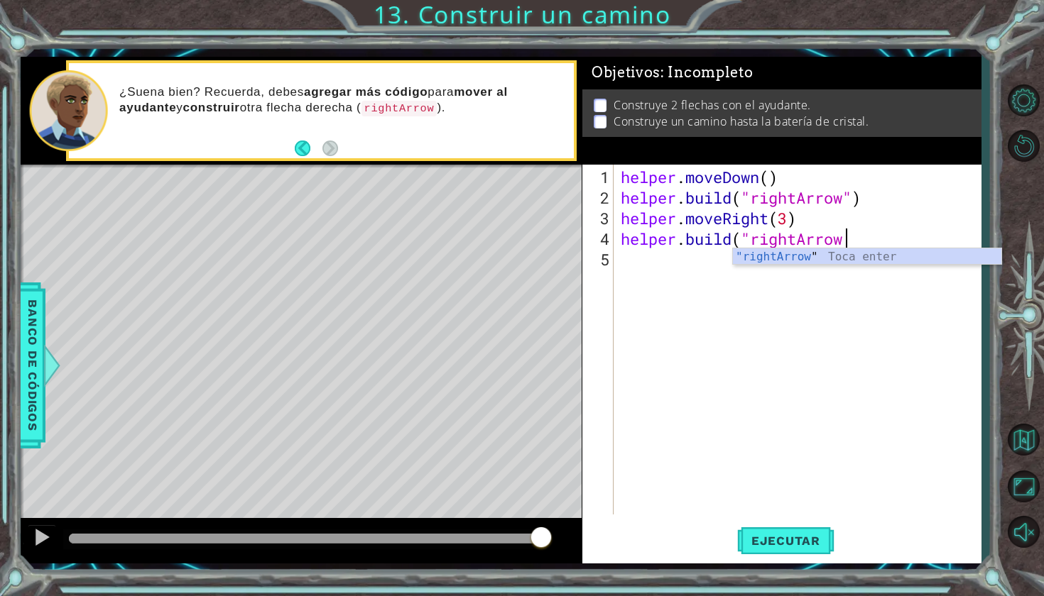
scroll to position [0, 10]
type textarea "helper.moveRight(3))"
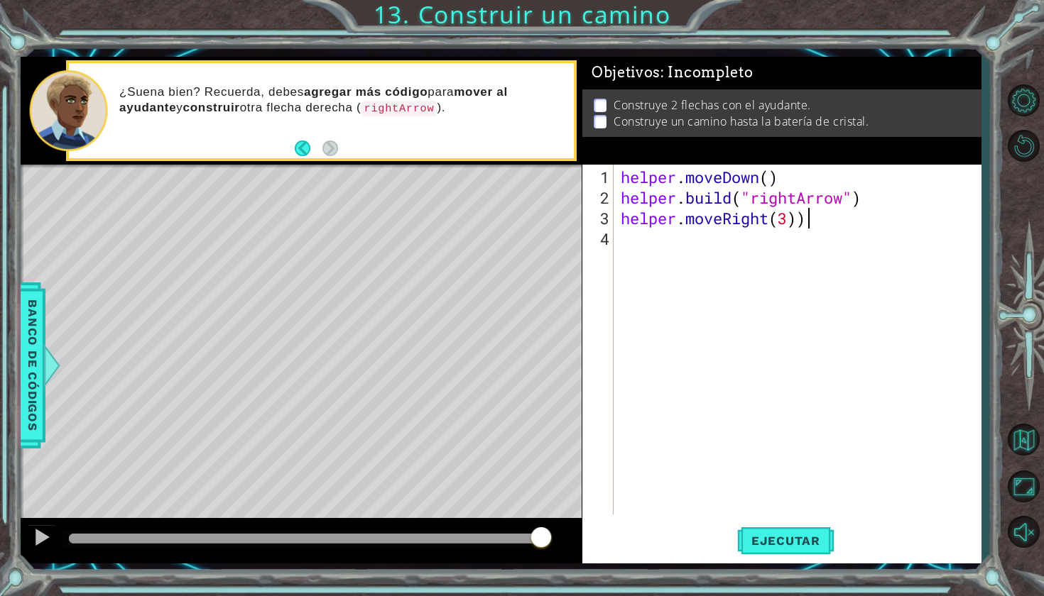
scroll to position [0, 8]
click at [620, 243] on div "helper . moveDown ( ) helper . build ( "rightArrow" ) helper . moveRight ( 3 ))" at bounding box center [801, 362] width 366 height 391
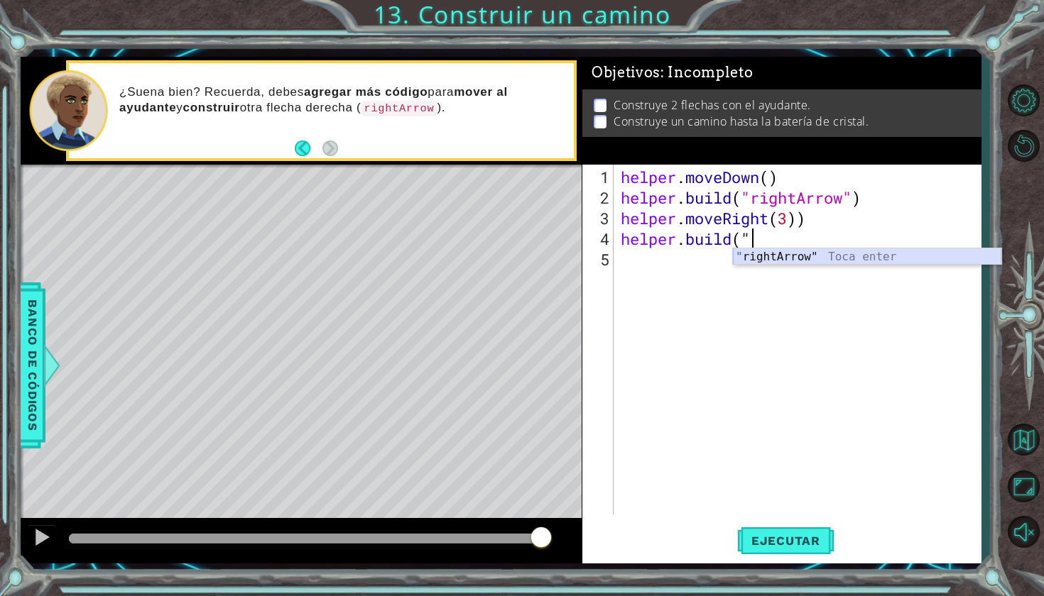
click at [774, 263] on div "" rightArrow" Toca enter" at bounding box center [867, 273] width 268 height 51
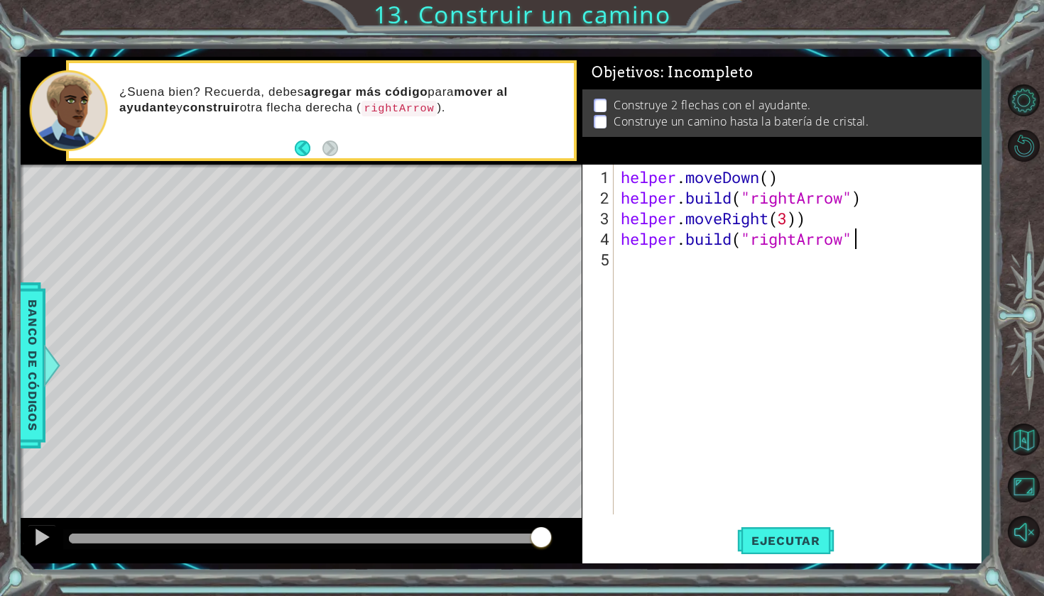
scroll to position [0, 11]
click at [772, 536] on span "Ejecutar" at bounding box center [785, 541] width 97 height 14
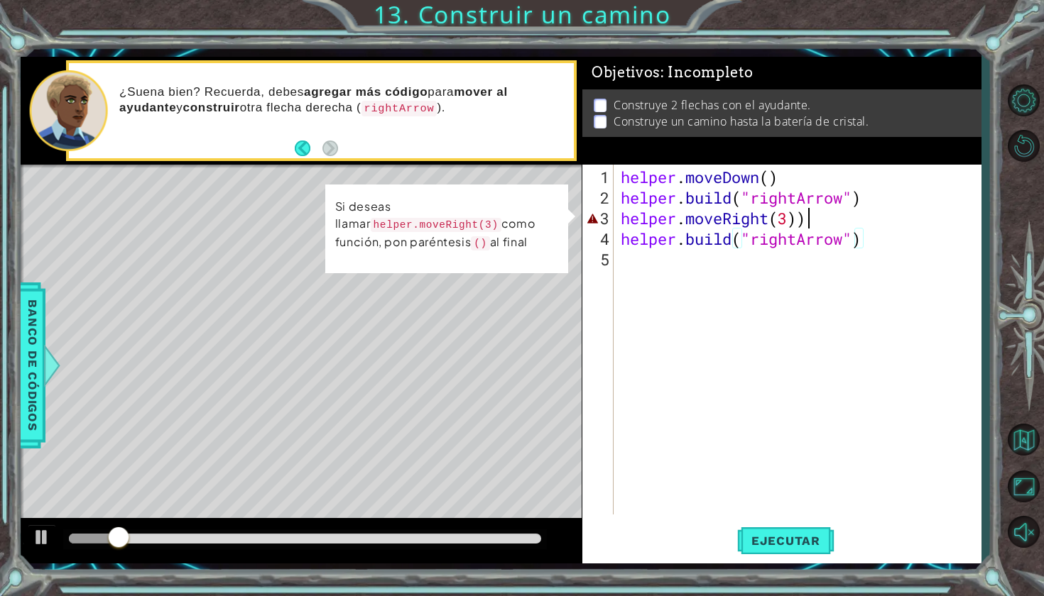
click at [824, 214] on div "helper . moveDown ( ) helper . build ( "rightArrow" ) helper . moveRight ( 3 ))…" at bounding box center [801, 362] width 366 height 391
type textarea "helper.moveRight(3)"
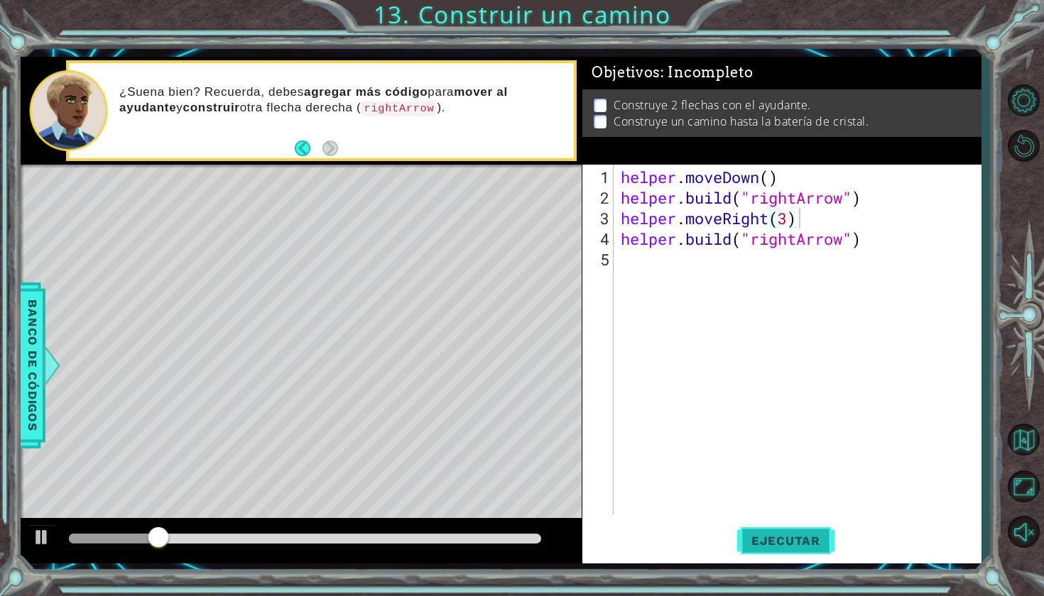
click at [773, 550] on button "Ejecutar" at bounding box center [785, 540] width 97 height 40
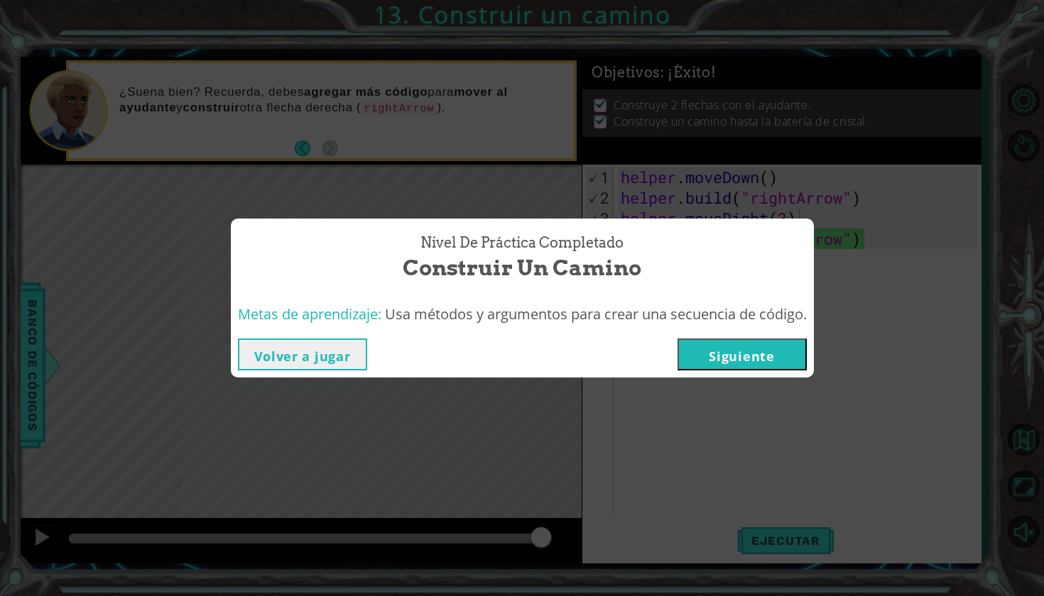
click at [718, 353] on button "Siguiente" at bounding box center [741, 355] width 129 height 32
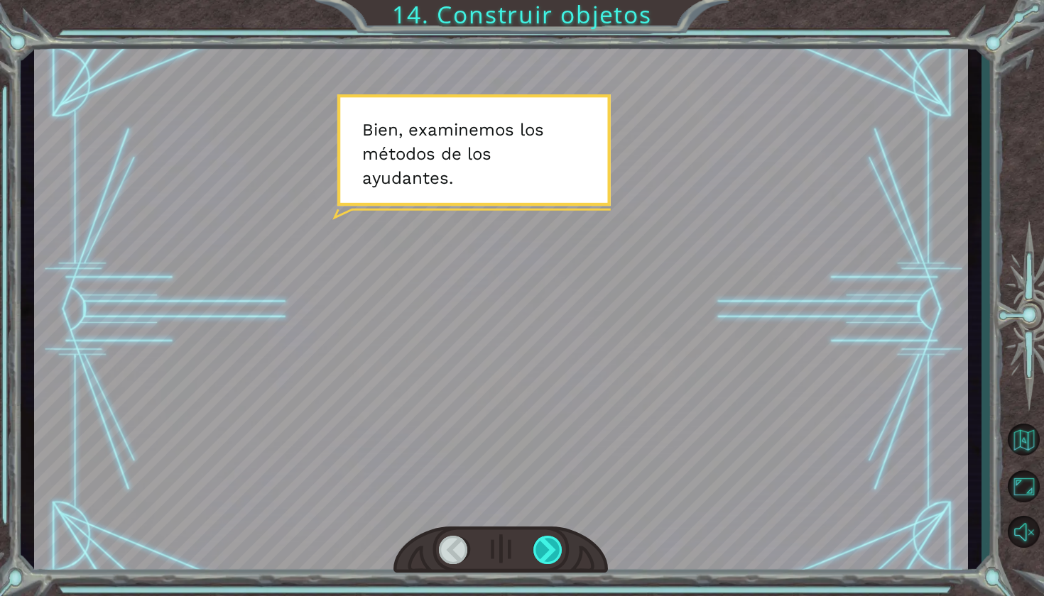
click at [552, 551] on div at bounding box center [548, 550] width 31 height 28
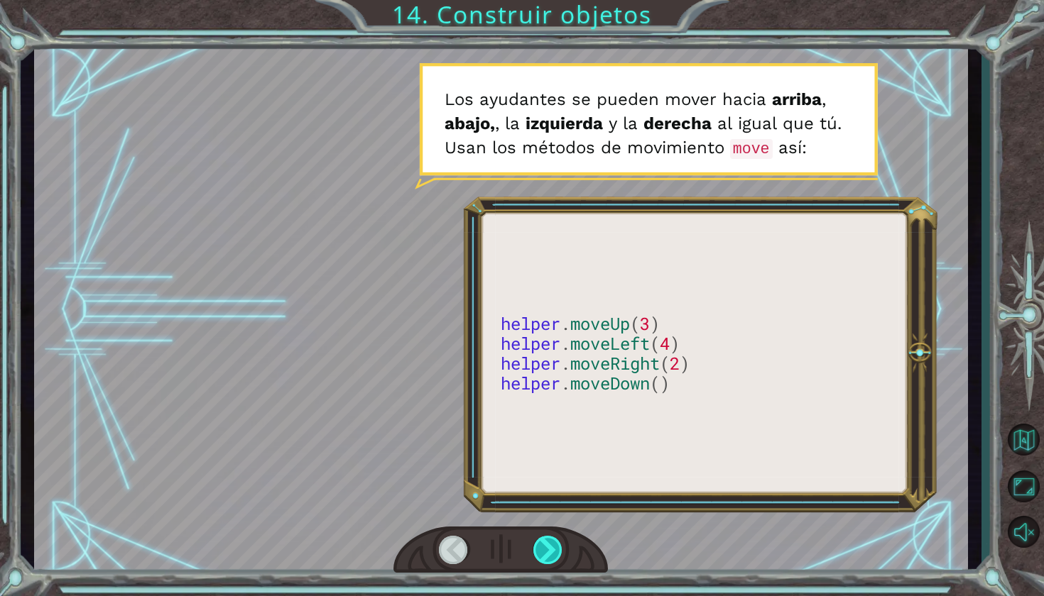
click at [552, 551] on div at bounding box center [548, 550] width 31 height 28
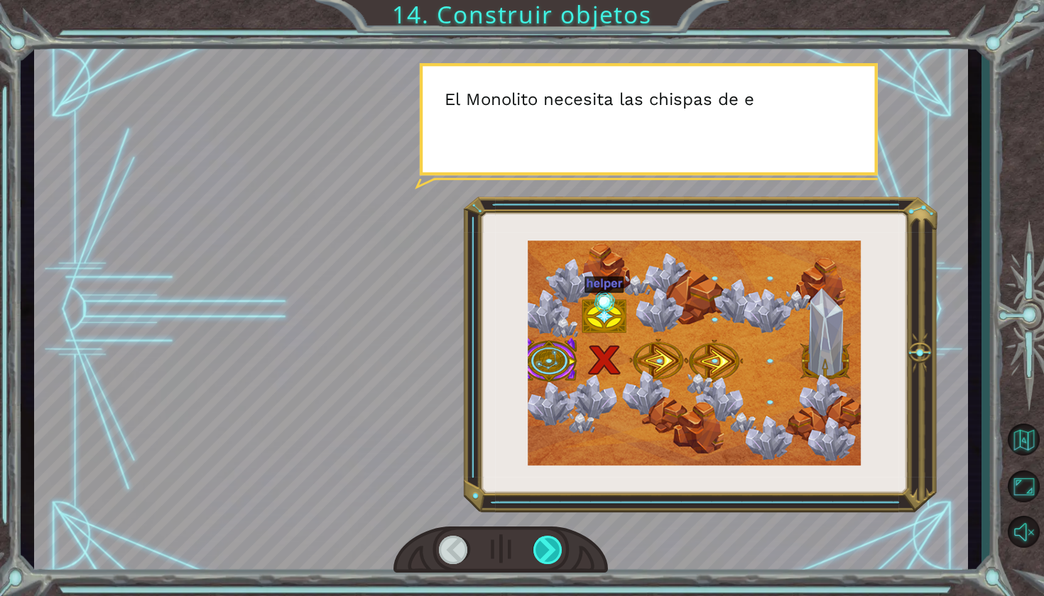
click at [552, 551] on div at bounding box center [548, 550] width 31 height 28
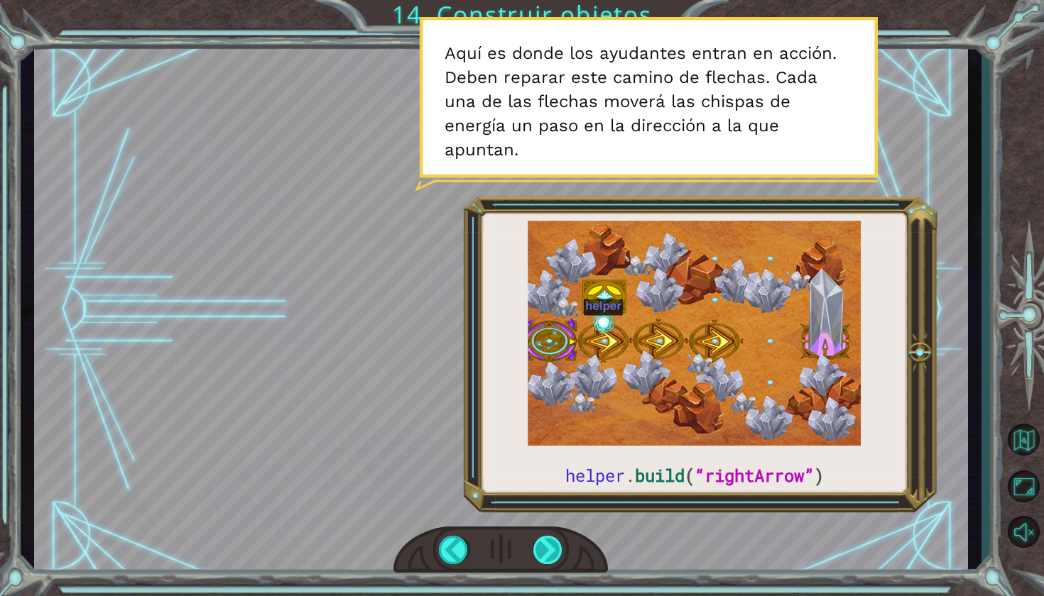
click at [552, 551] on div at bounding box center [548, 550] width 31 height 28
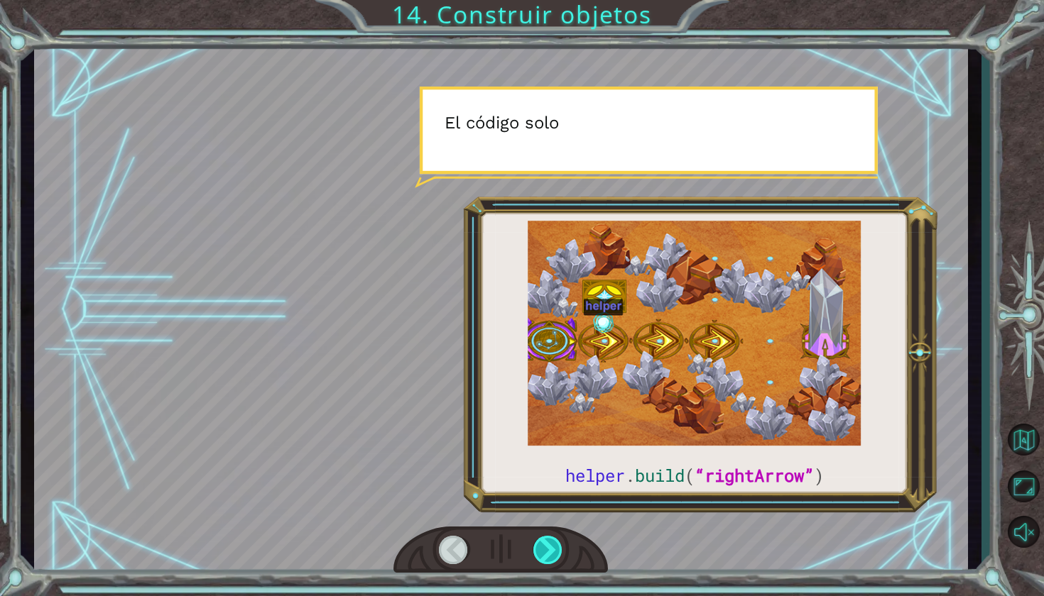
click at [552, 551] on div at bounding box center [548, 550] width 31 height 28
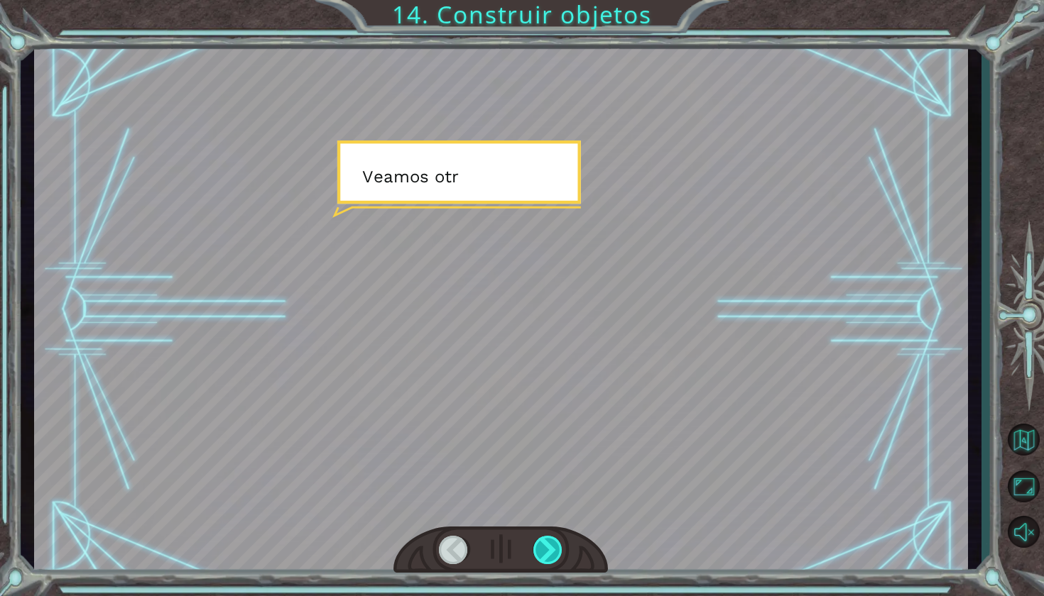
click at [552, 551] on div at bounding box center [548, 550] width 31 height 28
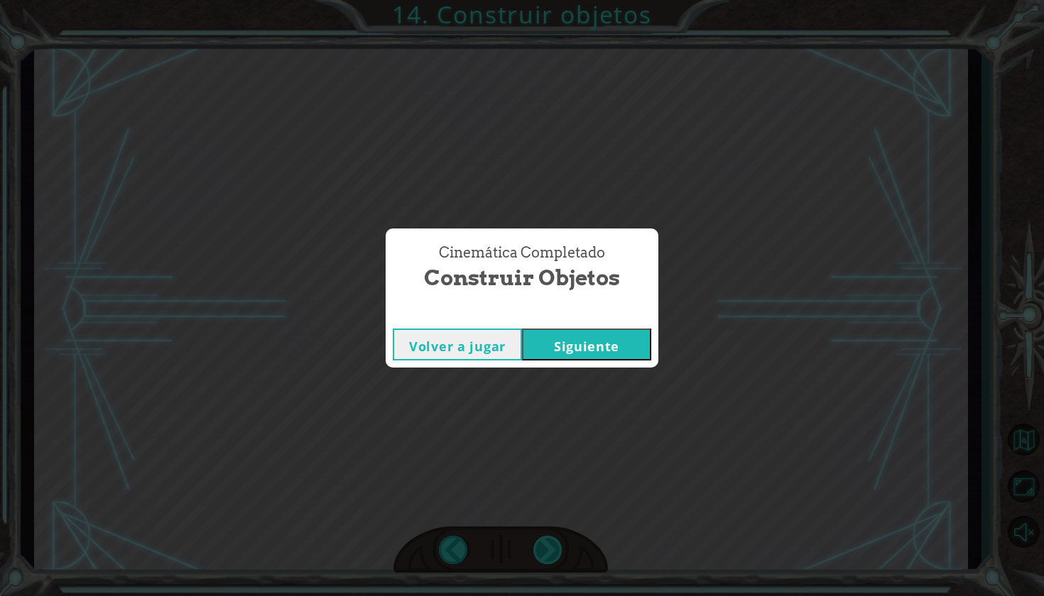
click at [552, 551] on div "Cinemática Completado Construir objetos Volver a jugar [GEOGRAPHIC_DATA]" at bounding box center [522, 298] width 1044 height 596
click at [571, 348] on button "Siguiente" at bounding box center [586, 345] width 129 height 32
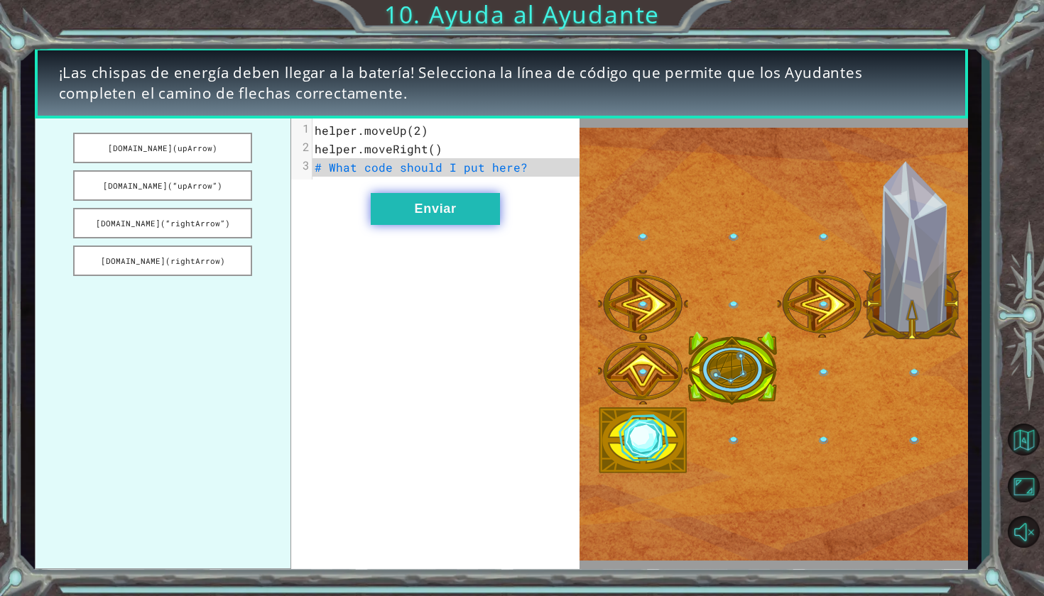
click at [485, 206] on button "Enviar" at bounding box center [435, 209] width 129 height 32
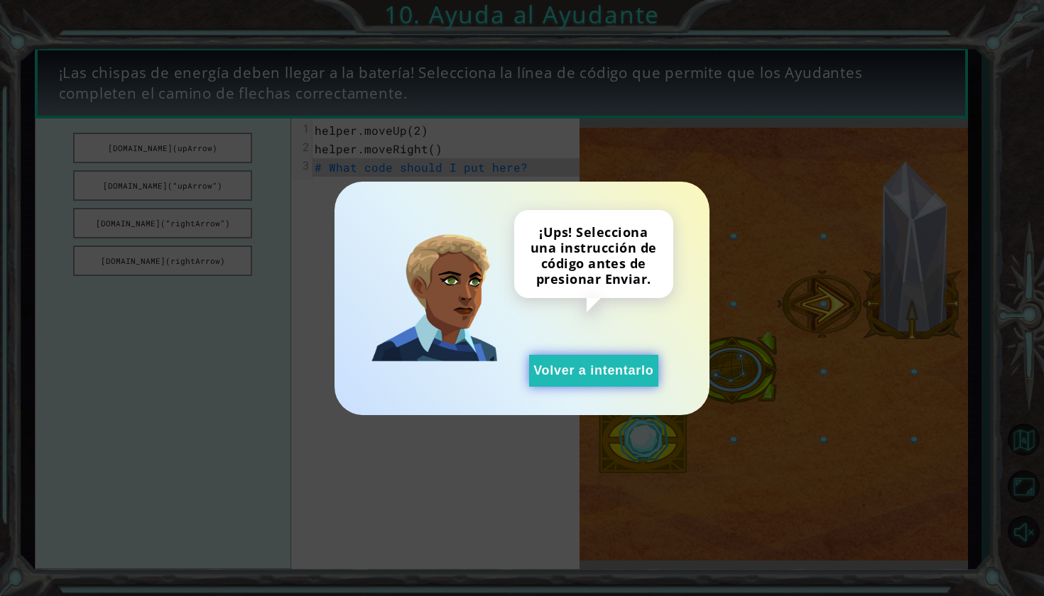
click at [562, 366] on button "Volver a intentarlo" at bounding box center [593, 371] width 129 height 32
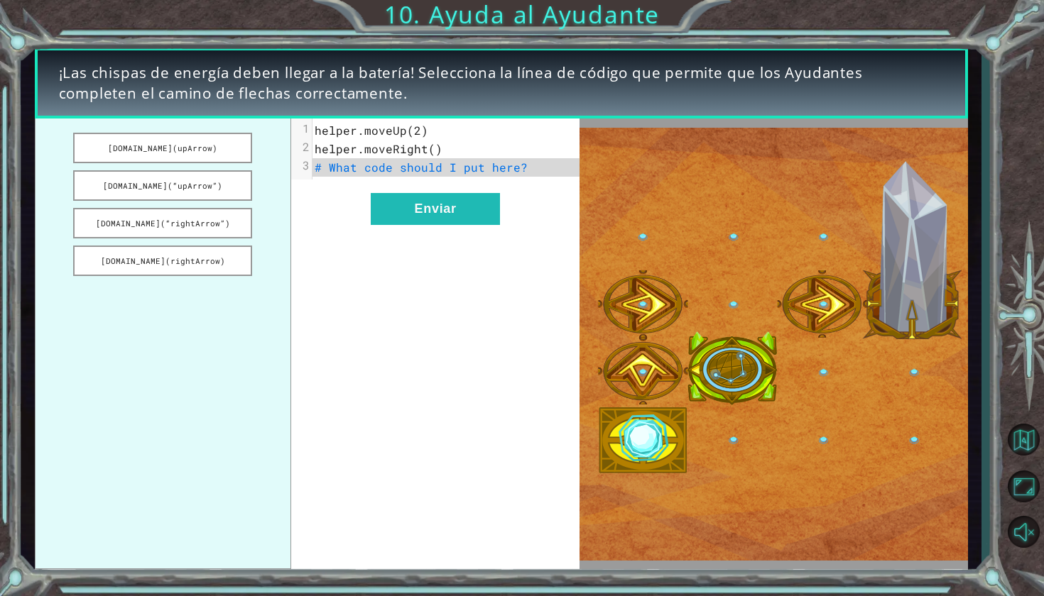
drag, startPoint x: 176, startPoint y: 153, endPoint x: 271, endPoint y: 155, distance: 95.2
click at [276, 160] on ul "[DOMAIN_NAME](upArrow) [DOMAIN_NAME](“upArrow”) [DOMAIN_NAME](“rightArrow”) [DO…" at bounding box center [163, 344] width 257 height 451
click at [209, 185] on button "[DOMAIN_NAME](“upArrow”)" at bounding box center [162, 185] width 179 height 31
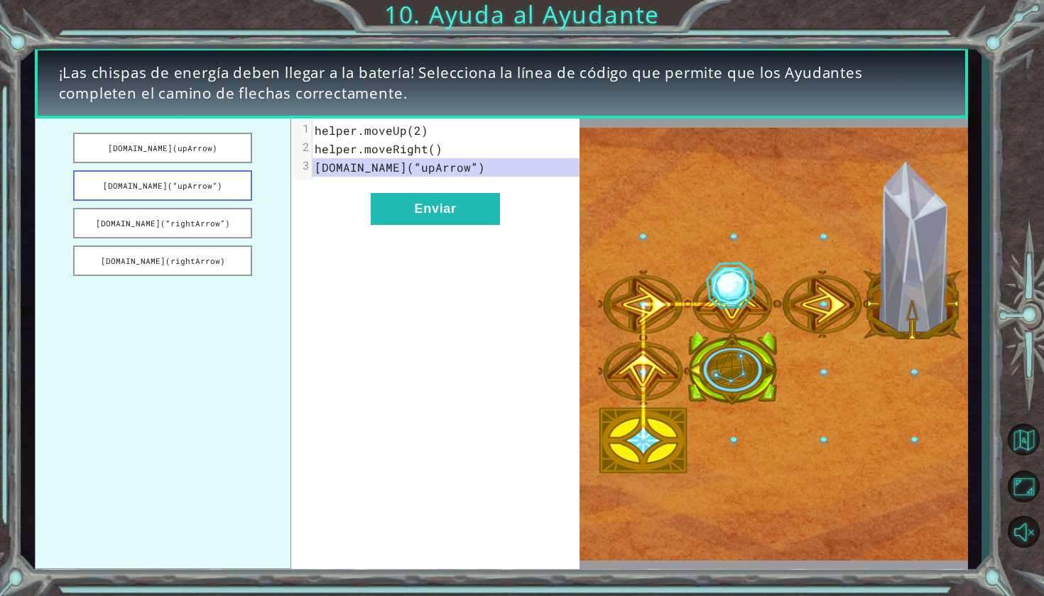
click at [207, 185] on button "[DOMAIN_NAME](“upArrow”)" at bounding box center [162, 185] width 179 height 31
click at [202, 153] on button "[DOMAIN_NAME](upArrow)" at bounding box center [162, 148] width 179 height 31
click at [201, 197] on button "[DOMAIN_NAME](“upArrow”)" at bounding box center [162, 185] width 179 height 31
click at [202, 232] on button "[DOMAIN_NAME](“rightArrow”)" at bounding box center [162, 223] width 179 height 31
click at [422, 204] on button "Enviar" at bounding box center [435, 209] width 129 height 32
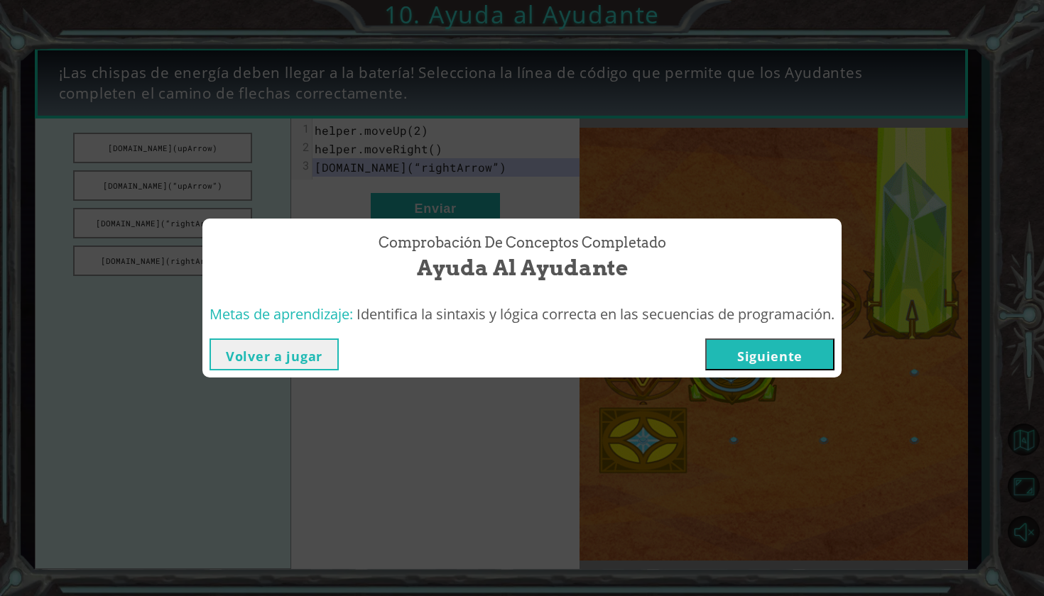
click at [799, 347] on button "Siguiente" at bounding box center [769, 355] width 129 height 32
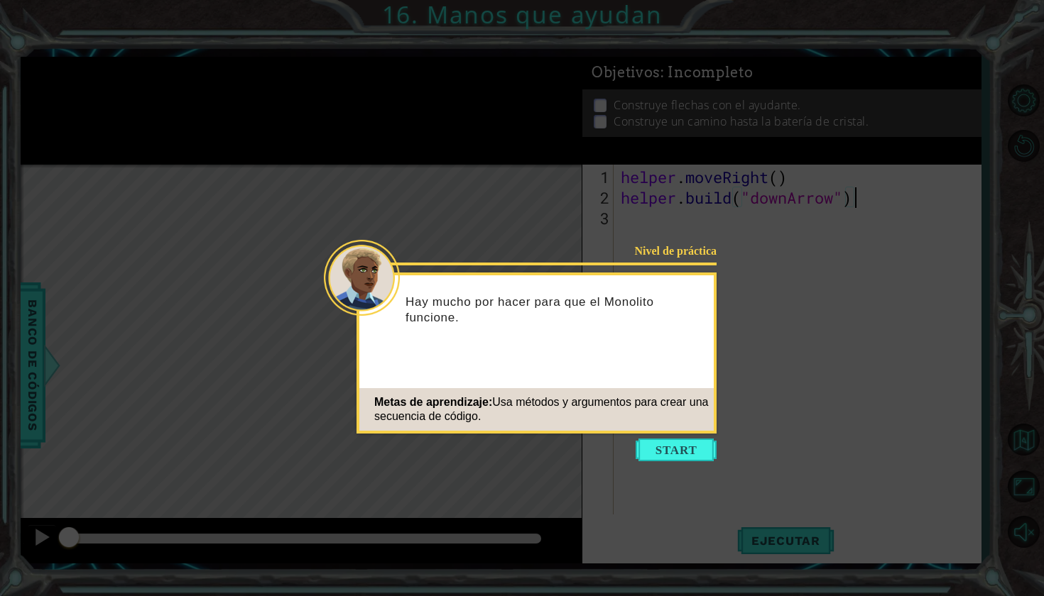
click at [684, 444] on button "Start" at bounding box center [675, 450] width 81 height 23
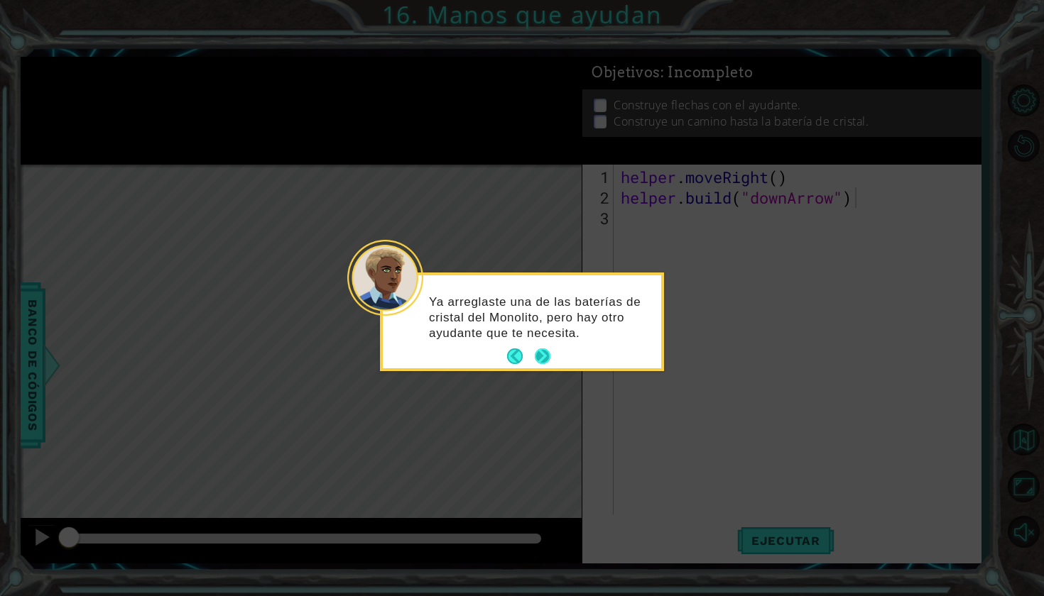
click at [542, 361] on button "Next" at bounding box center [543, 357] width 16 height 16
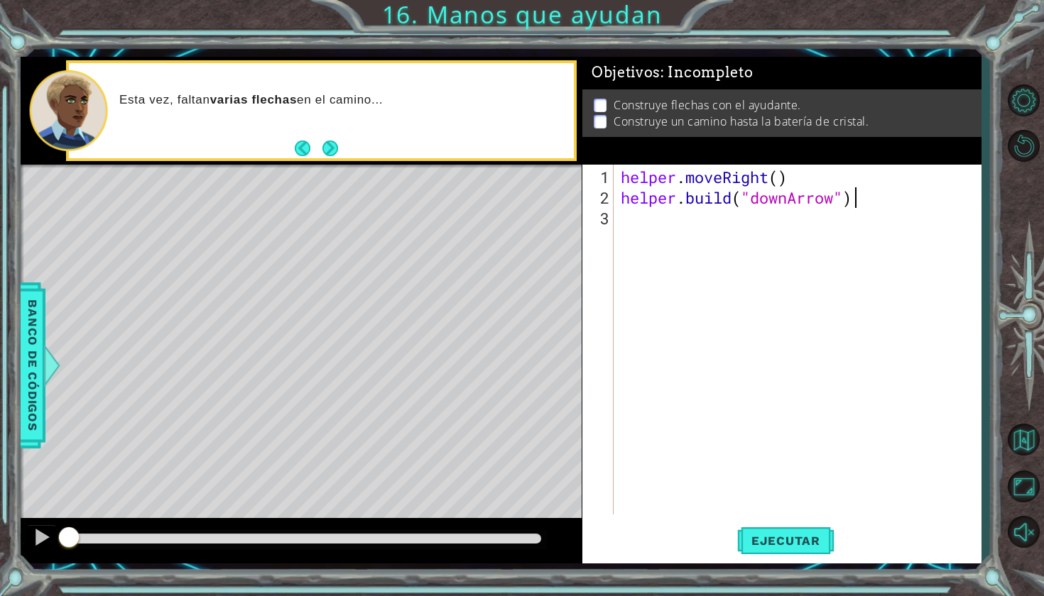
click at [647, 219] on div "helper . moveRight ( ) helper . build ( "downArrow" )" at bounding box center [801, 362] width 366 height 391
click at [630, 214] on div "helper . moveRight ( ) helper . build ( "downArrow" )" at bounding box center [801, 362] width 366 height 391
type textarea "helper.moveDown(1)"
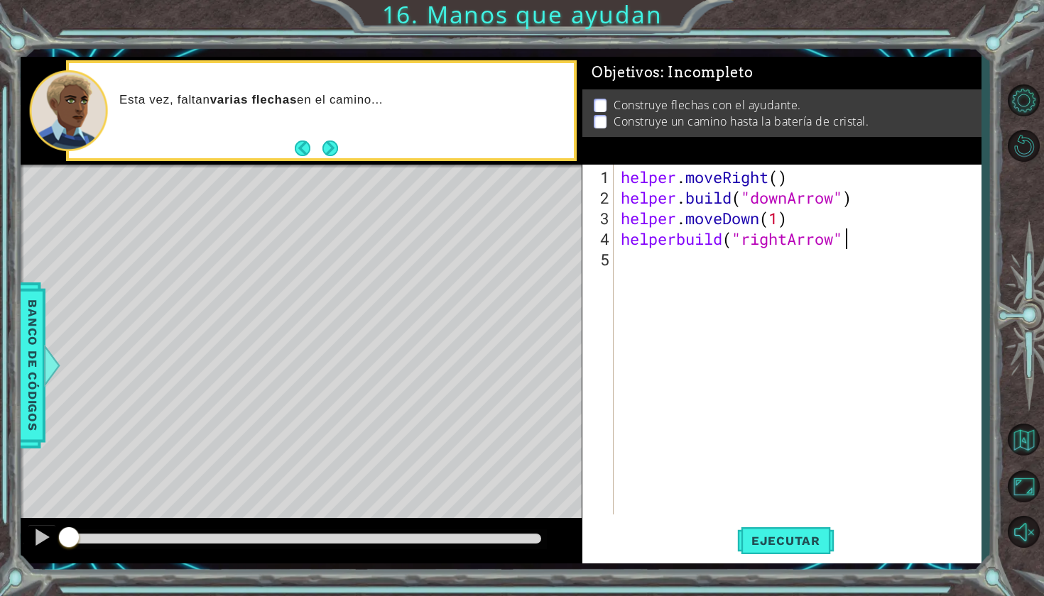
type textarea "helperbuild("rightArrow")"
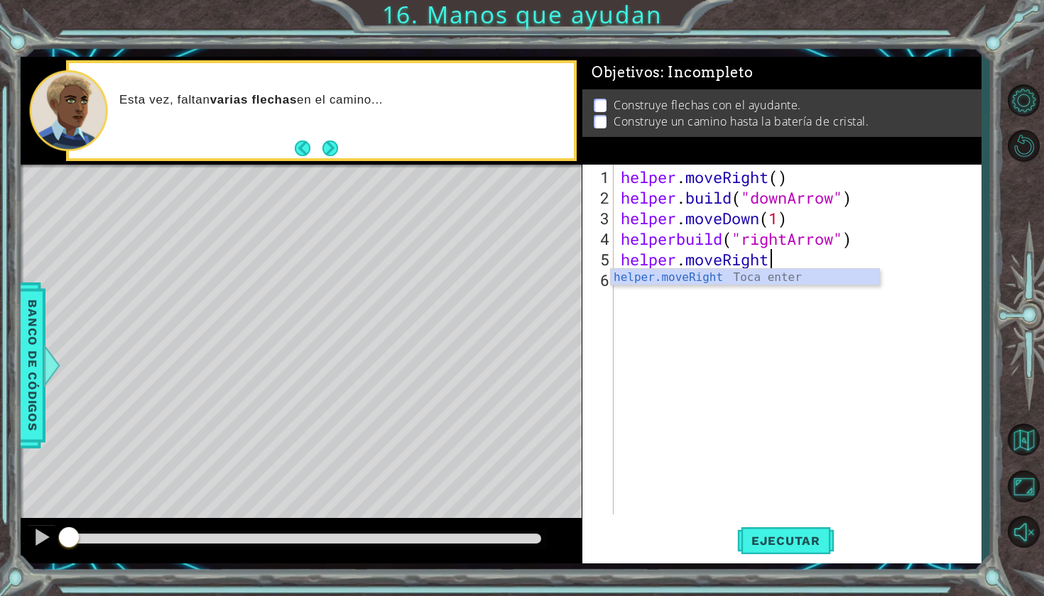
scroll to position [0, 6]
type textarea "helper.moveRight(1)"
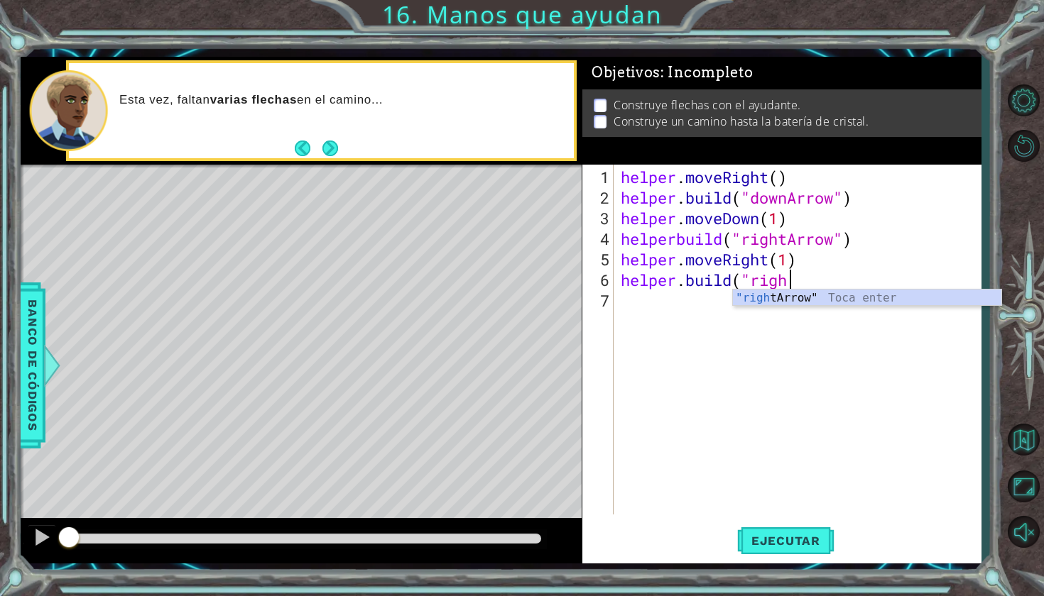
scroll to position [0, 7]
click at [777, 300] on div ""right Arrow" Toca enter" at bounding box center [867, 315] width 268 height 51
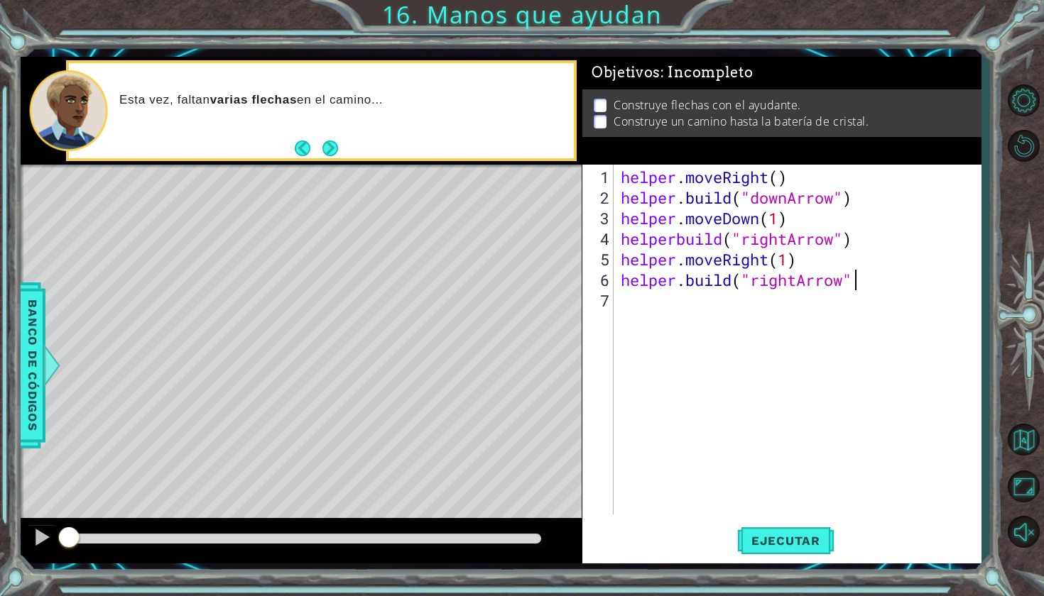
type textarea "[DOMAIN_NAME]("rightArrow")"
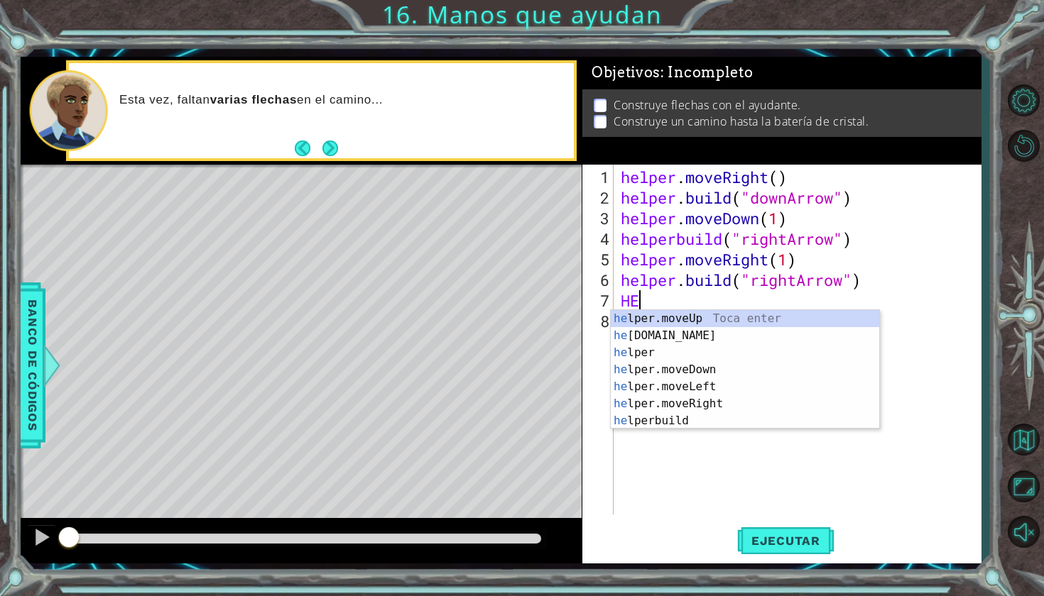
scroll to position [0, 0]
type textarea "H"
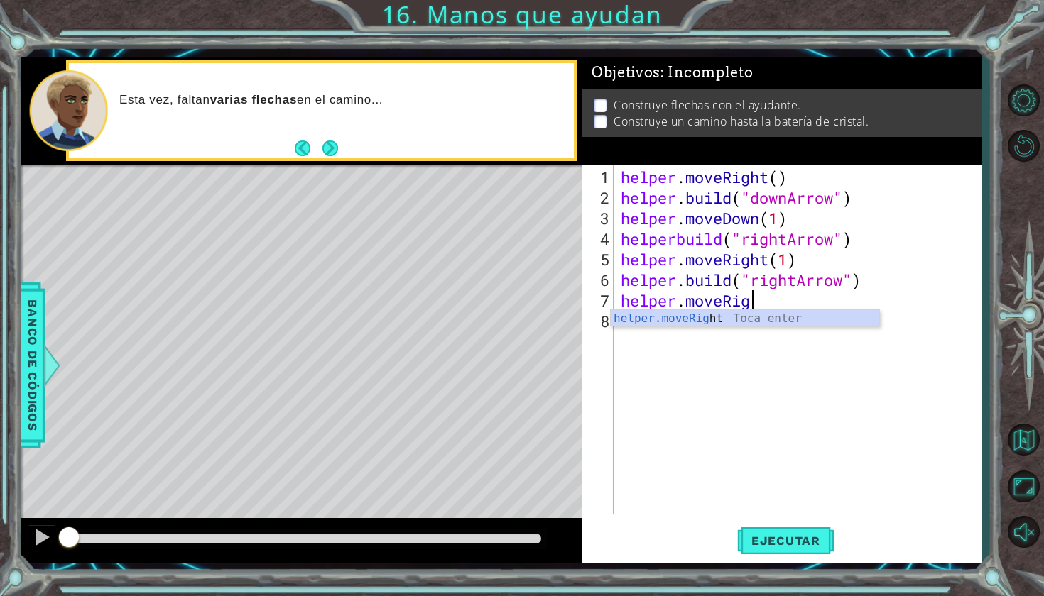
scroll to position [0, 6]
type textarea "helper.moveRight"
